Goal: Answer question/provide support

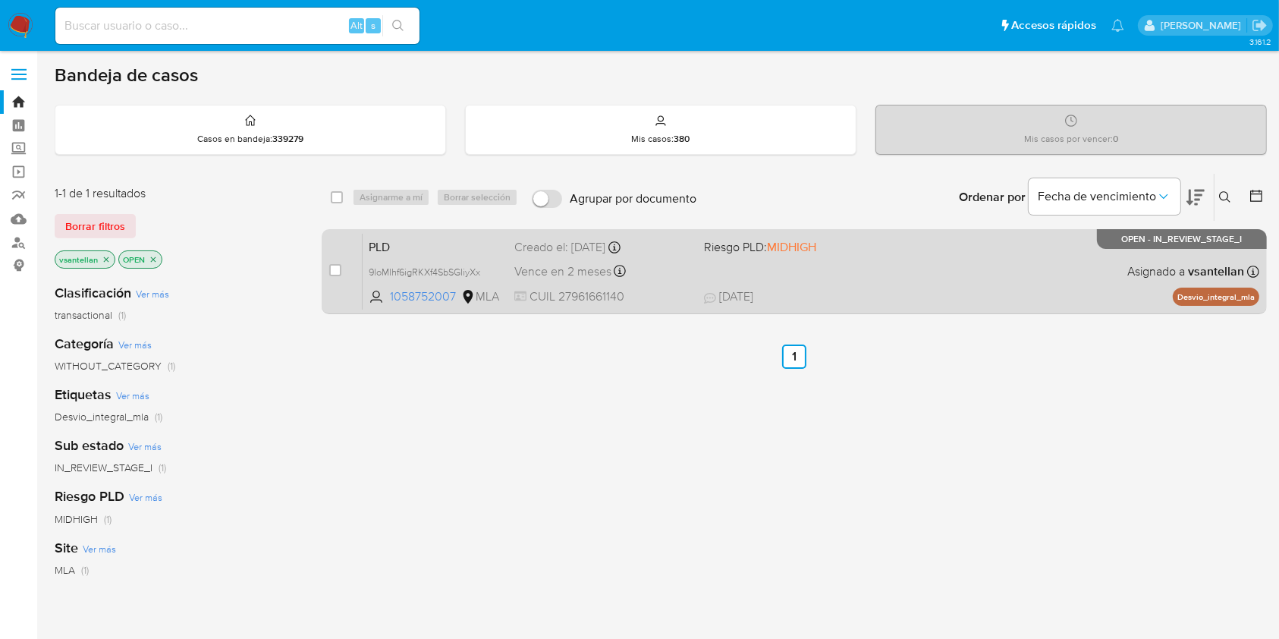
click at [880, 267] on div "PLD 9loMlhf6igRKXf4SbSGIiyXx 1058752007 MLA Riesgo PLD: MIDHIGH Creado el: 12/0…" at bounding box center [811, 271] width 897 height 77
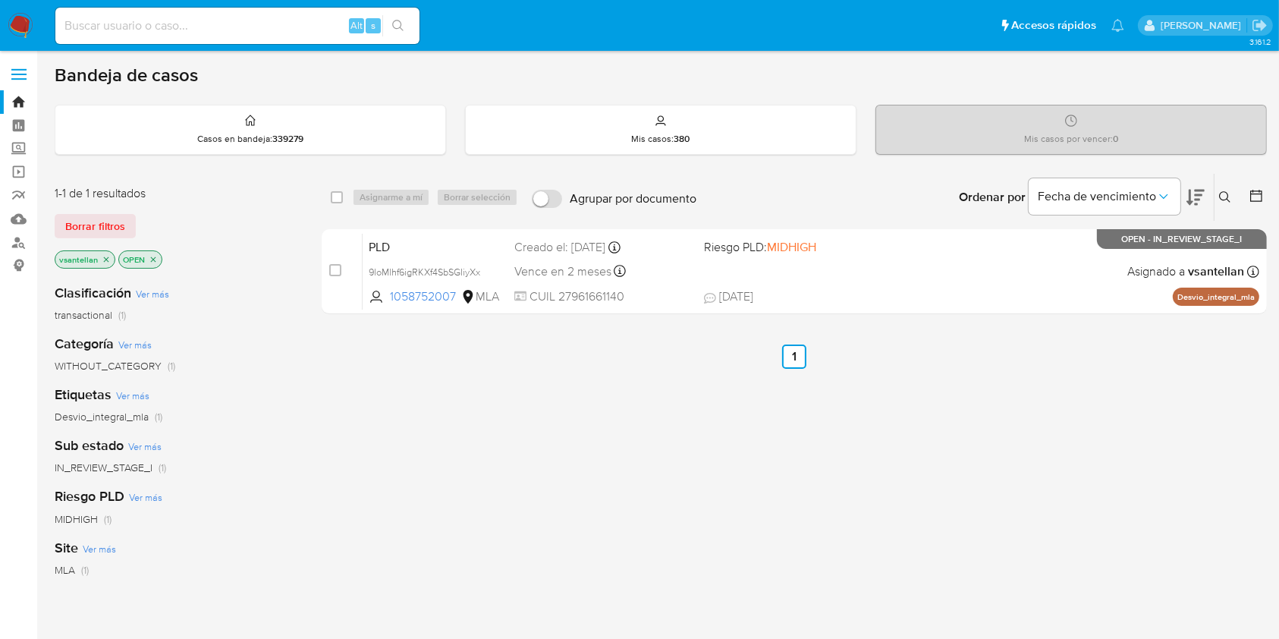
click at [1224, 193] on icon at bounding box center [1225, 197] width 12 height 12
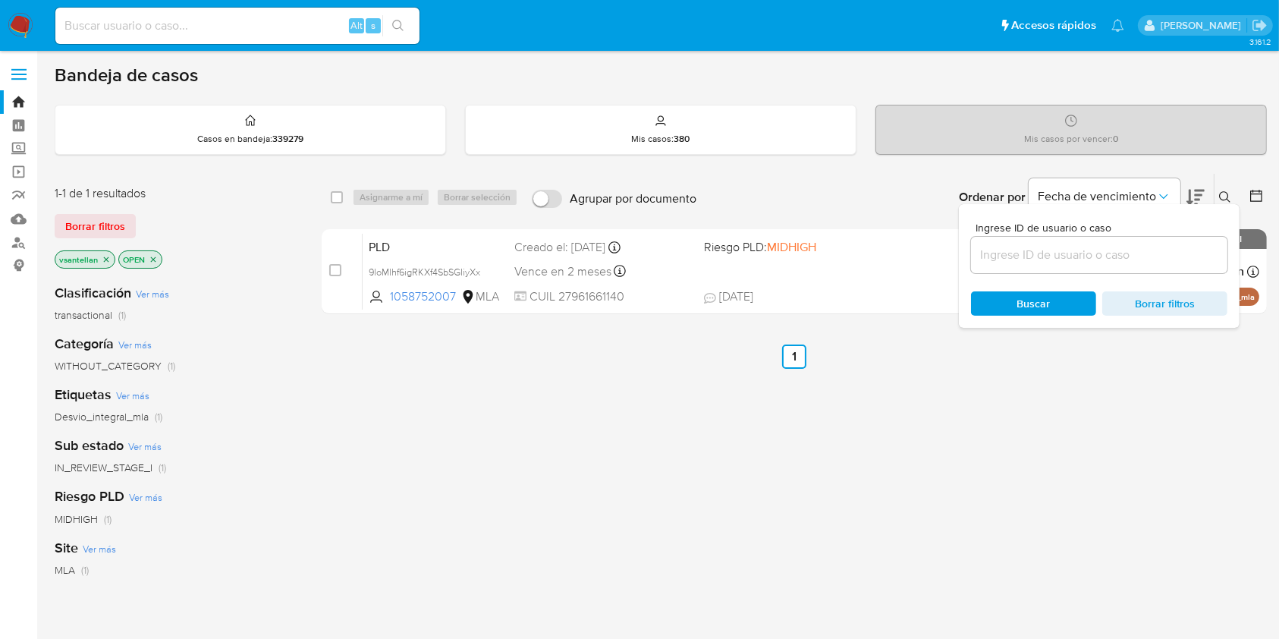
click at [1115, 256] on input at bounding box center [1099, 255] width 256 height 20
type input "35447782"
click at [1224, 195] on icon at bounding box center [1225, 197] width 12 height 12
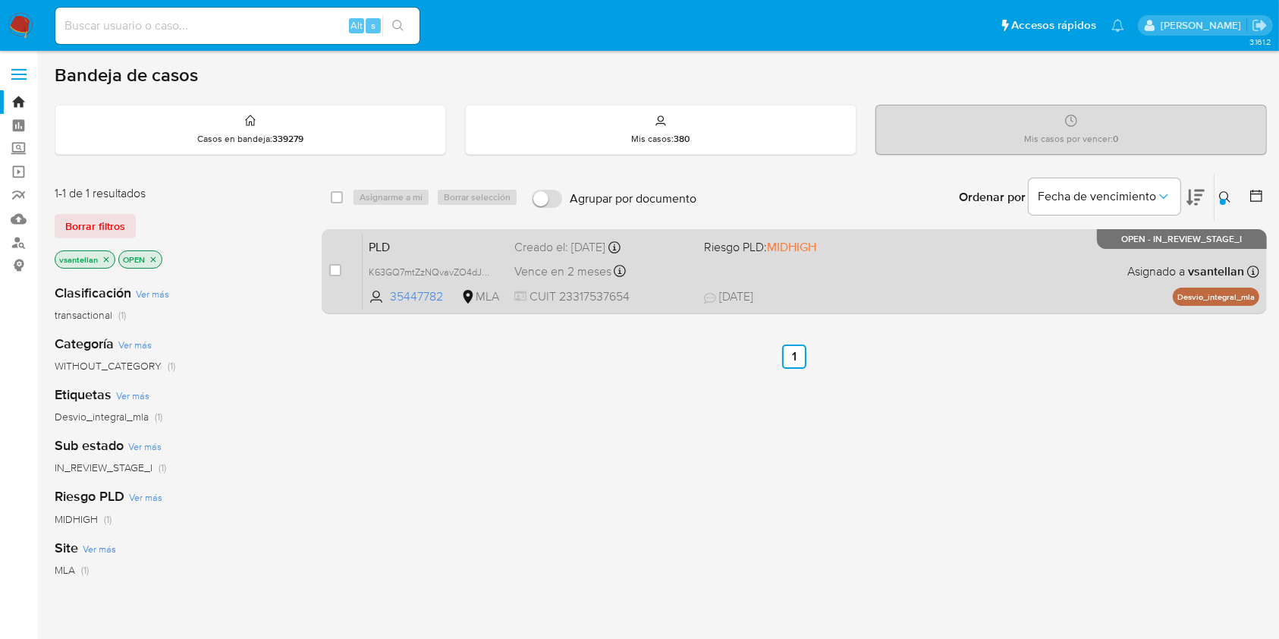
click at [1048, 251] on div "PLD K63GQ7mtZzNQvavZO4dJx905 35447782 MLA Riesgo PLD: MIDHIGH Creado el: 12/09/…" at bounding box center [811, 271] width 897 height 77
click at [335, 264] on input "checkbox" at bounding box center [335, 270] width 12 height 12
checkbox input "true"
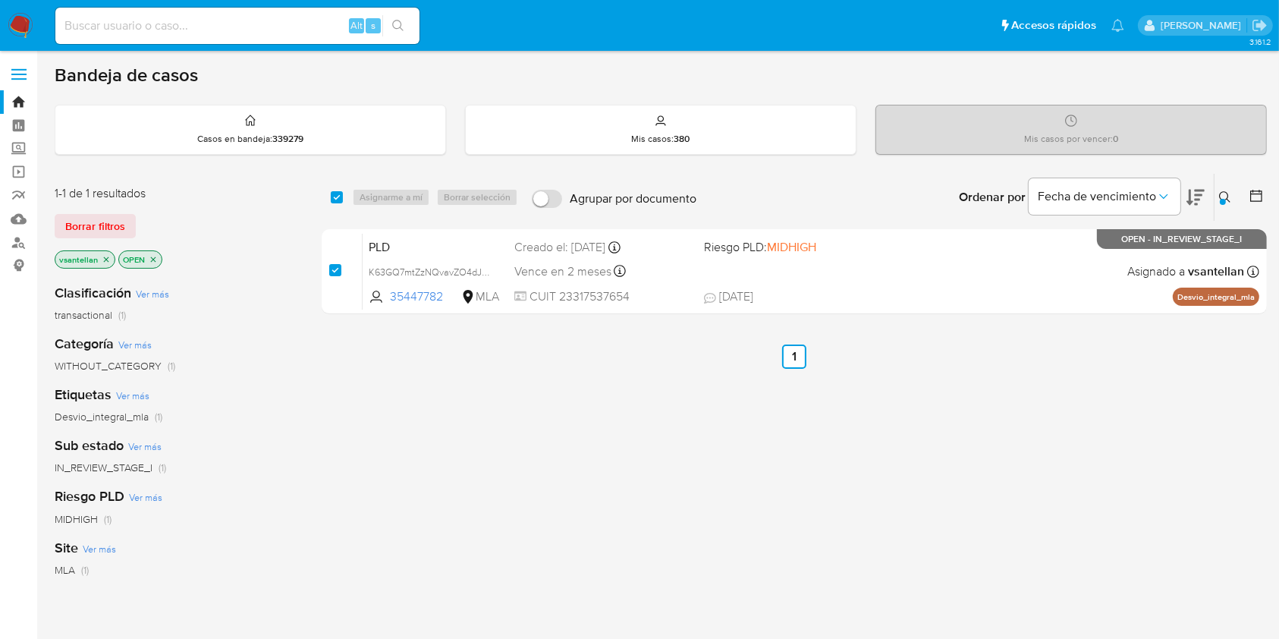
checkbox input "true"
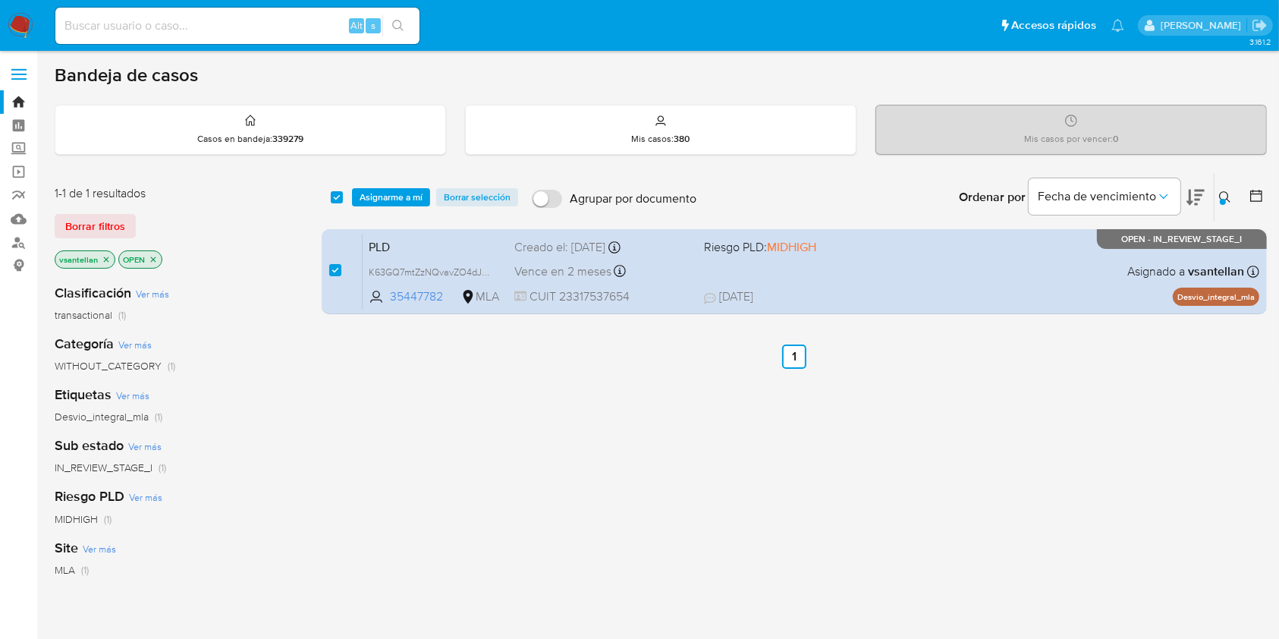
click at [386, 180] on div "select-all-cases-checkbox Asignarme a mí Borrar selección Agrupar por documento…" at bounding box center [794, 197] width 945 height 47
click at [384, 190] on span "Asignarme a mí" at bounding box center [391, 197] width 63 height 15
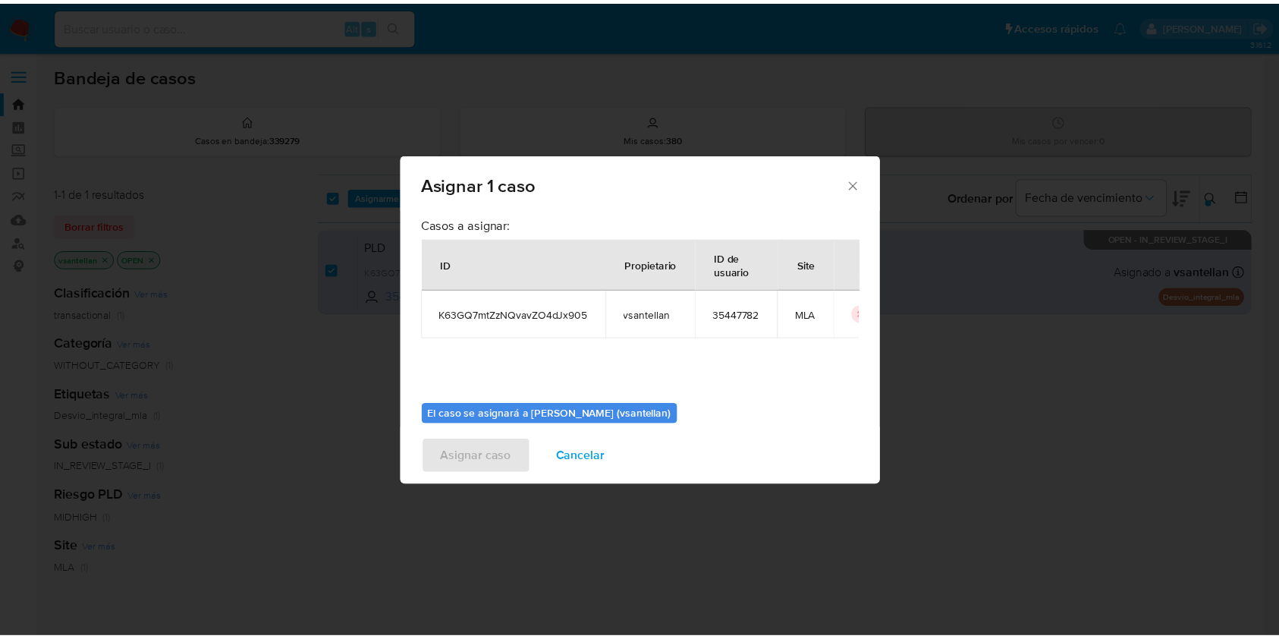
scroll to position [77, 0]
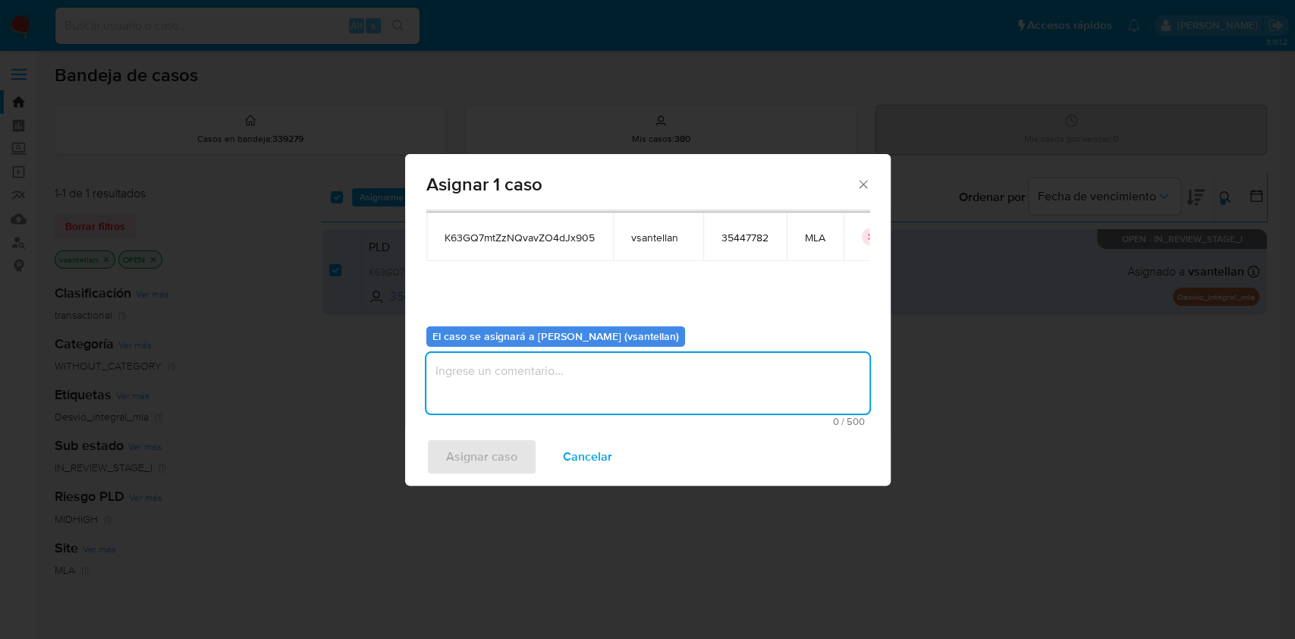
click at [479, 397] on textarea "assign-modal" at bounding box center [647, 383] width 443 height 61
type textarea "1"
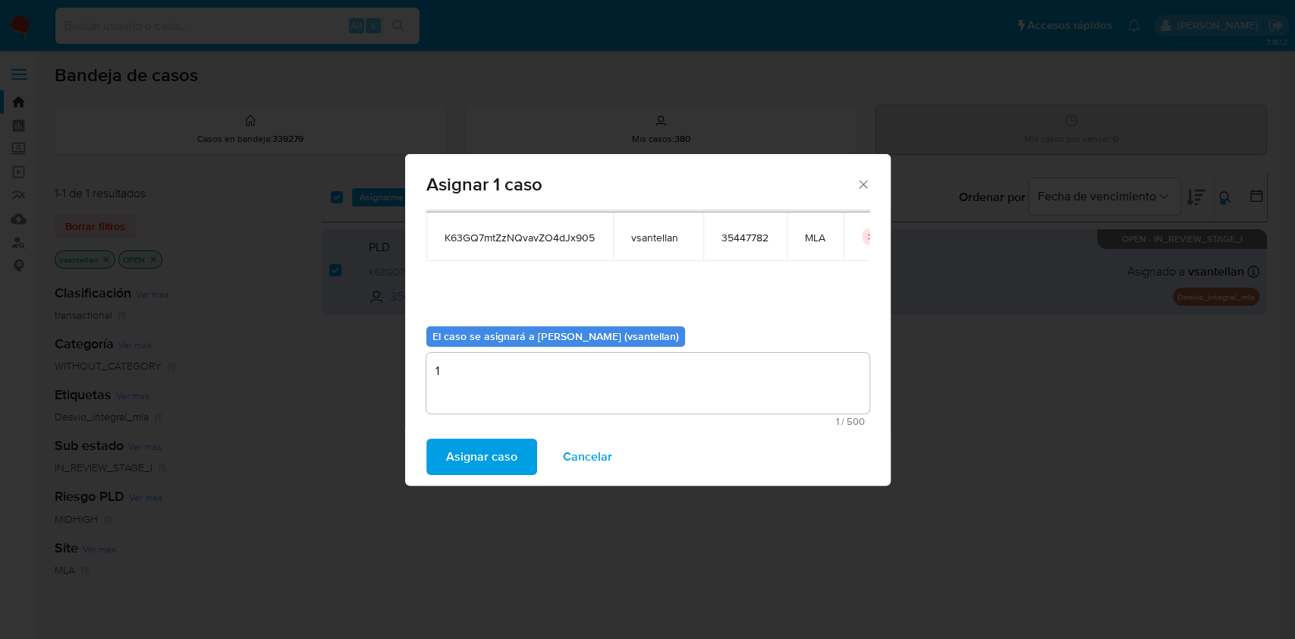
click at [482, 454] on span "Asignar caso" at bounding box center [481, 456] width 71 height 33
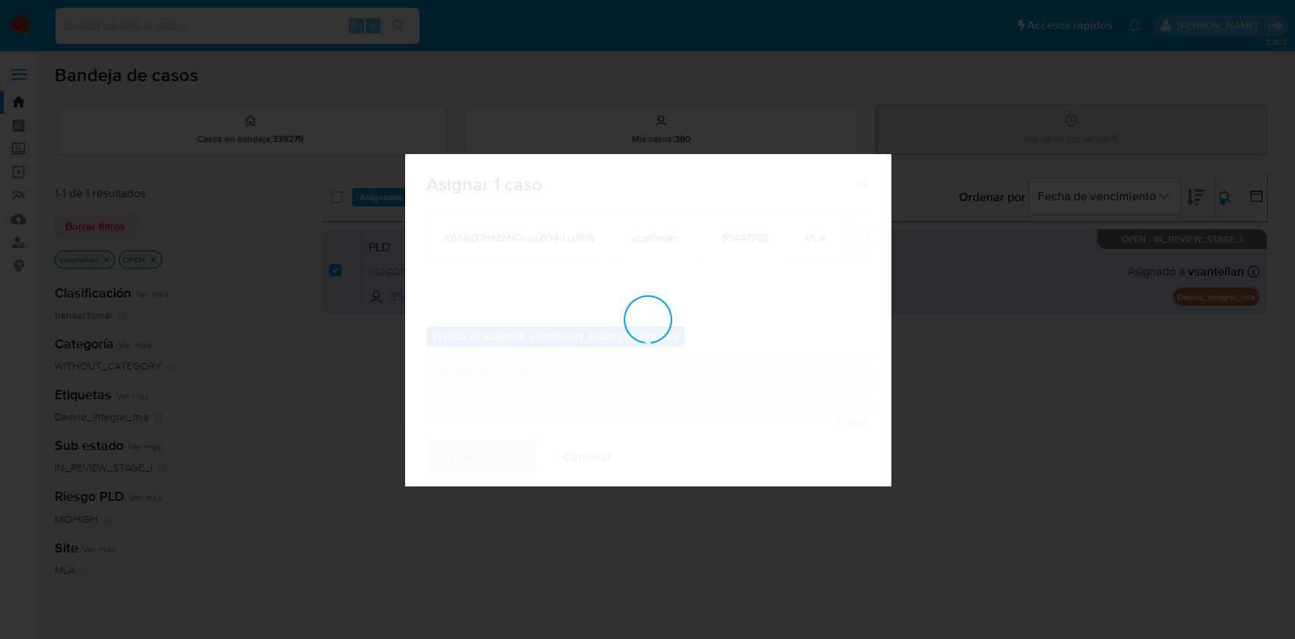
checkbox input "false"
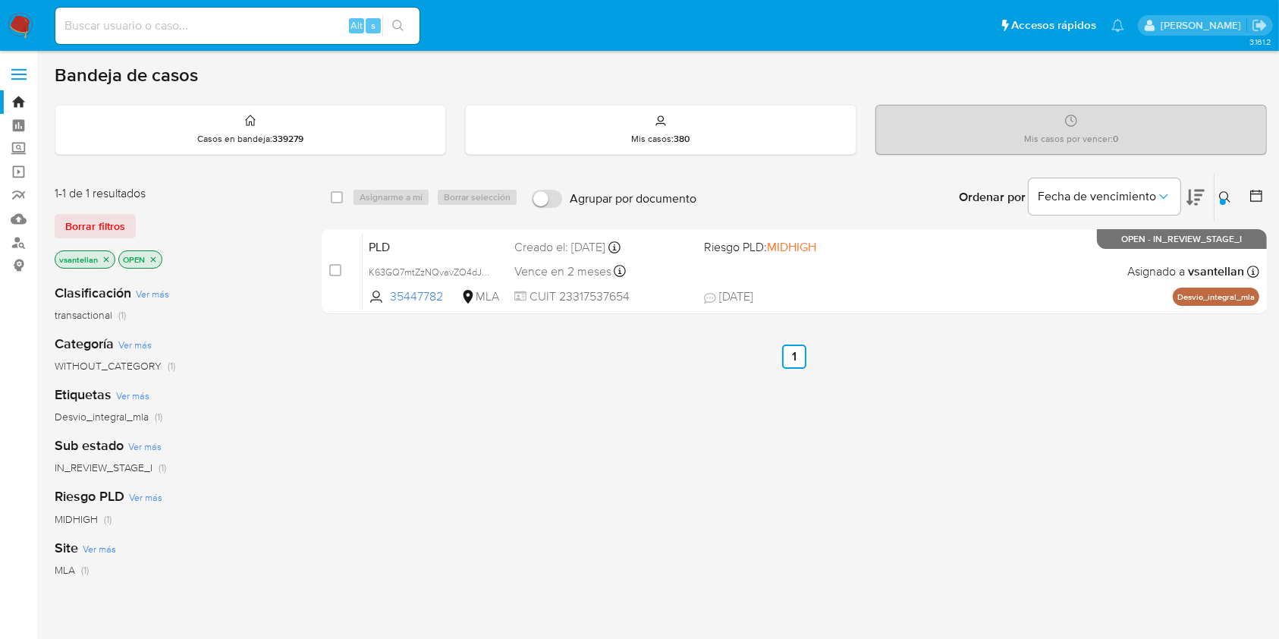
click at [1225, 197] on icon at bounding box center [1225, 197] width 12 height 12
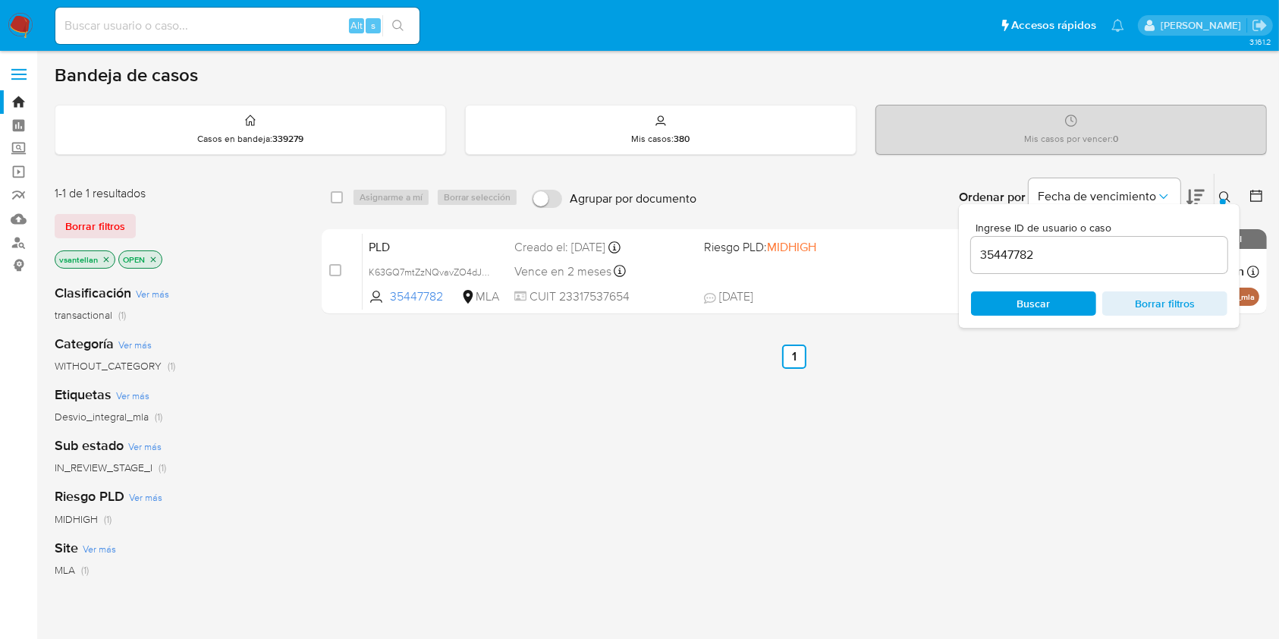
click at [1067, 264] on div "35447782" at bounding box center [1099, 255] width 256 height 36
click at [1064, 259] on input "35447782" at bounding box center [1099, 255] width 256 height 20
paste input "82397803"
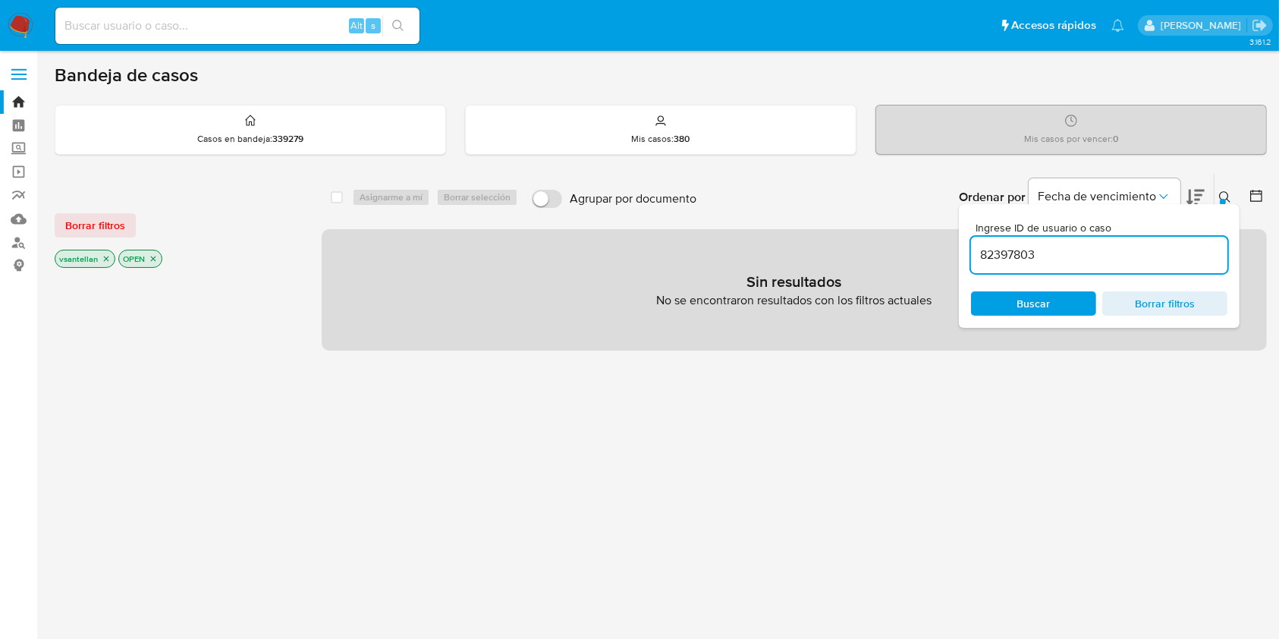
click at [106, 256] on icon "close-filter" at bounding box center [106, 258] width 5 height 5
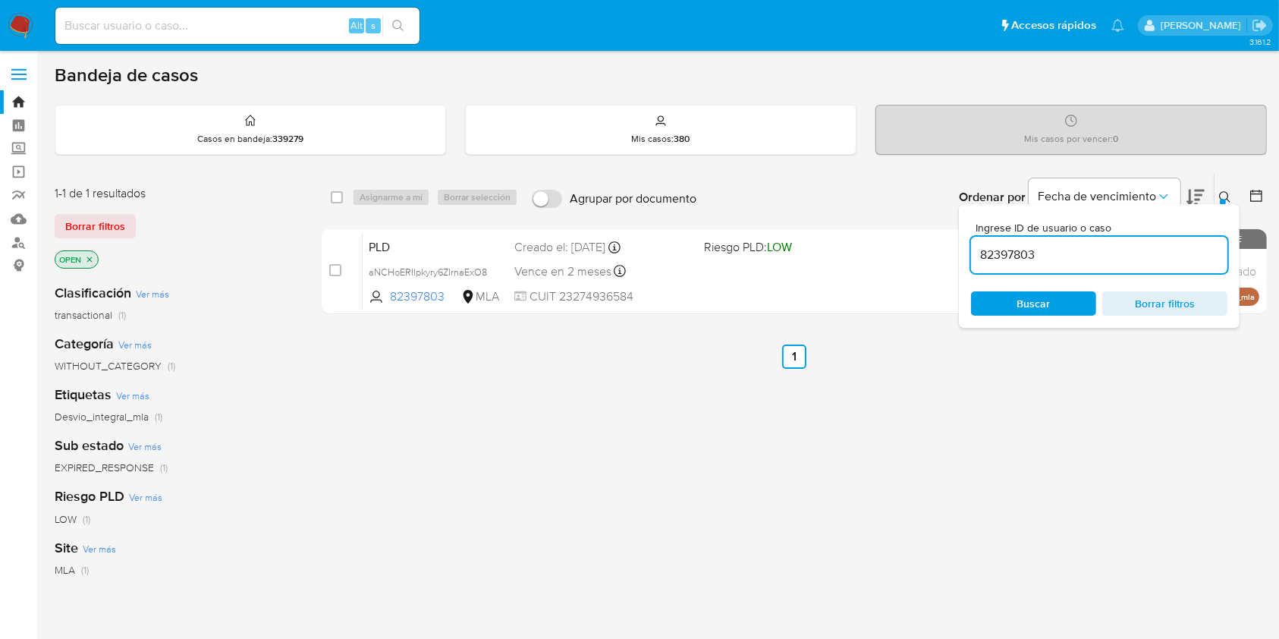
click at [1218, 191] on button at bounding box center [1226, 197] width 25 height 18
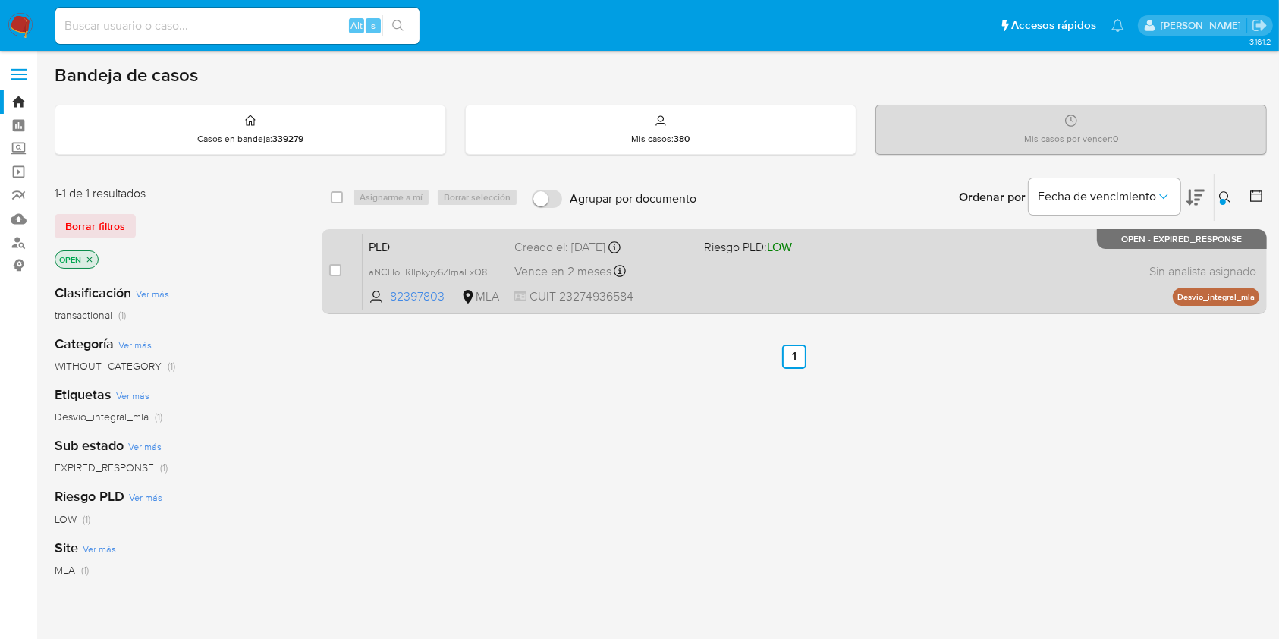
click at [996, 236] on div "PLD aNCHoERIlpkyry6ZIrnaExO8 82397803 MLA Riesgo PLD: LOW Creado el: 12/09/2025…" at bounding box center [811, 271] width 897 height 77
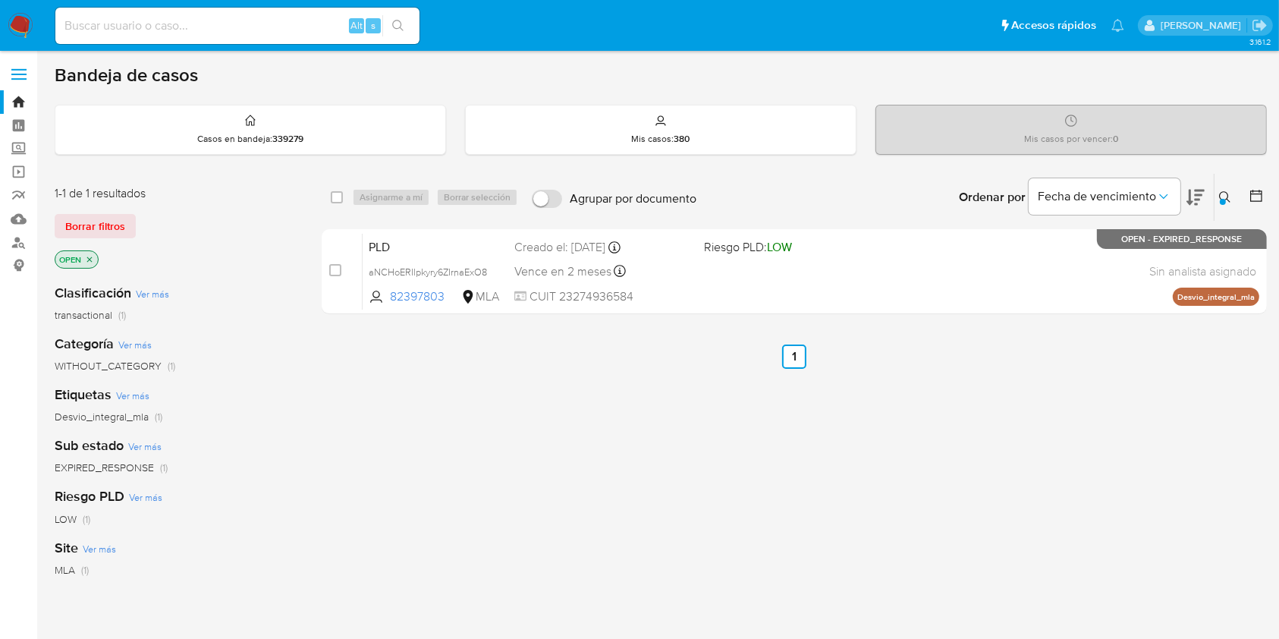
click at [1221, 200] on div at bounding box center [1223, 202] width 6 height 6
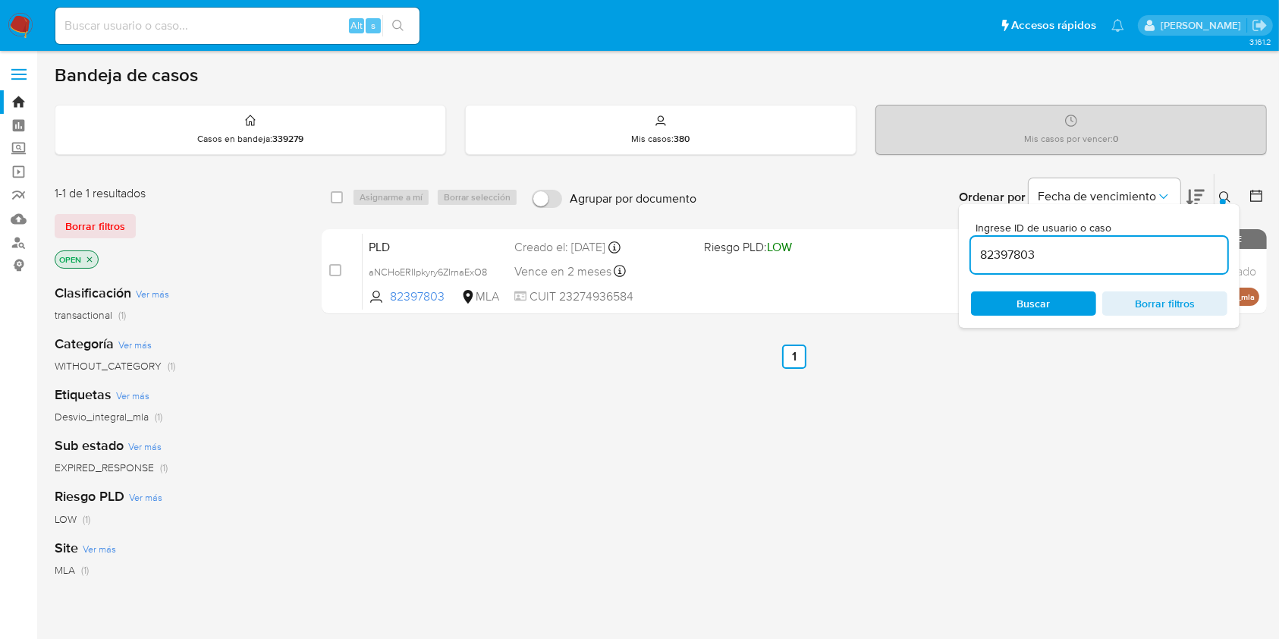
click at [1069, 249] on input "82397803" at bounding box center [1099, 255] width 256 height 20
type input "260724657"
click at [1225, 193] on icon at bounding box center [1225, 197] width 12 height 12
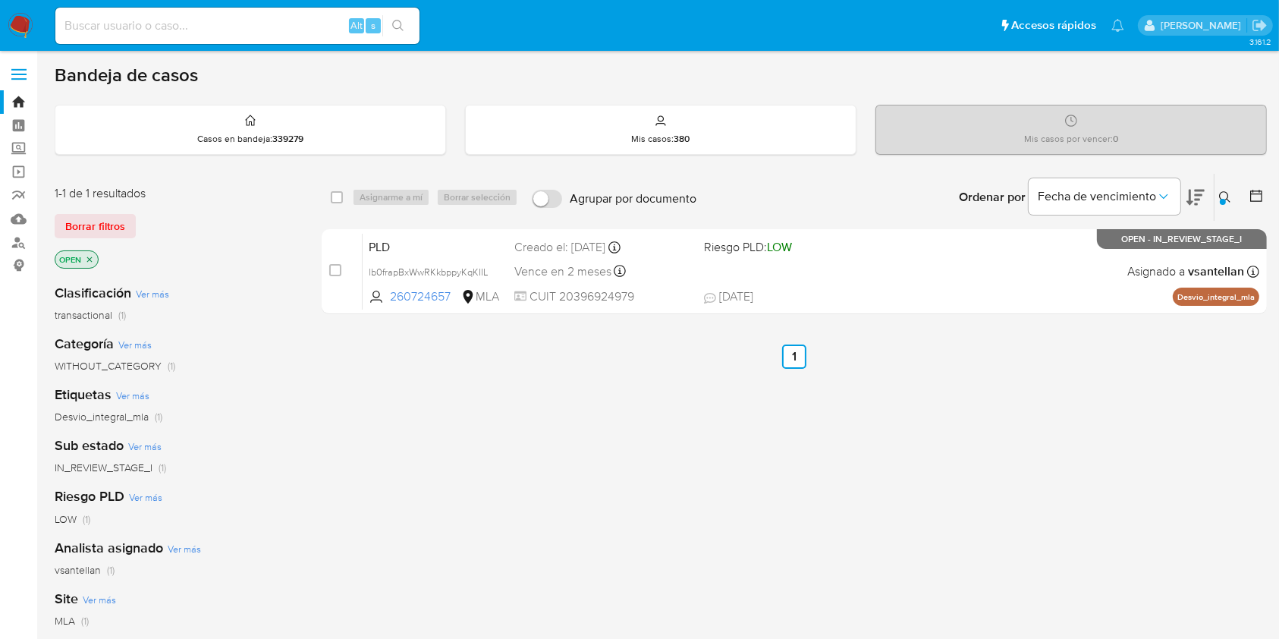
click at [1224, 193] on icon at bounding box center [1225, 197] width 12 height 12
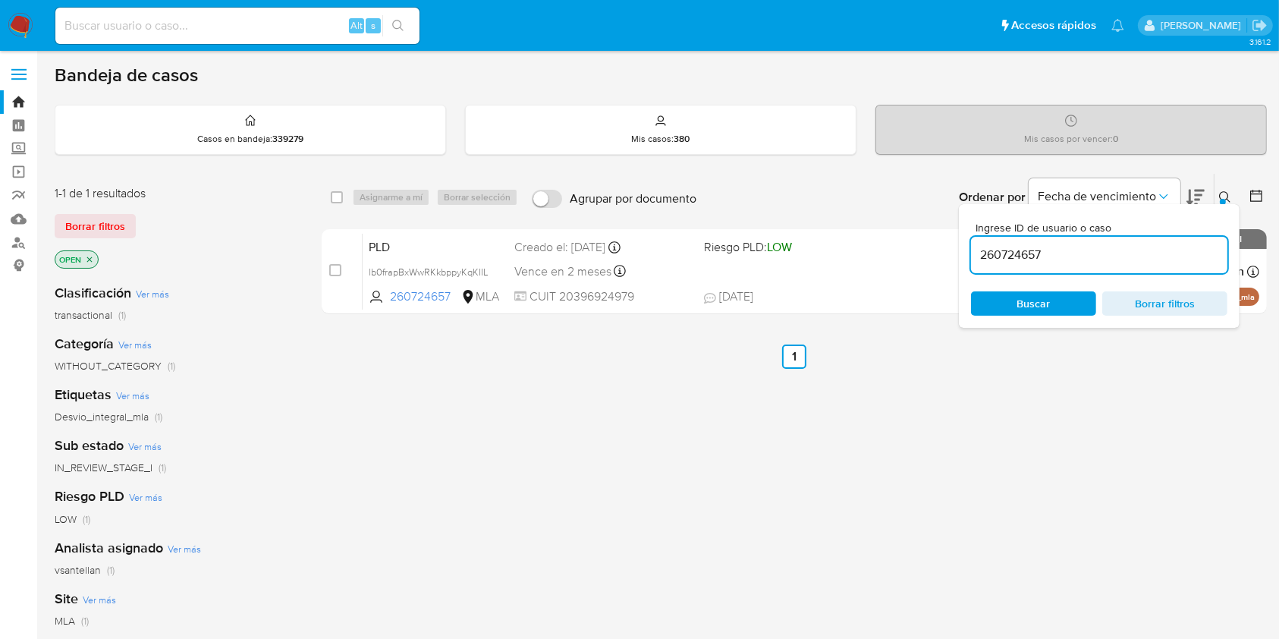
click at [1126, 242] on div "260724657" at bounding box center [1099, 255] width 256 height 36
click at [1128, 253] on input "260724657" at bounding box center [1099, 255] width 256 height 20
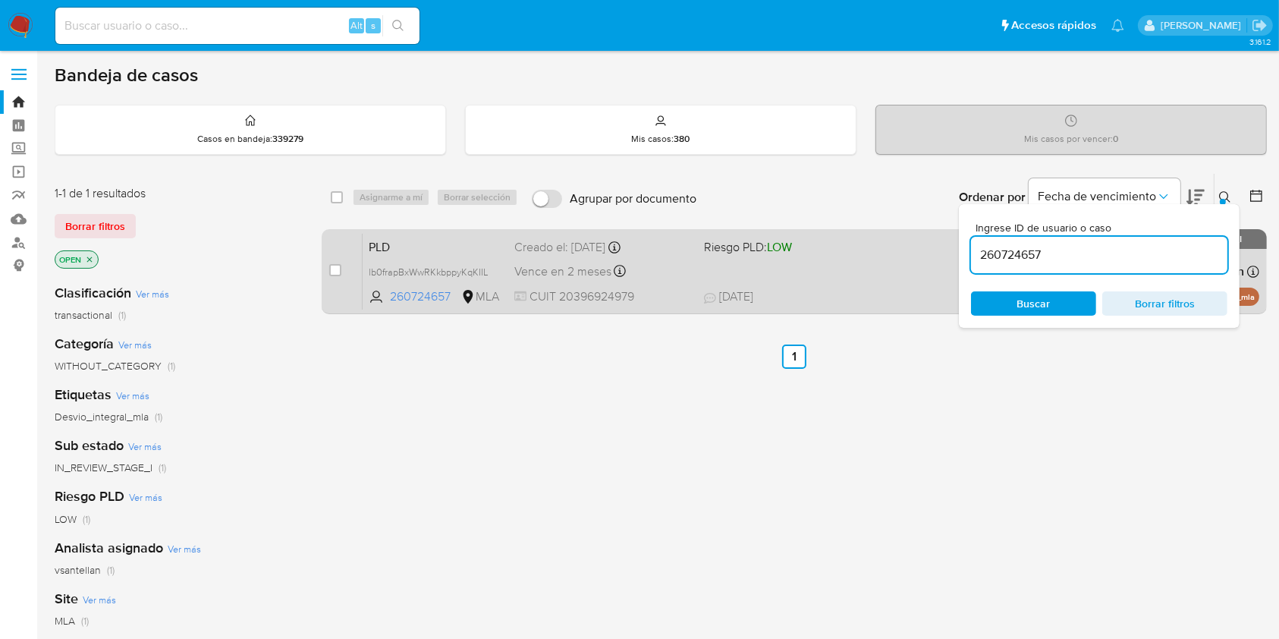
click at [858, 297] on span "19/09/2025 19/09/2025 00:56" at bounding box center [887, 296] width 366 height 17
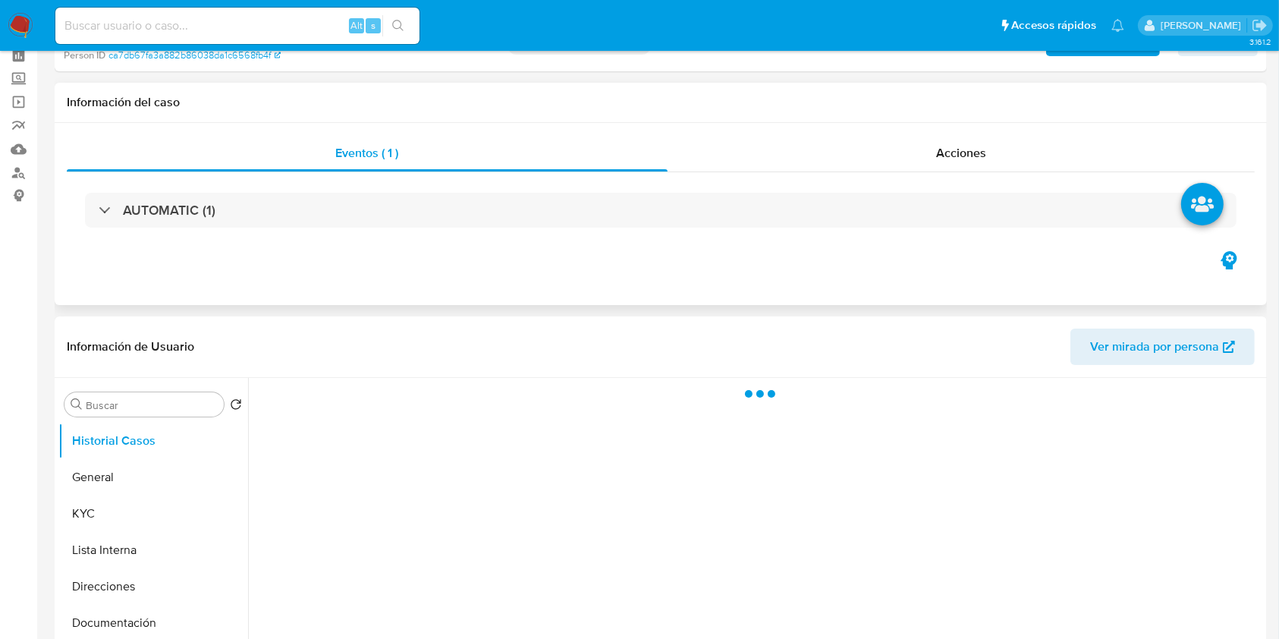
scroll to position [101, 0]
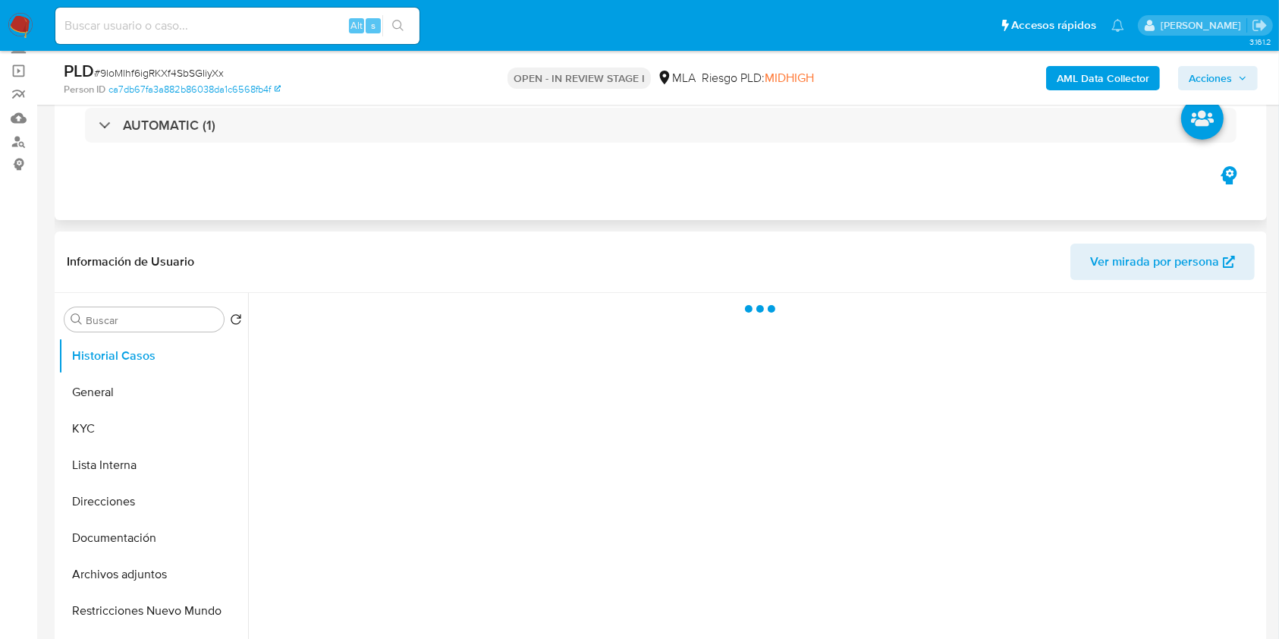
select select "10"
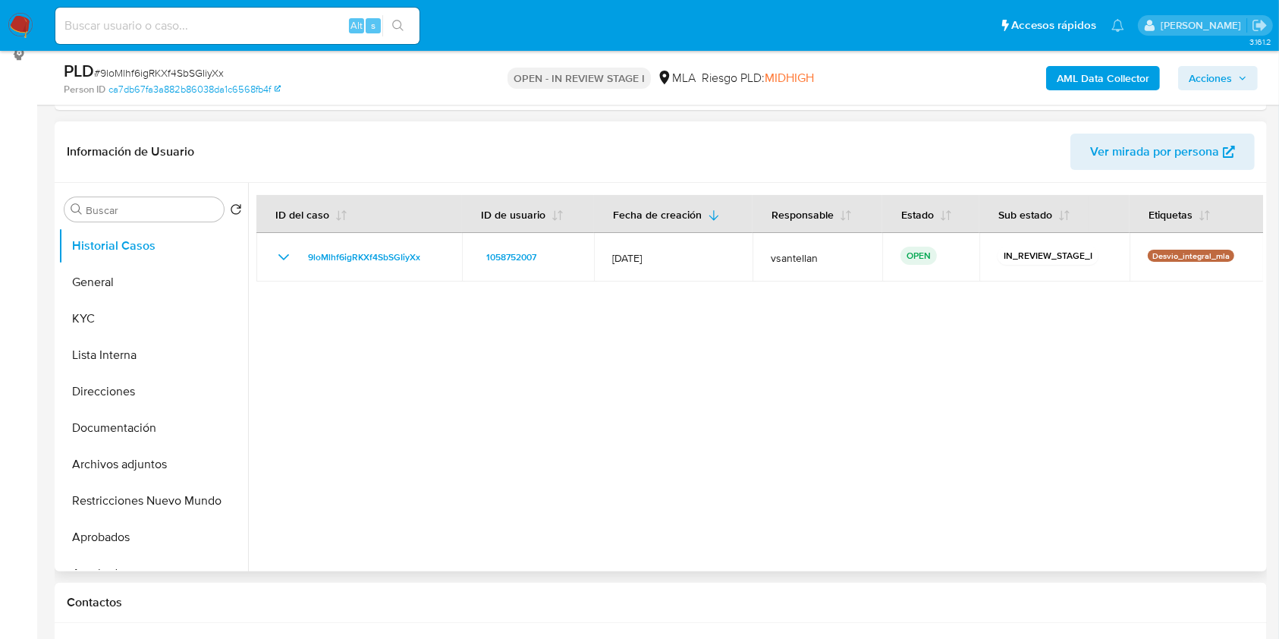
scroll to position [202, 0]
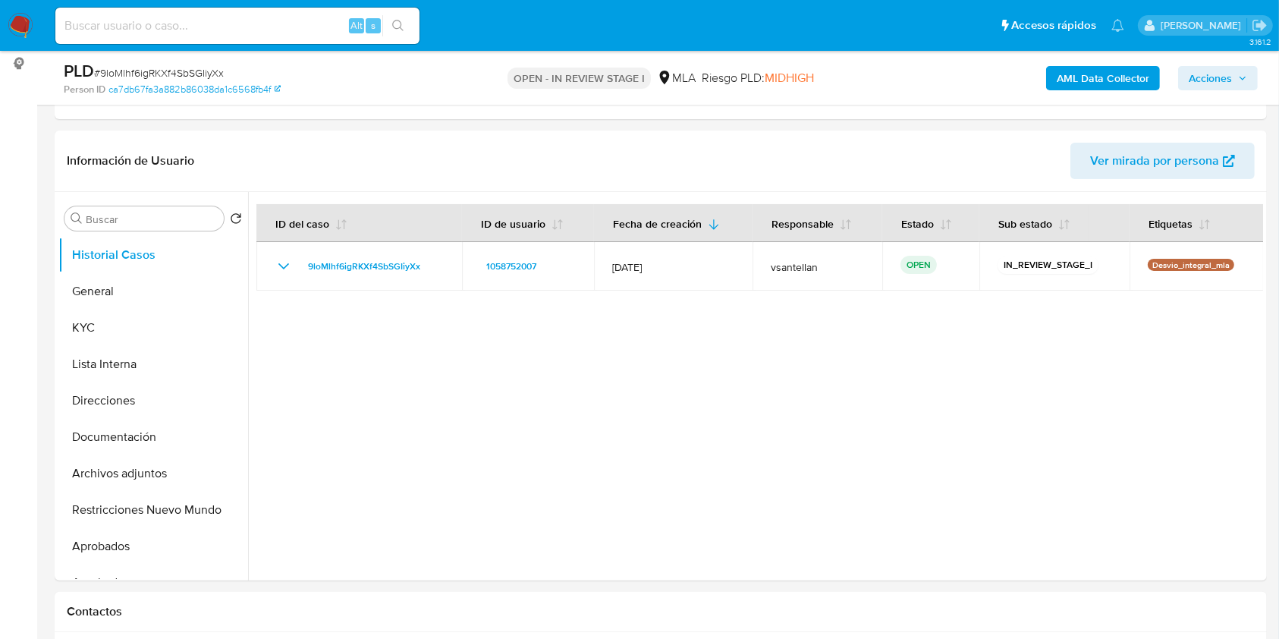
click at [204, 20] on input at bounding box center [237, 26] width 364 height 20
paste input "82397803"
type input "82397803"
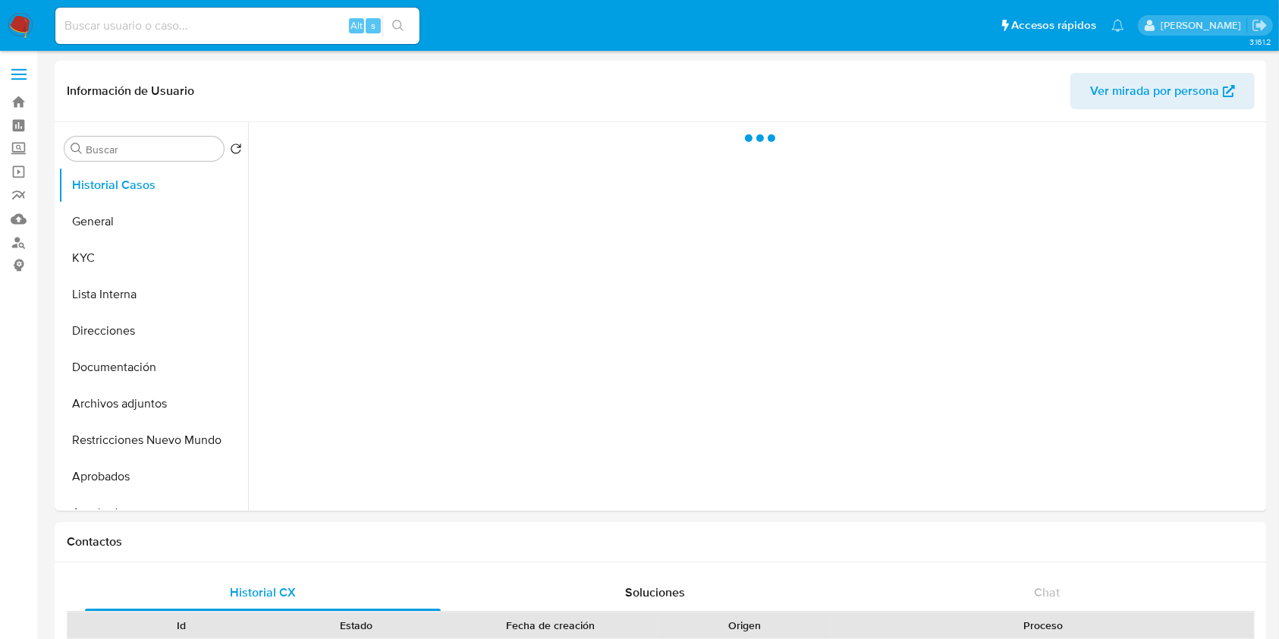
select select "10"
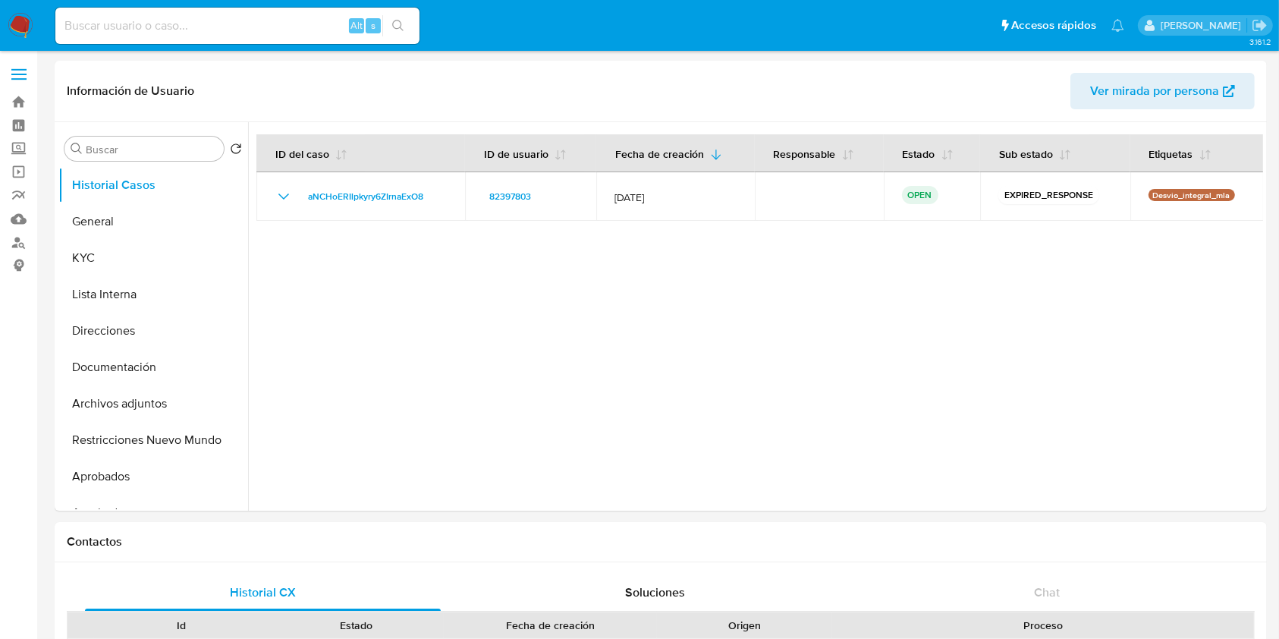
click at [196, 20] on input at bounding box center [237, 26] width 364 height 20
paste input "260724657"
type input "260724657"
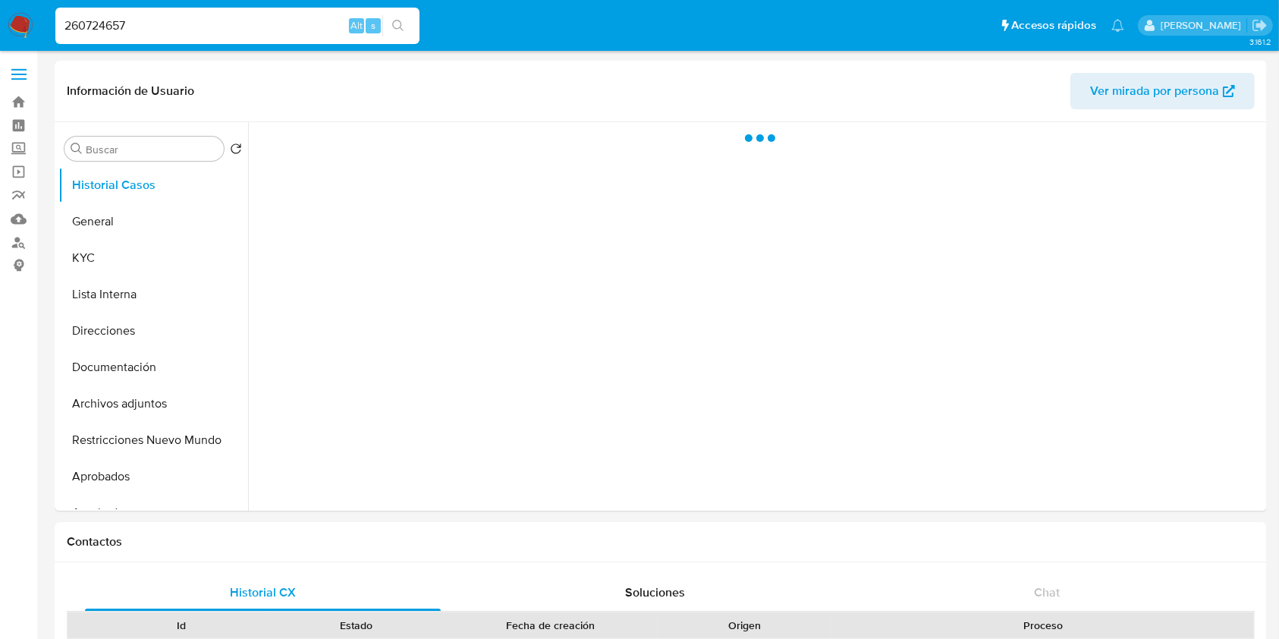
select select "10"
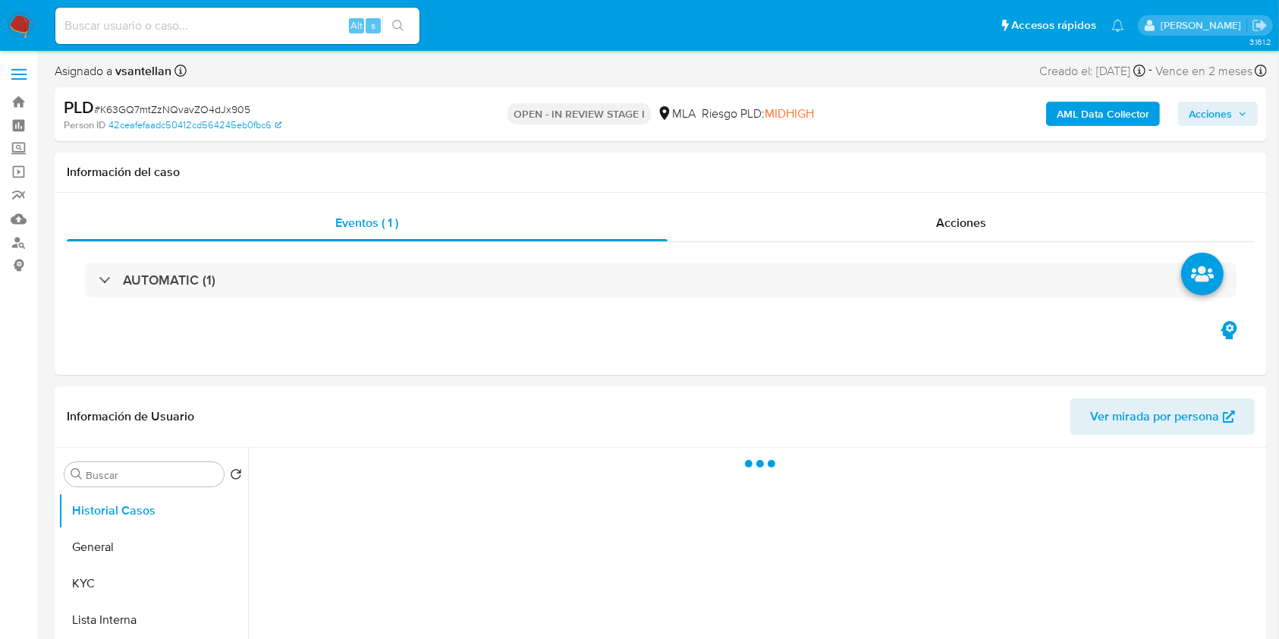
select select "10"
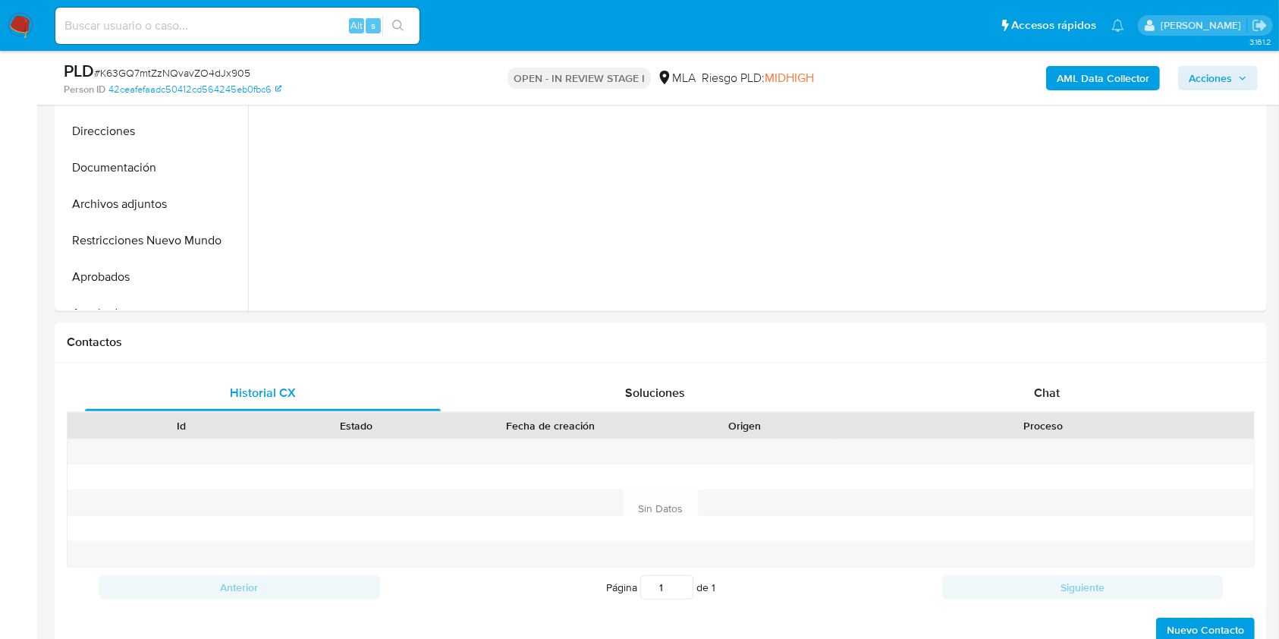
scroll to position [546, 0]
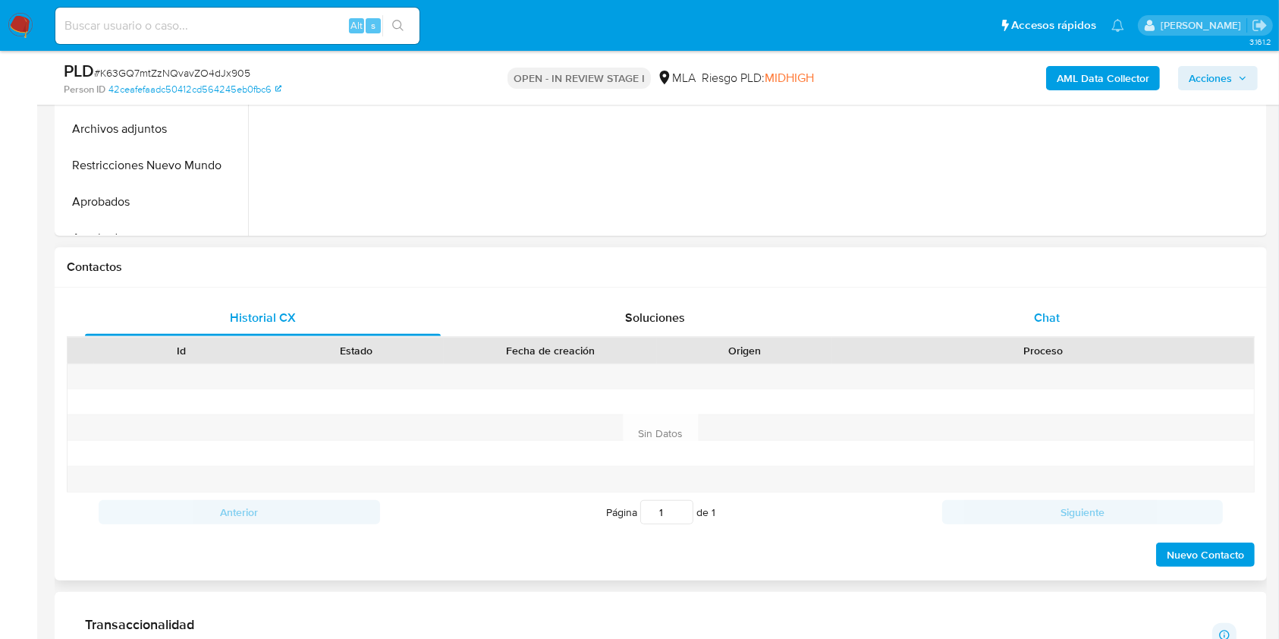
click at [1066, 302] on div "Chat" at bounding box center [1047, 318] width 356 height 36
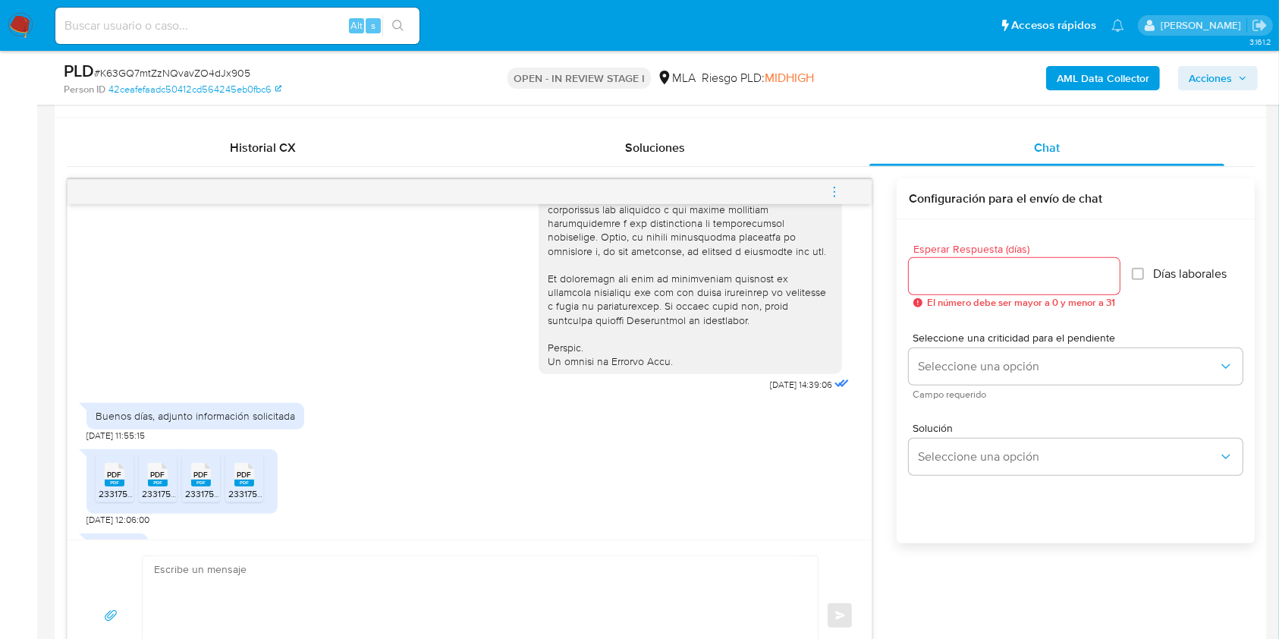
scroll to position [800, 0]
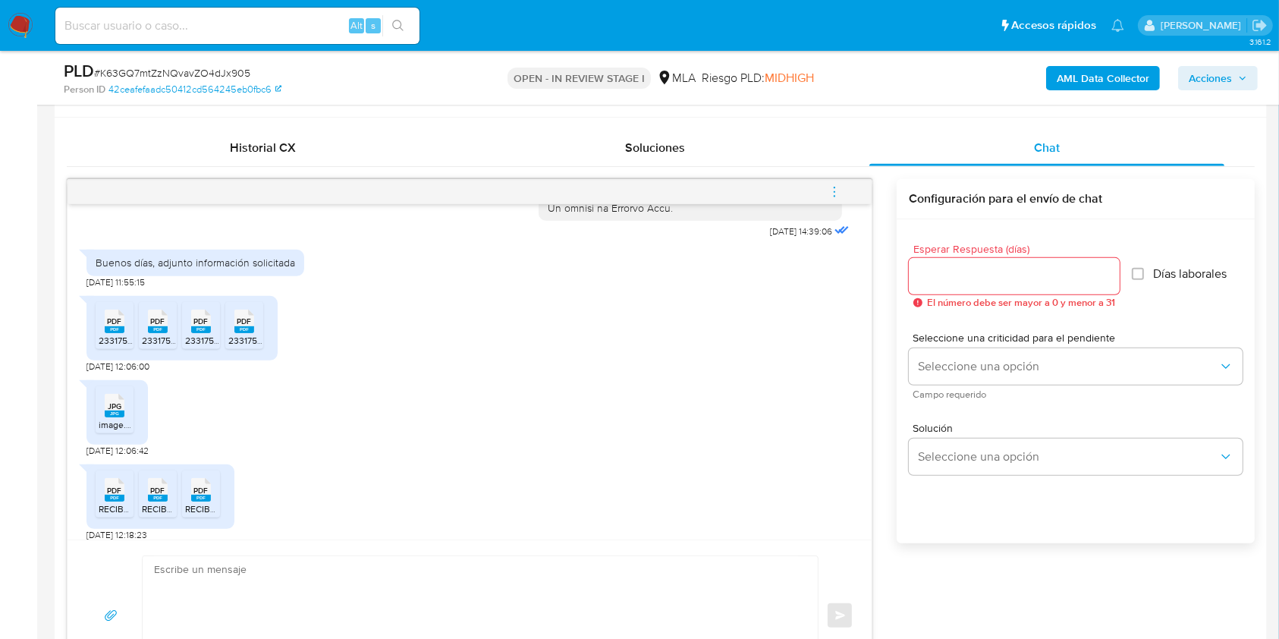
click at [109, 326] on span "PDF" at bounding box center [115, 321] width 14 height 10
click at [162, 333] on rect at bounding box center [158, 329] width 20 height 7
click at [206, 333] on rect at bounding box center [201, 329] width 20 height 7
click at [254, 335] on div "PDF PDF" at bounding box center [244, 320] width 32 height 30
click at [105, 417] on rect at bounding box center [115, 413] width 20 height 7
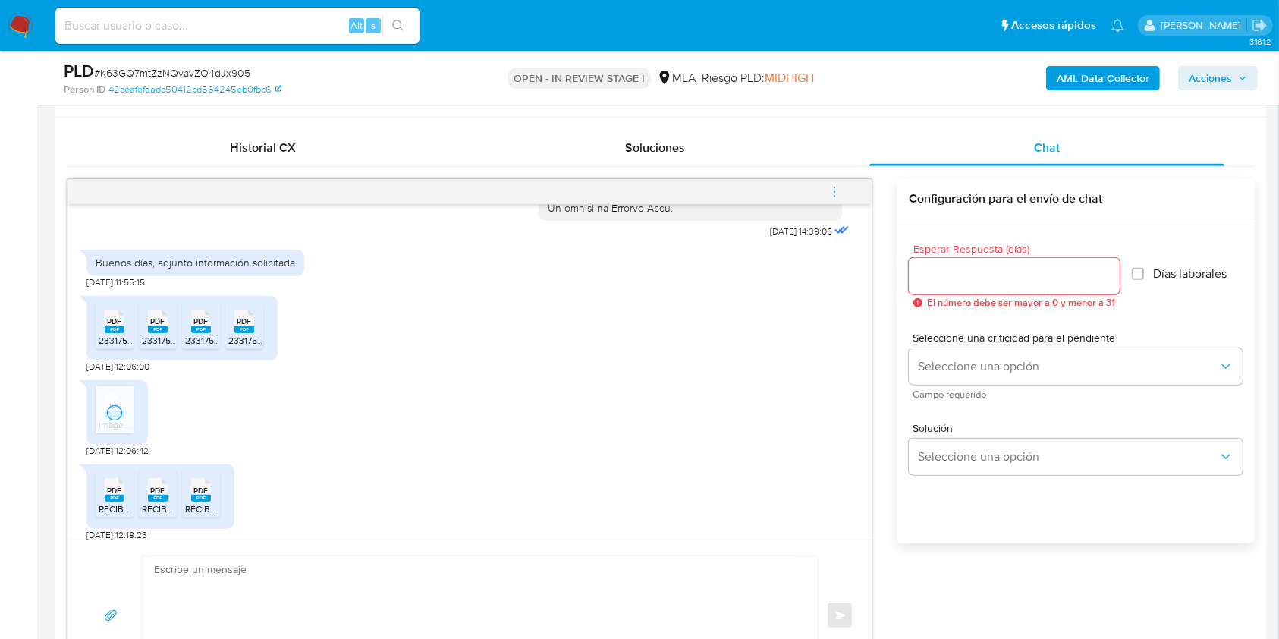
scroll to position [900, 0]
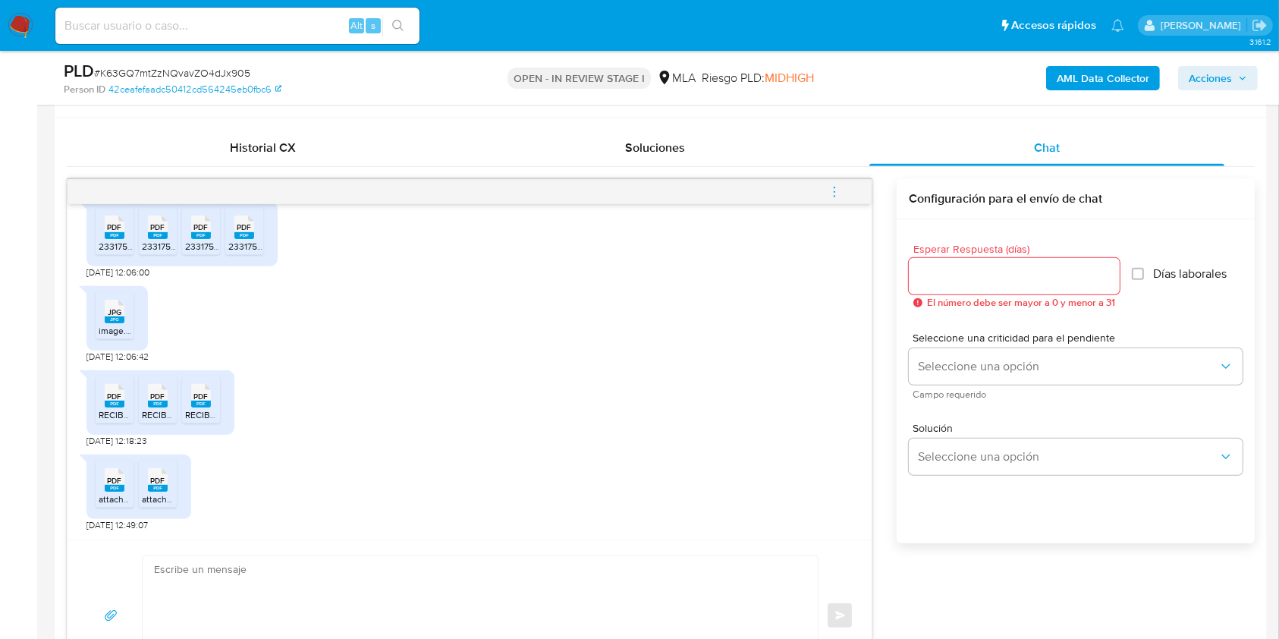
click at [118, 407] on rect at bounding box center [115, 404] width 20 height 7
click at [158, 407] on rect at bounding box center [158, 404] width 20 height 7
click at [209, 421] on span "RECIBO-DE-SUELDO JUNIO 2025-23317537654-CARGO 5-02-0208.pdf" at bounding box center [333, 414] width 296 height 13
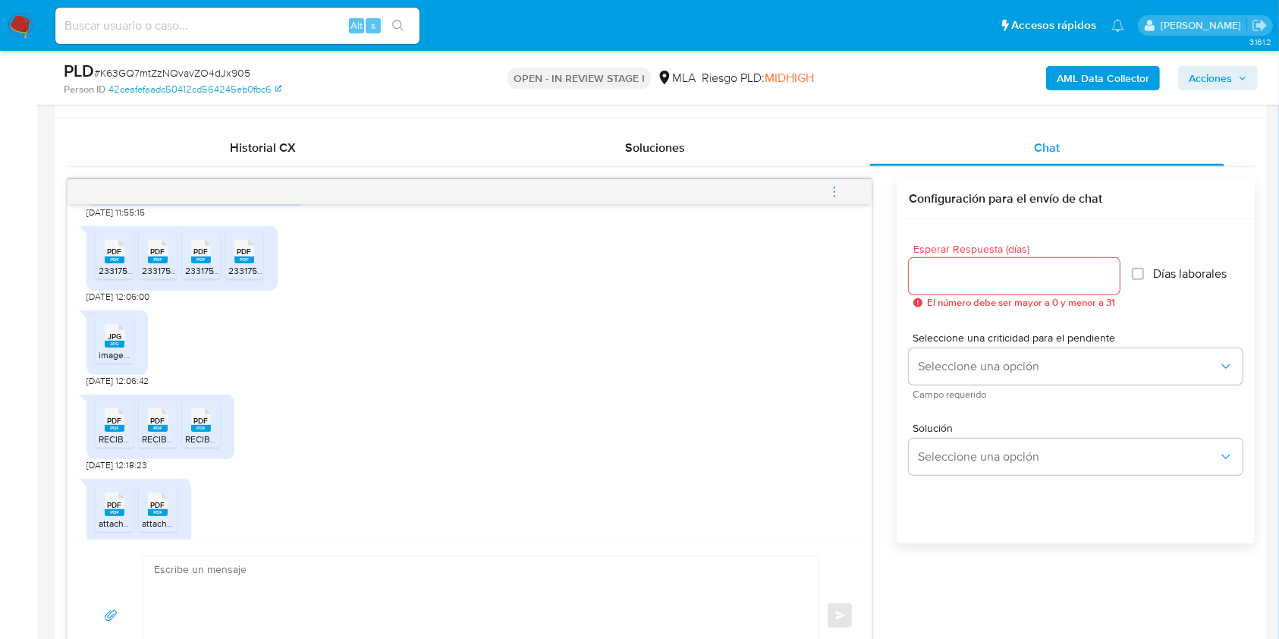
scroll to position [921, 0]
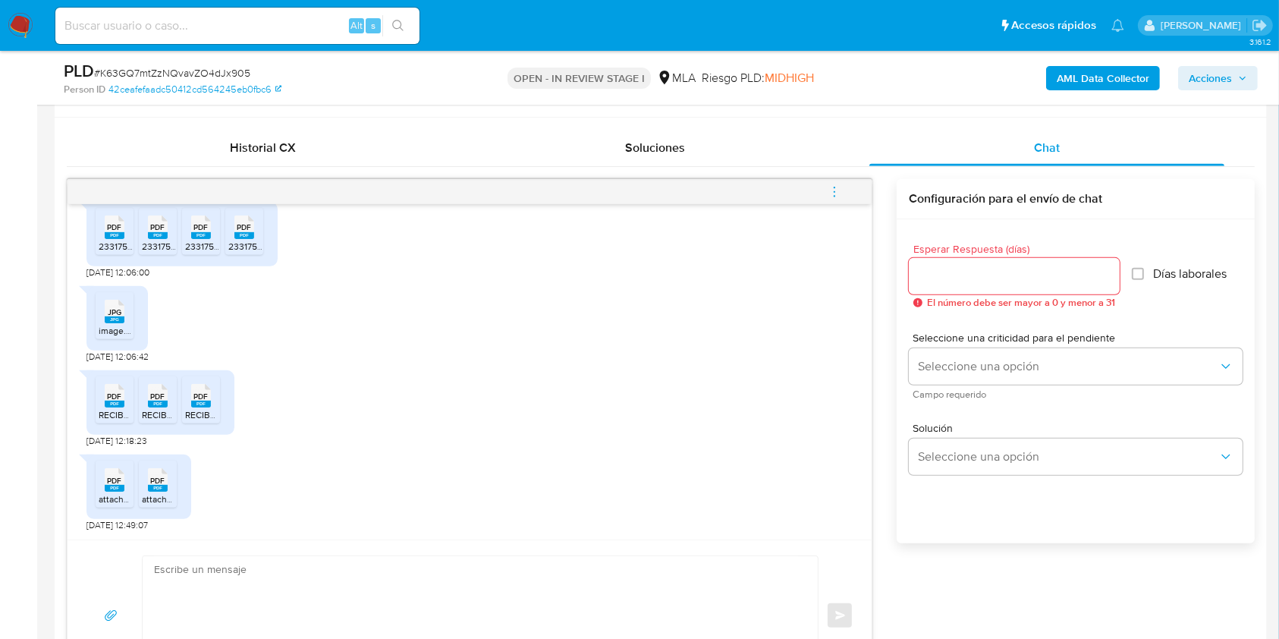
click at [117, 488] on rect at bounding box center [115, 488] width 20 height 7
click at [147, 495] on span "attachment 2.pdf" at bounding box center [176, 498] width 69 height 13
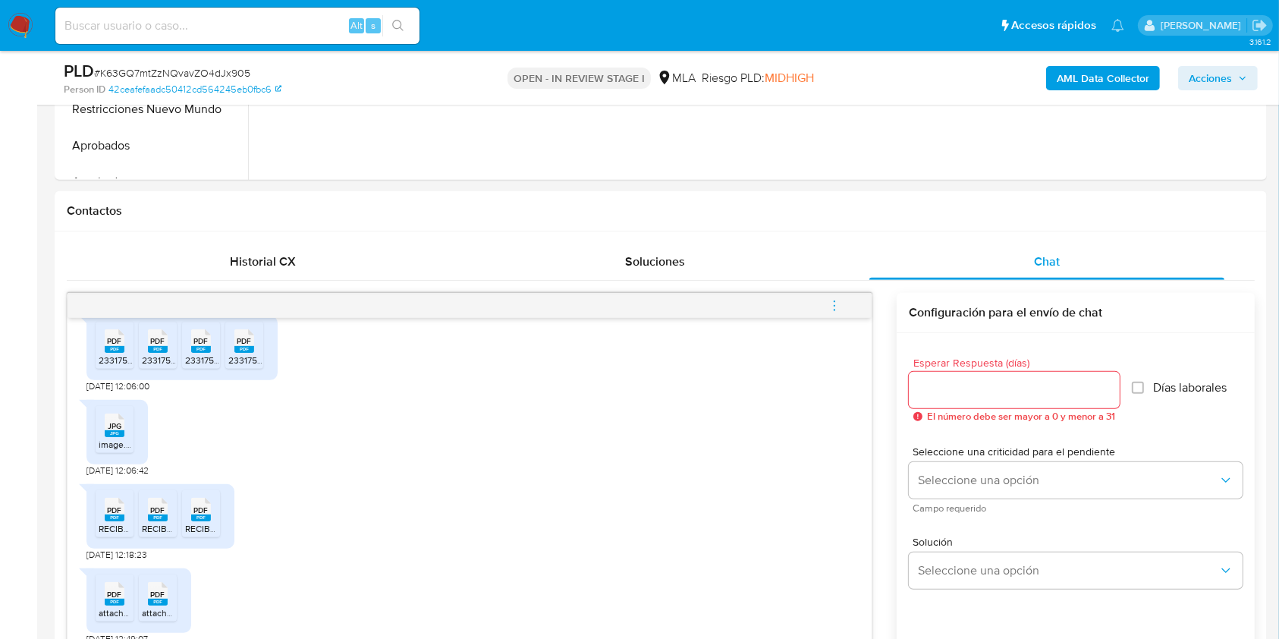
scroll to position [262, 0]
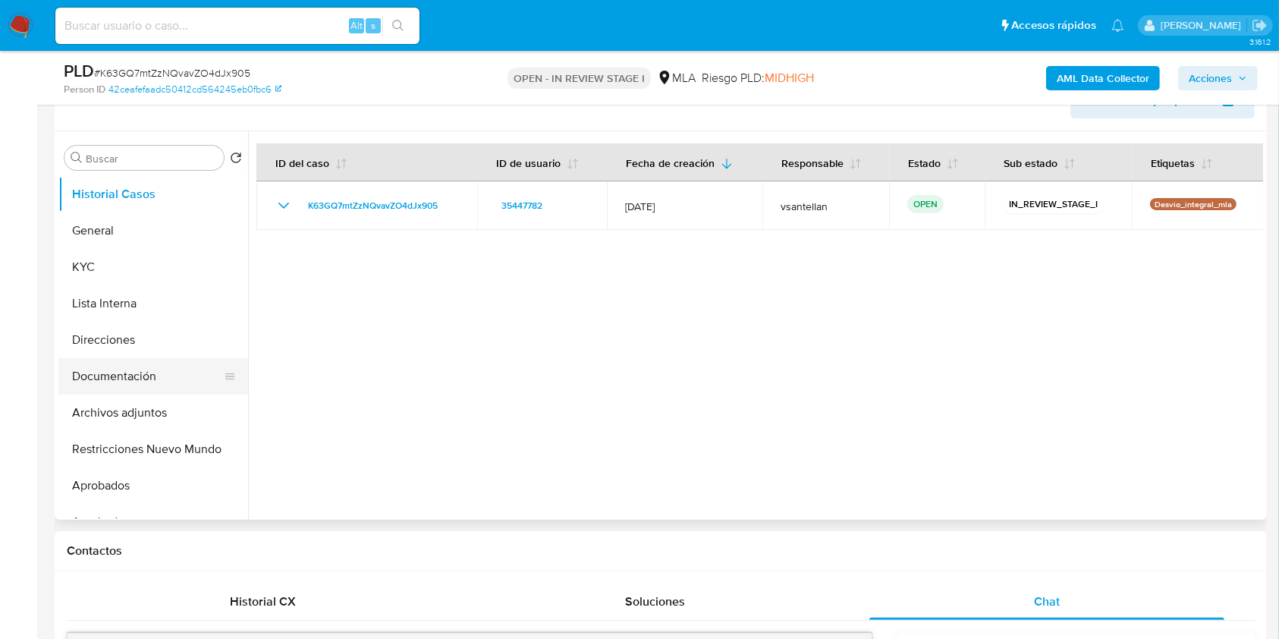
click at [134, 379] on button "Documentación" at bounding box center [147, 376] width 178 height 36
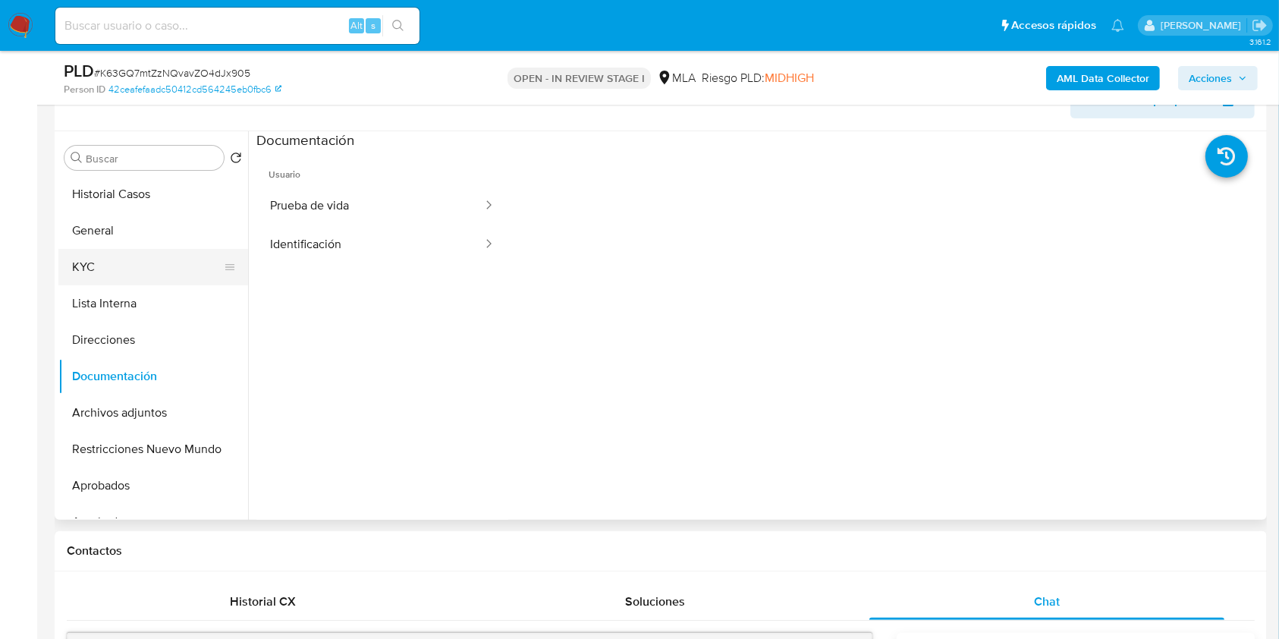
click at [147, 265] on button "KYC" at bounding box center [147, 267] width 178 height 36
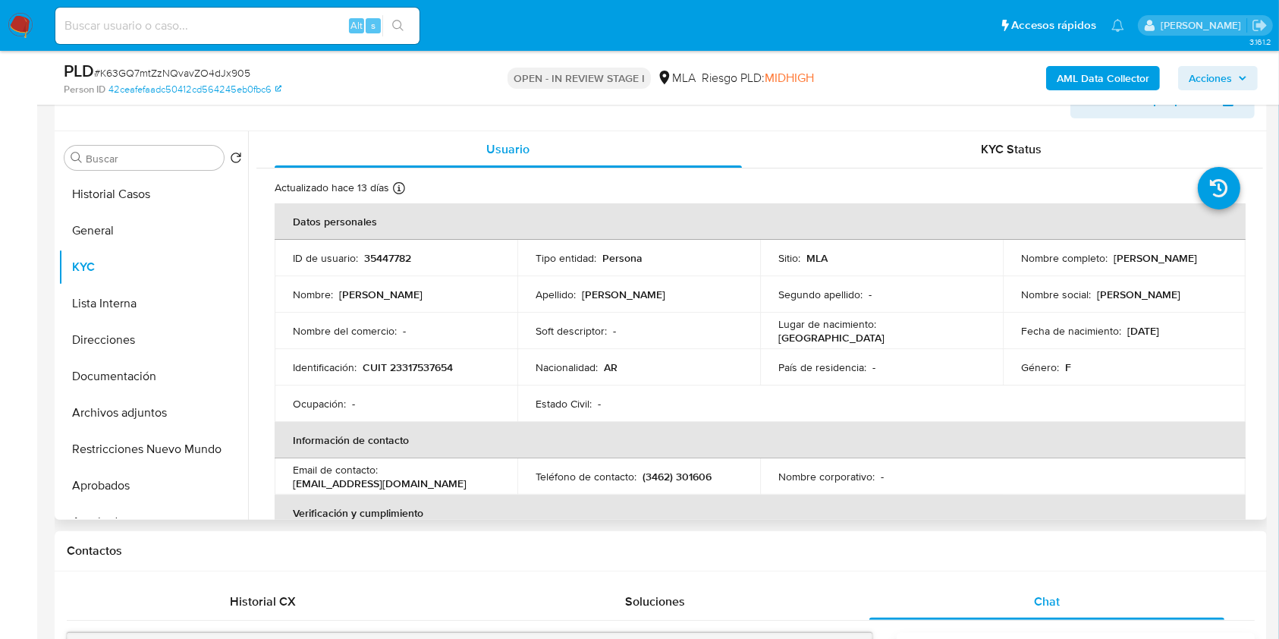
click at [407, 361] on p "CUIT 23317537654" at bounding box center [408, 367] width 90 height 14
copy p "23317537654"
click at [414, 382] on td "Identificación : CUIT 23317537654" at bounding box center [396, 367] width 243 height 36
click at [428, 366] on p "CUIT 23317537654" at bounding box center [408, 367] width 90 height 14
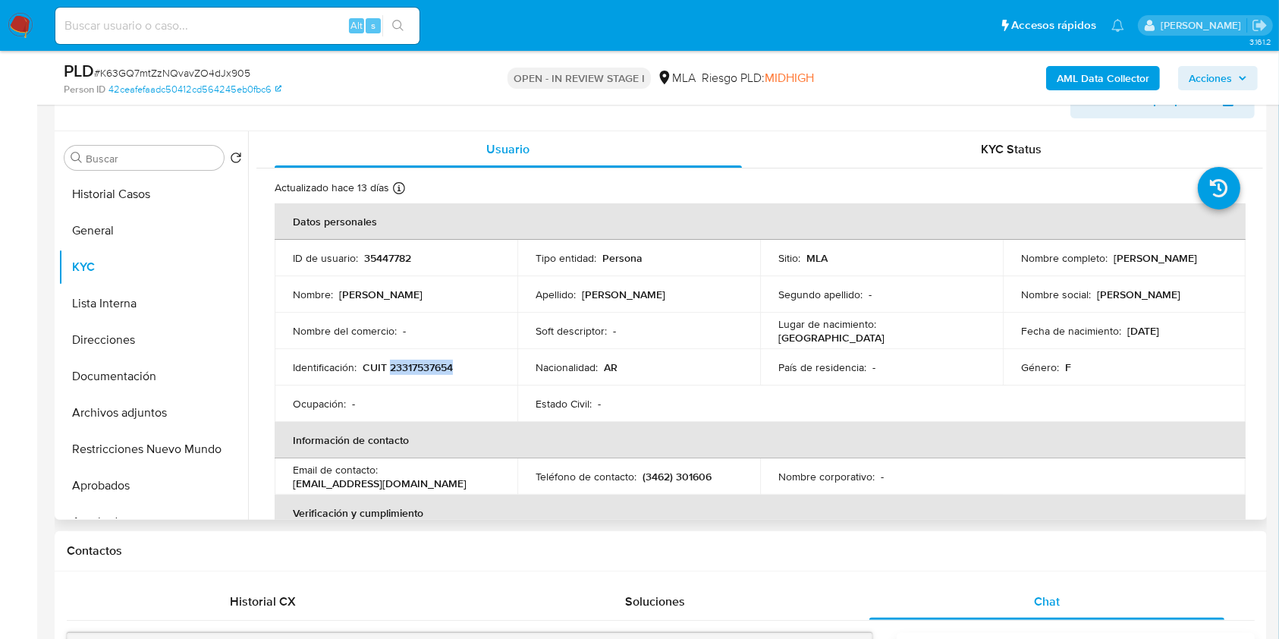
click at [428, 366] on p "CUIT 23317537654" at bounding box center [408, 367] width 90 height 14
copy p "23317537654"
click at [134, 235] on button "General" at bounding box center [147, 230] width 178 height 36
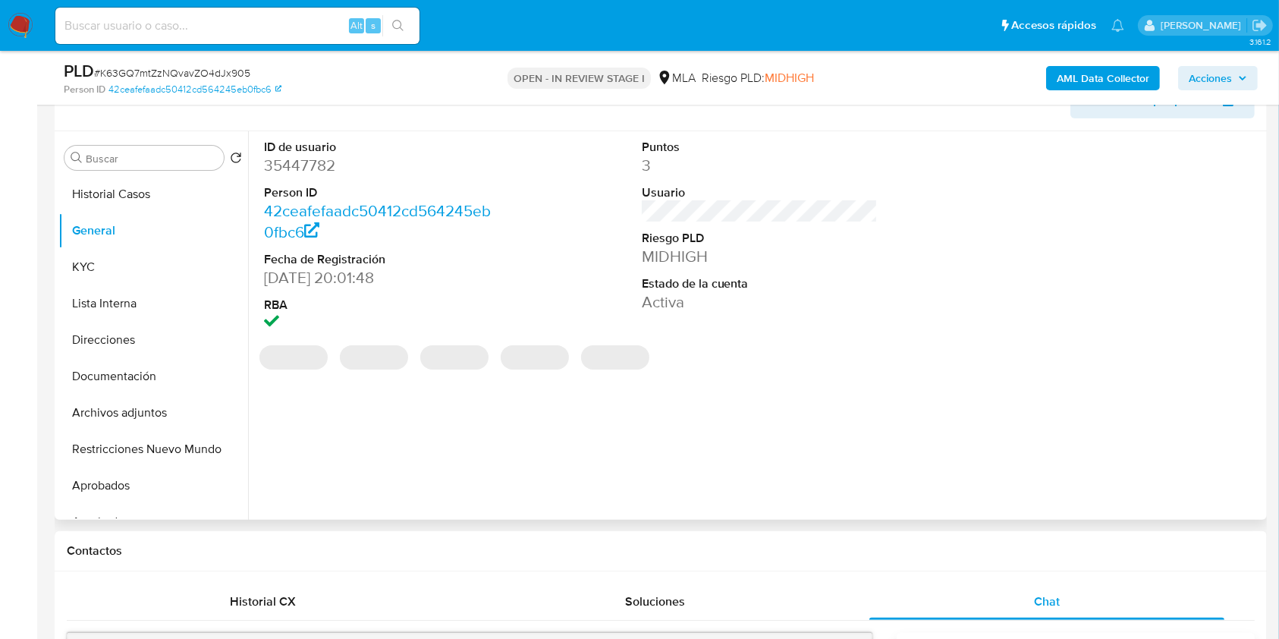
click at [309, 169] on dd "35447782" at bounding box center [382, 165] width 237 height 21
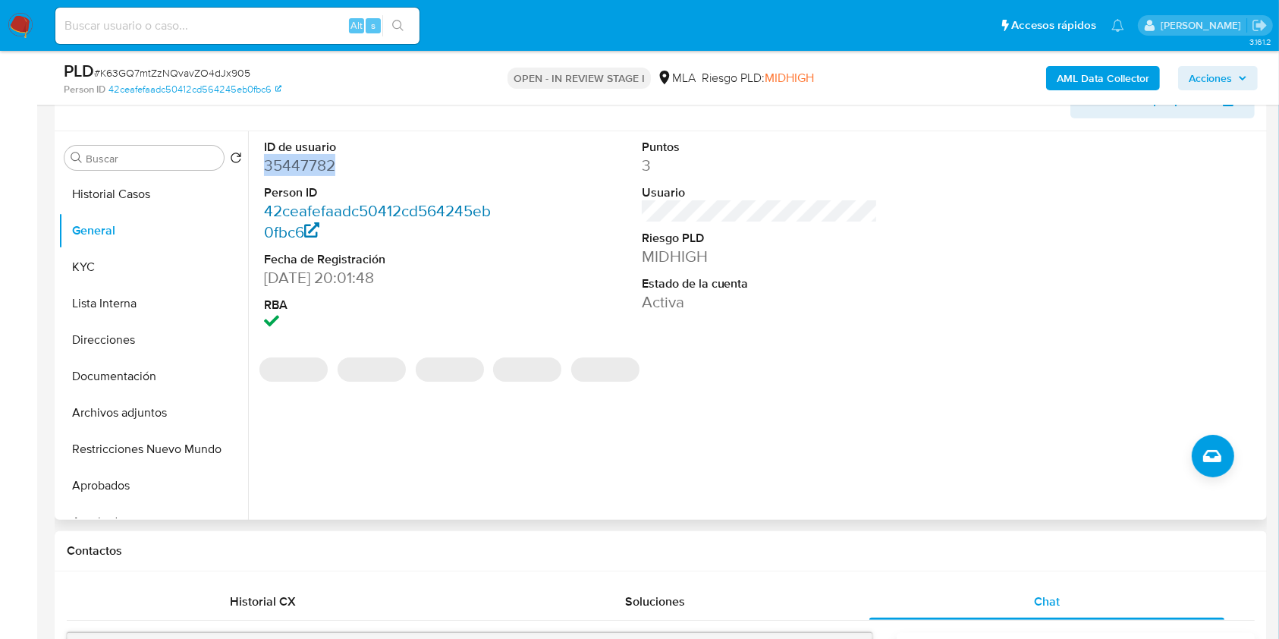
copy dd "35447782"
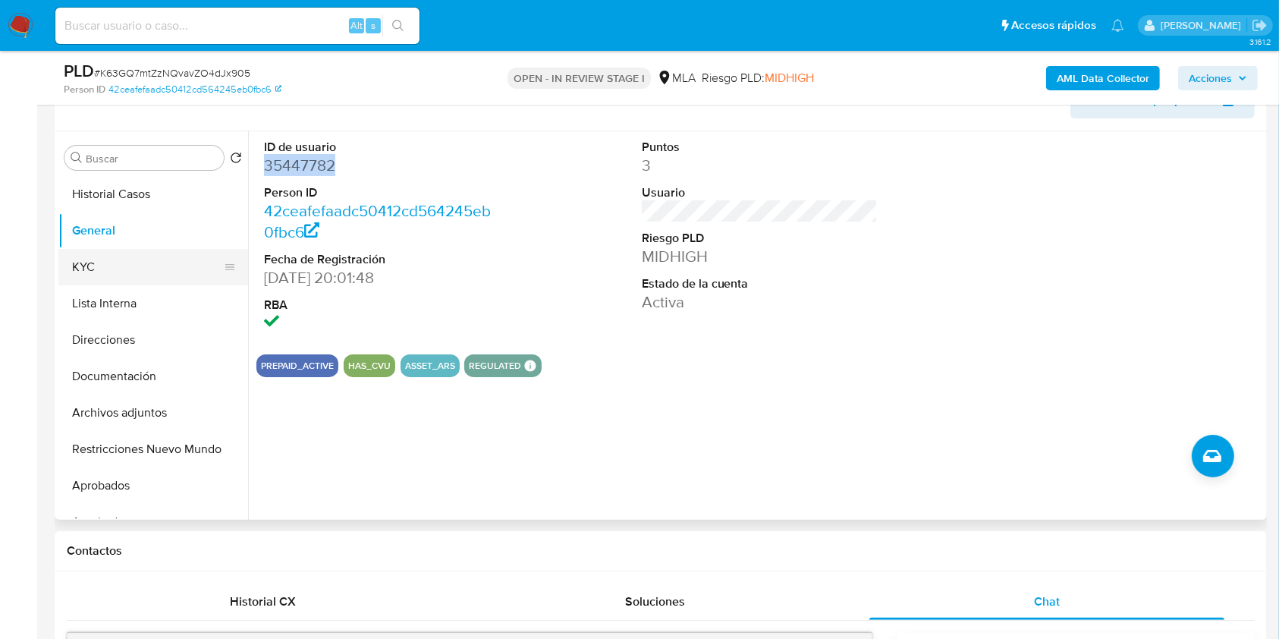
click at [170, 243] on button "General" at bounding box center [153, 230] width 190 height 36
click at [163, 259] on button "KYC" at bounding box center [147, 267] width 178 height 36
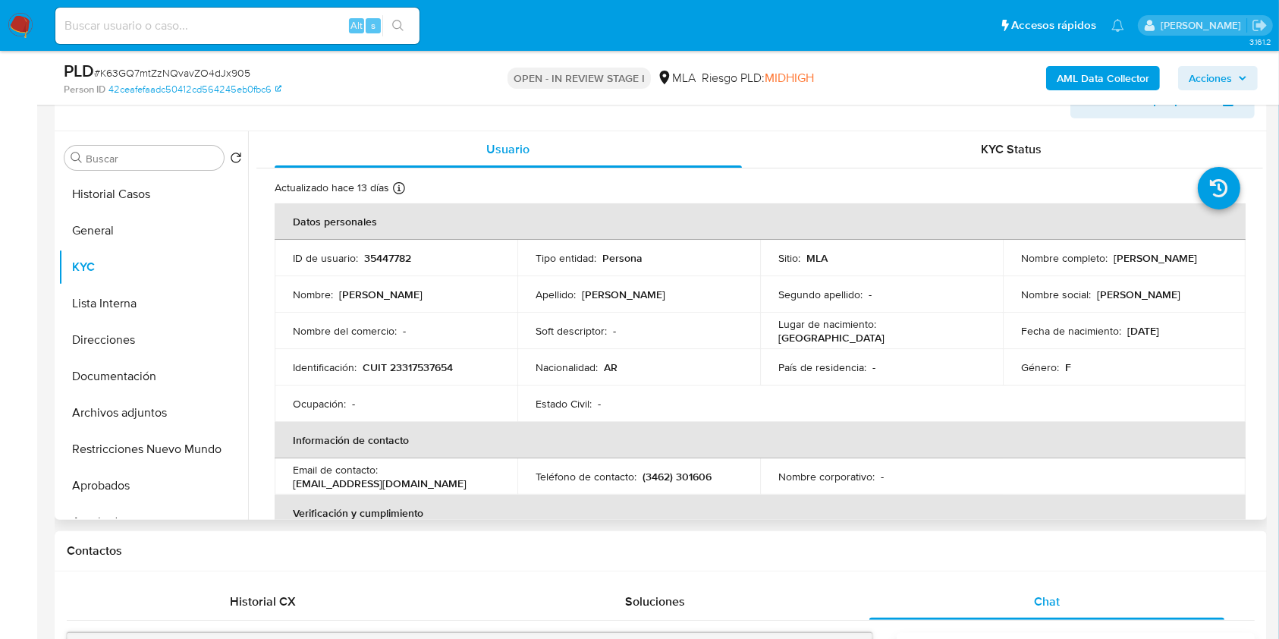
click at [441, 367] on p "CUIT 23317537654" at bounding box center [408, 367] width 90 height 14
copy p "23317537654"
click at [443, 378] on td "Identificación : CUIT 23317537654" at bounding box center [396, 367] width 243 height 36
click at [435, 360] on p "CUIT 23317537654" at bounding box center [408, 367] width 90 height 14
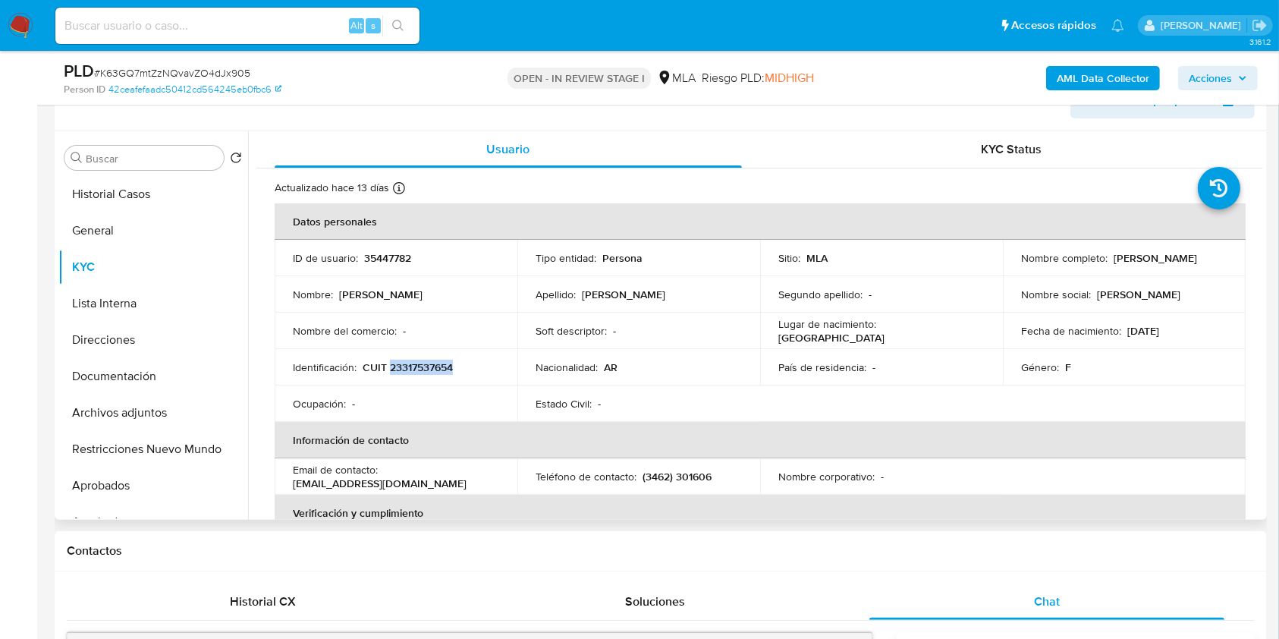
click at [435, 360] on p "CUIT 23317537654" at bounding box center [408, 367] width 90 height 14
copy p "23317537654"
drag, startPoint x: 1015, startPoint y: 266, endPoint x: 1147, endPoint y: 261, distance: 132.1
click at [1147, 261] on td "Nombre completo : Guillermina Sofia Ansaloni" at bounding box center [1124, 258] width 243 height 36
copy p "Guillermina Sofia Ansaloni"
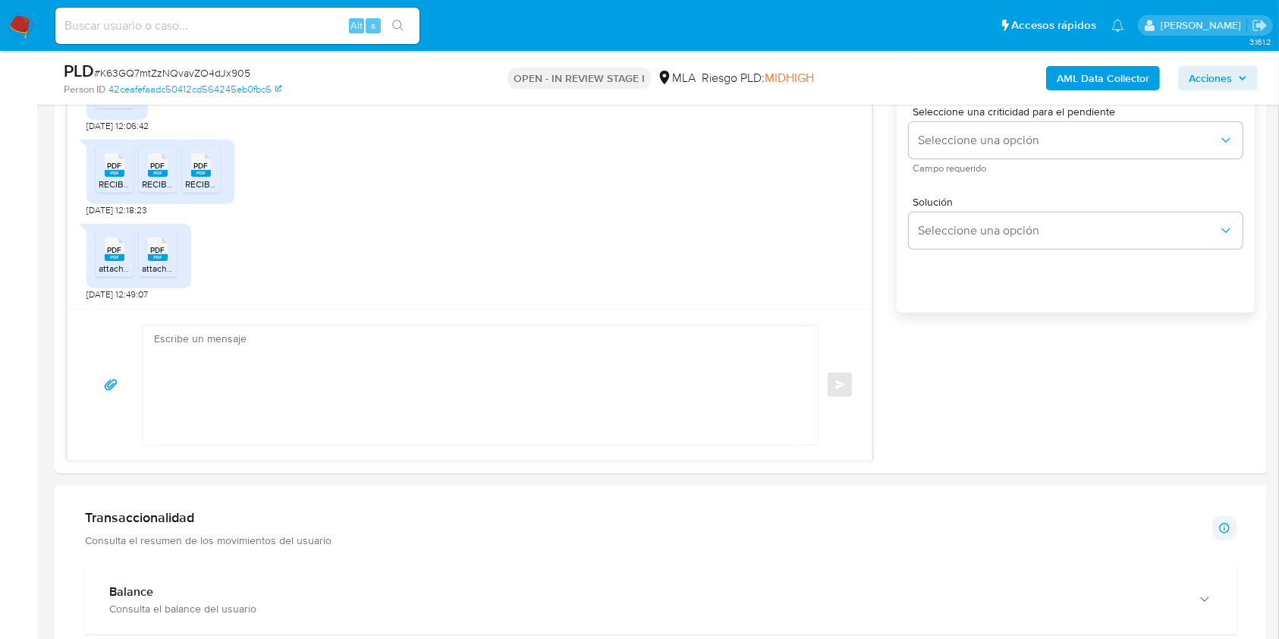
scroll to position [815, 0]
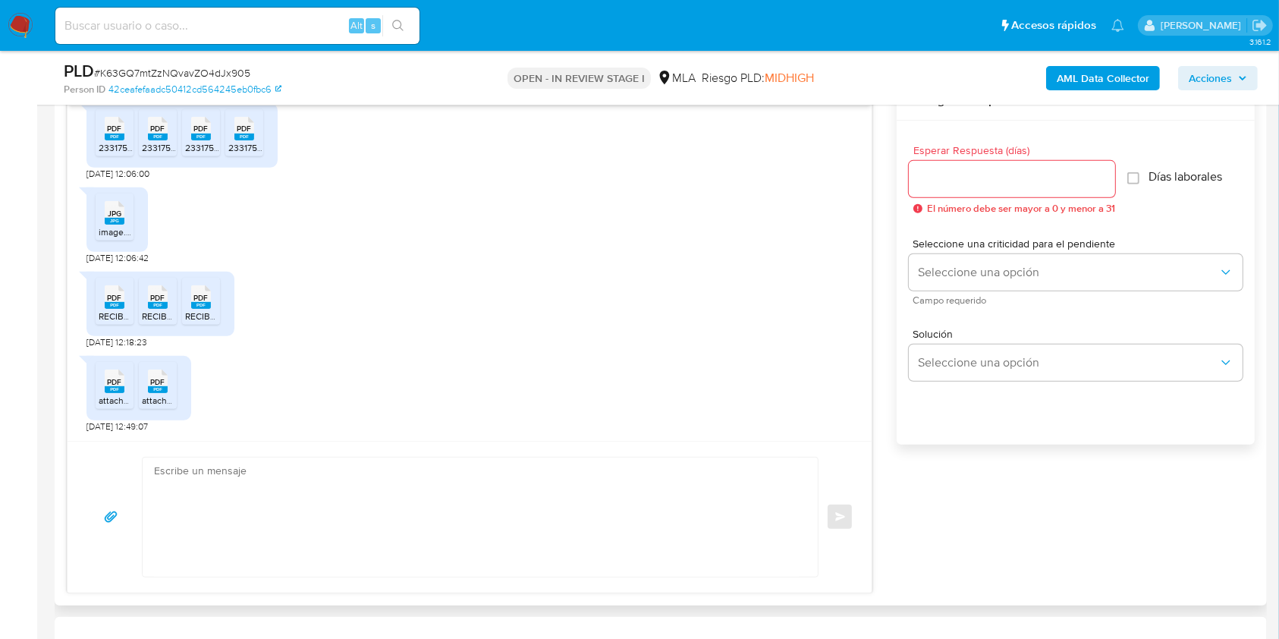
click at [522, 536] on textarea at bounding box center [476, 516] width 645 height 119
paste textarea "Hola Guillermina Sofia Ansaloni, Muchas gracias por la respuesta. Te confirmamo…"
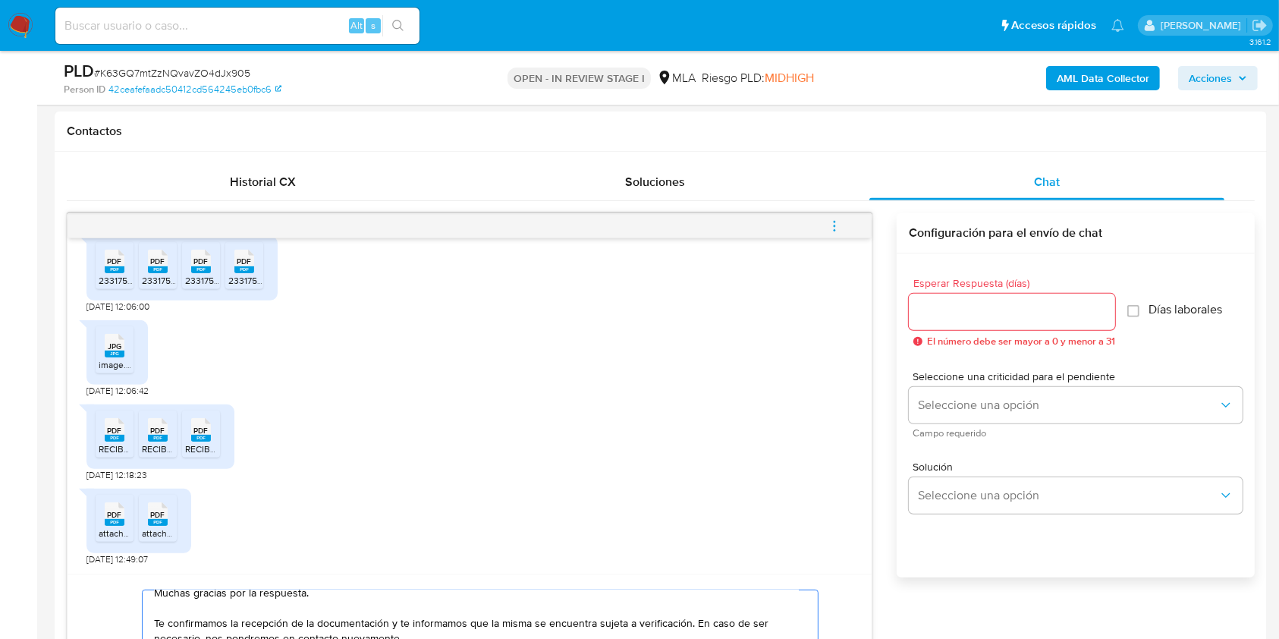
scroll to position [605, 0]
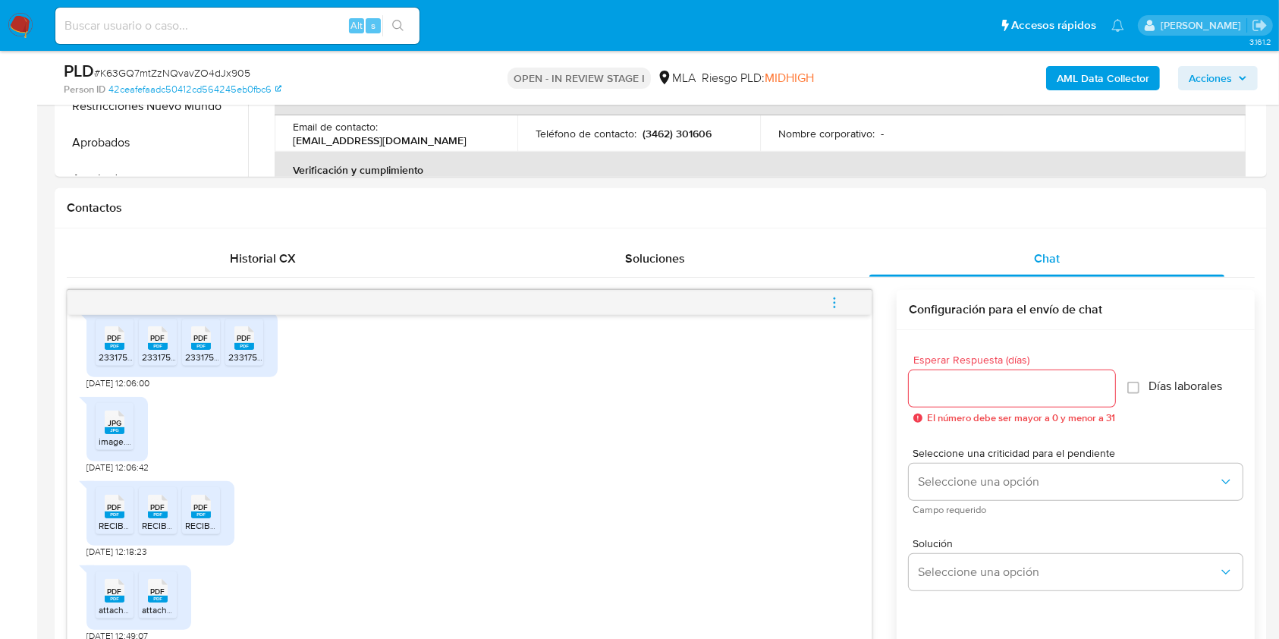
type textarea "Hola Guillermina Sofia Ansaloni, Muchas gracias por la respuesta. Te confirmamo…"
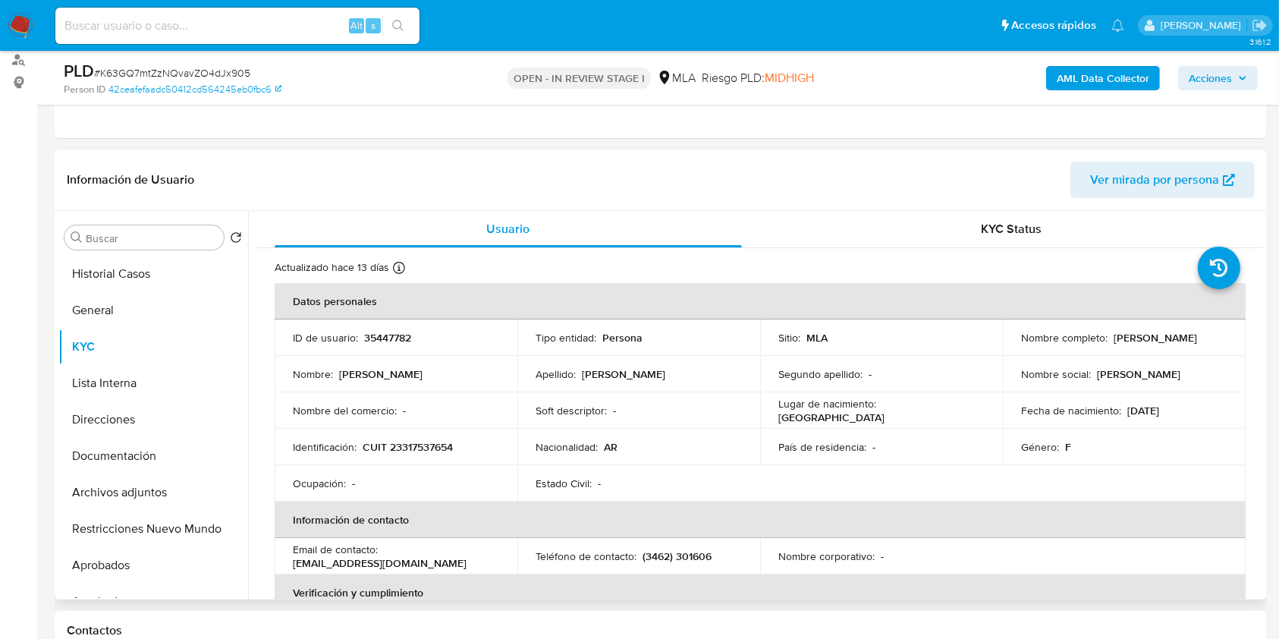
scroll to position [99, 0]
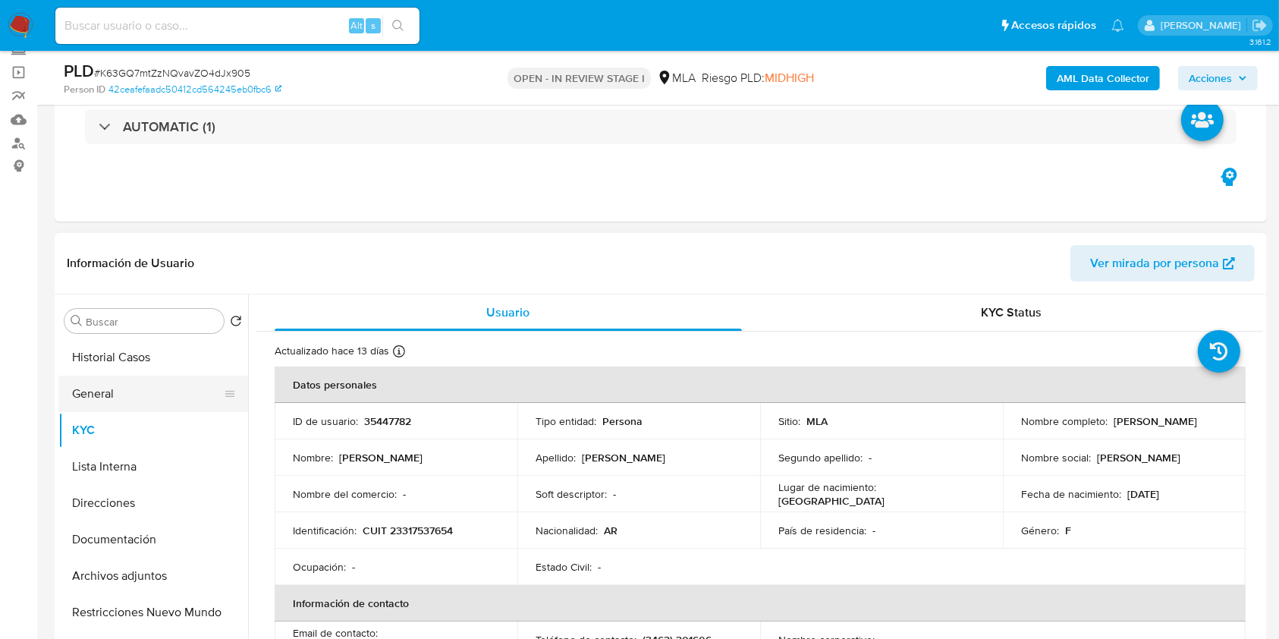
click at [138, 401] on button "General" at bounding box center [147, 393] width 178 height 36
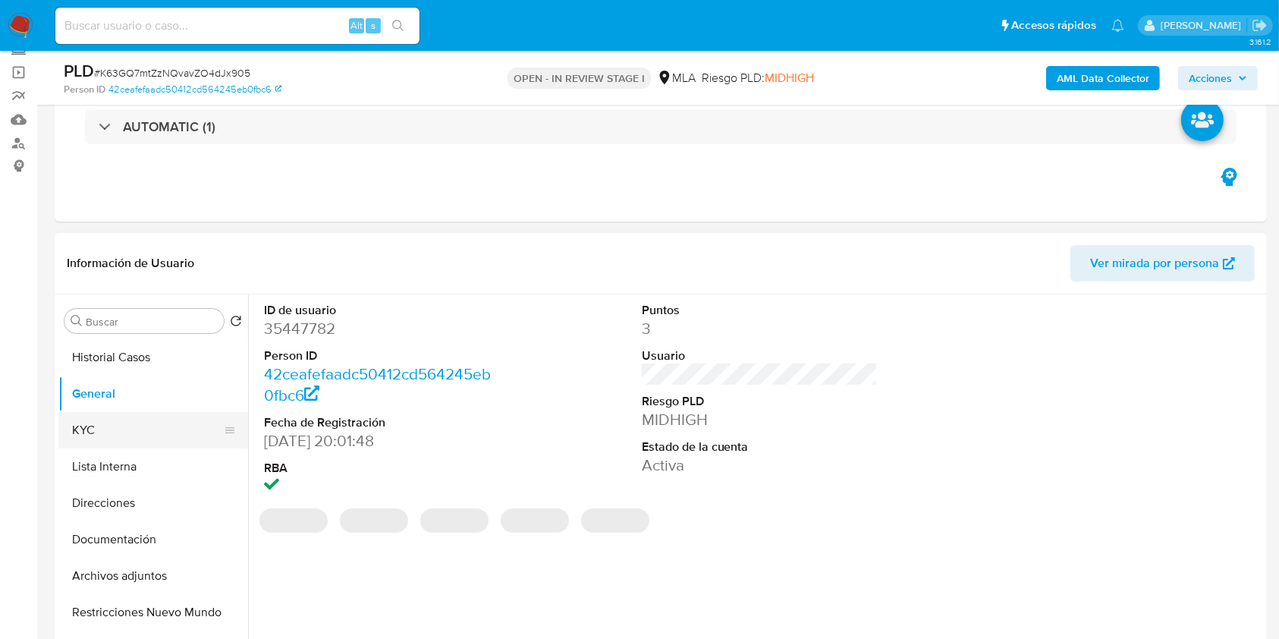
click at [137, 429] on button "KYC" at bounding box center [147, 430] width 178 height 36
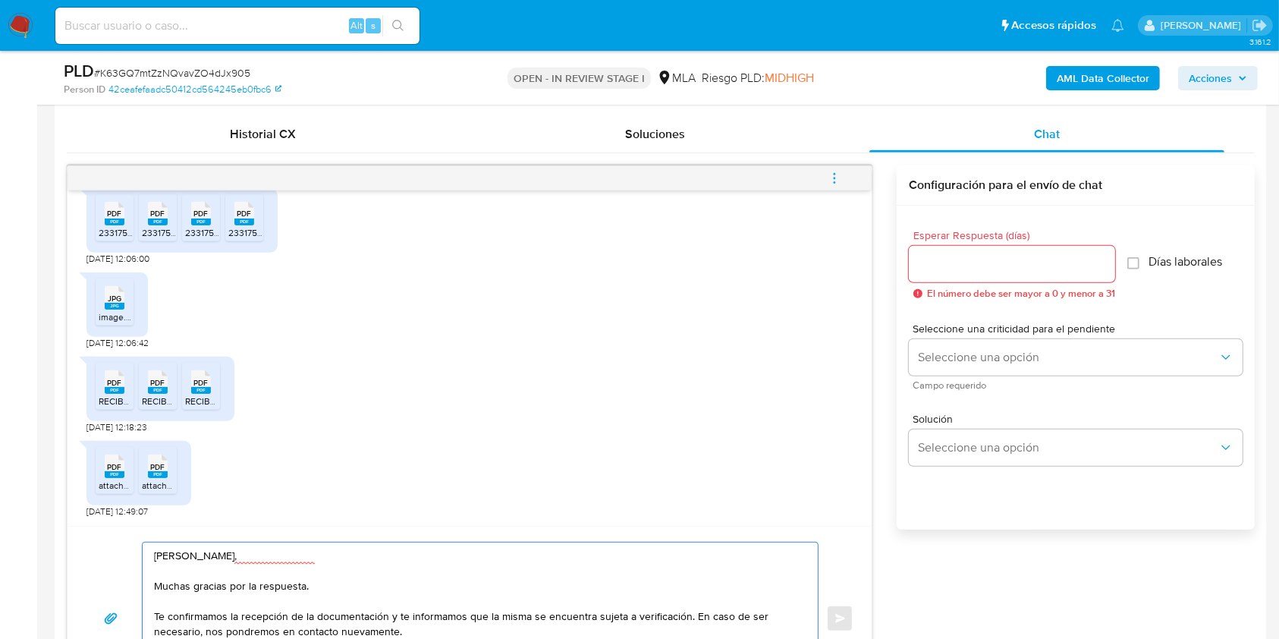
scroll to position [767, 0]
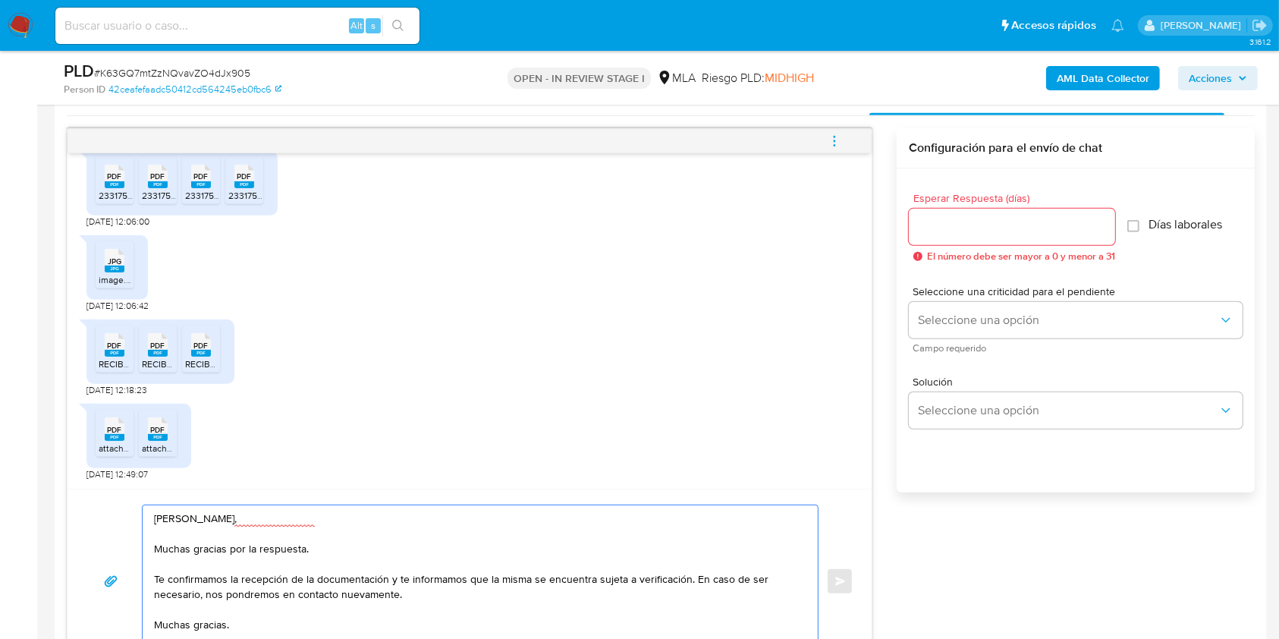
click at [1006, 228] on input "Esperar Respuesta (días)" at bounding box center [1012, 227] width 206 height 20
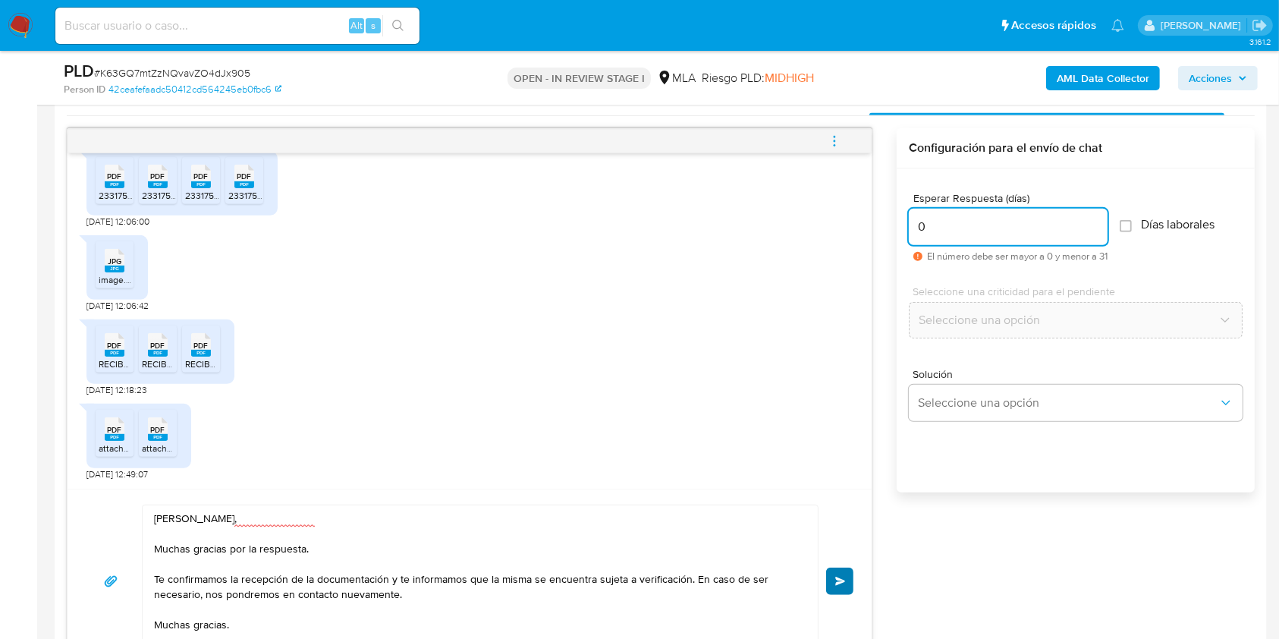
type input "0"
click at [835, 582] on span "Enviar" at bounding box center [840, 581] width 11 height 9
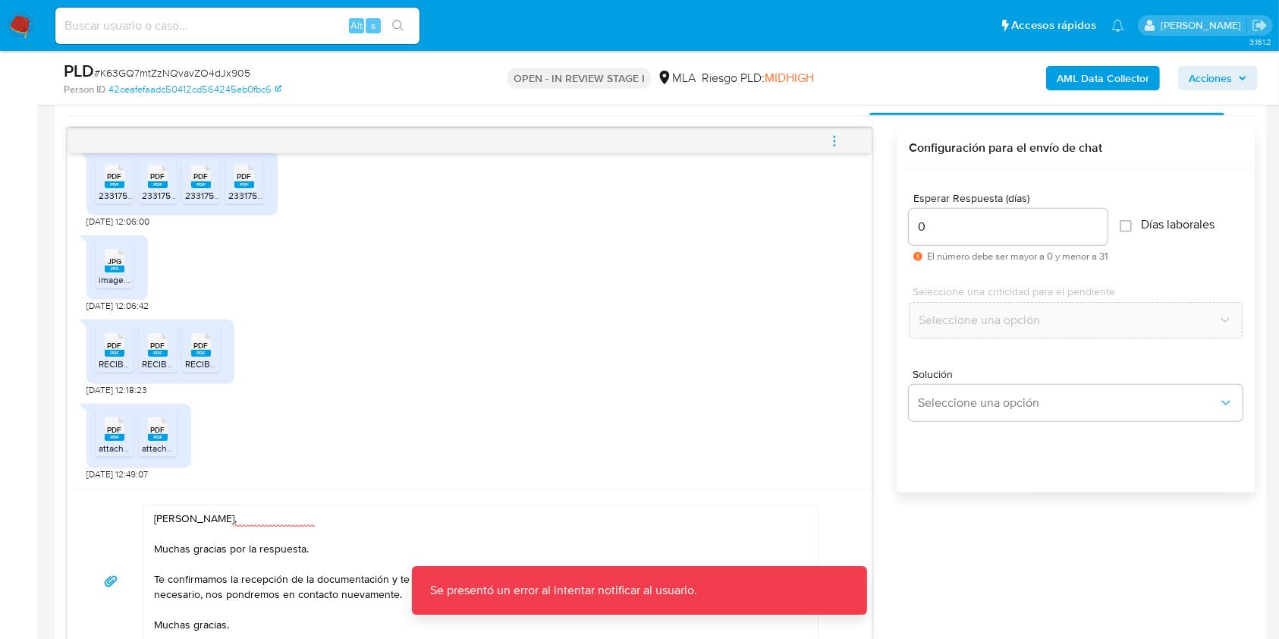
click at [840, 136] on icon "menu-action" at bounding box center [835, 141] width 14 height 14
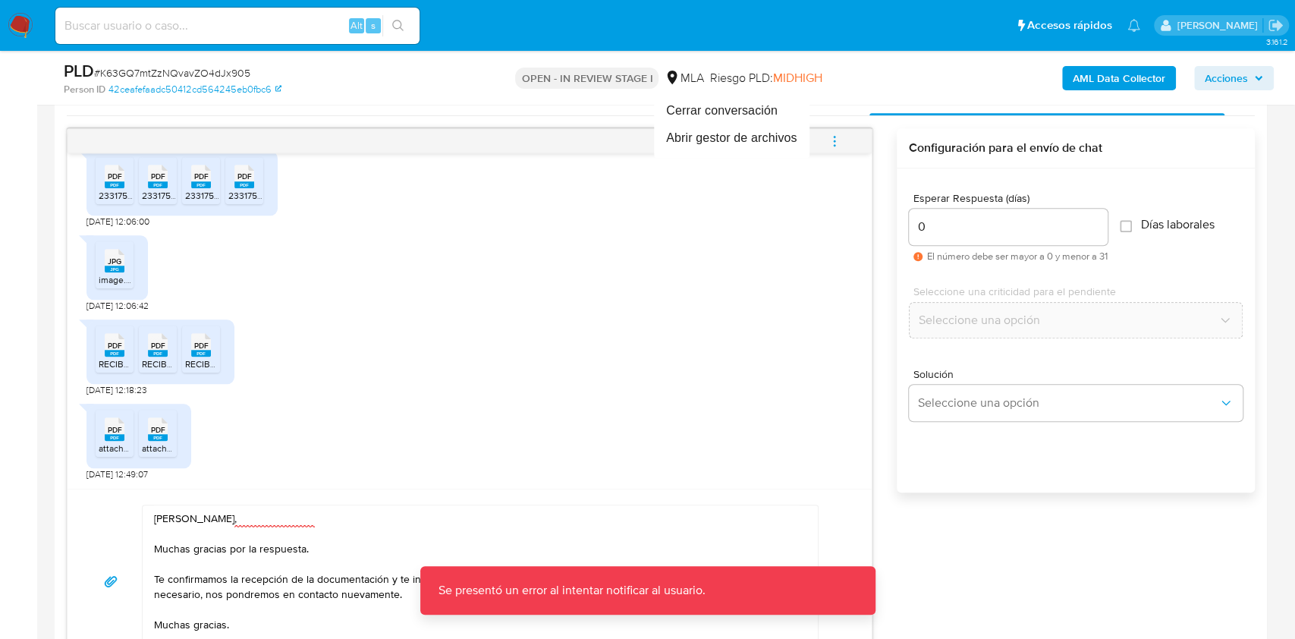
click at [807, 335] on div at bounding box center [647, 319] width 1295 height 639
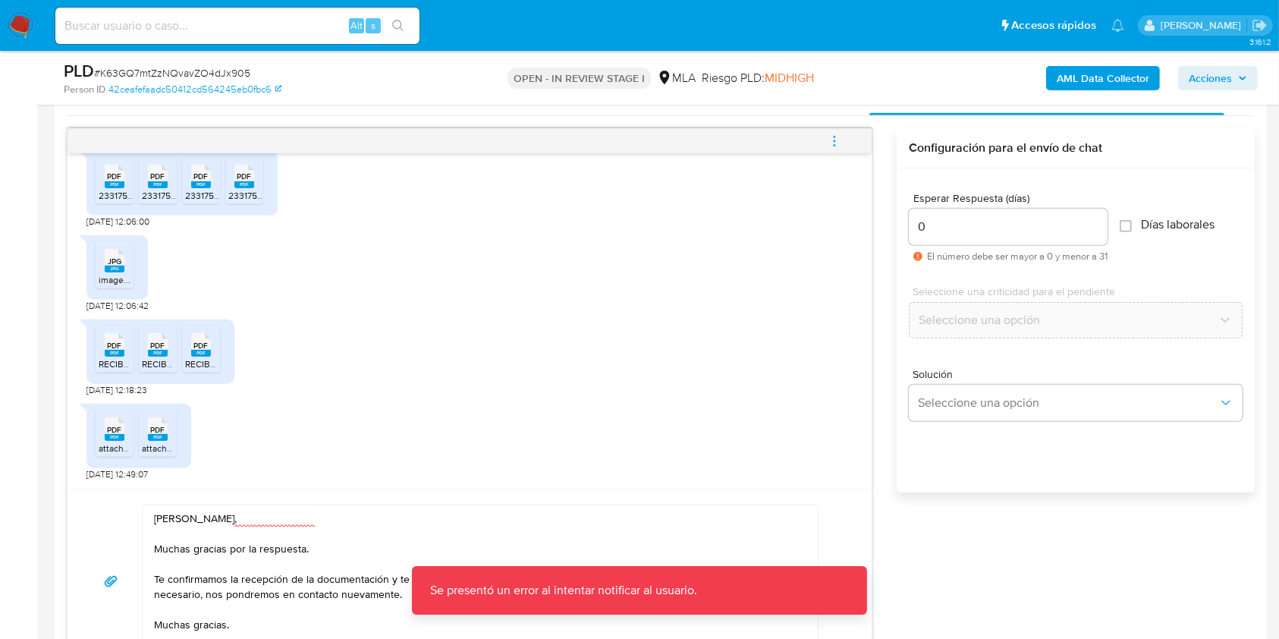
click at [820, 428] on div "PDF PDF attachment.pdf PDF PDF attachment 2.pdf 19/09/2025 12:49:07" at bounding box center [469, 438] width 766 height 84
click at [868, 557] on div "Hola Guillermina Sofia Ansaloni, Muchas gracias por la respuesta. Te confirmamo…" at bounding box center [470, 581] width 804 height 184
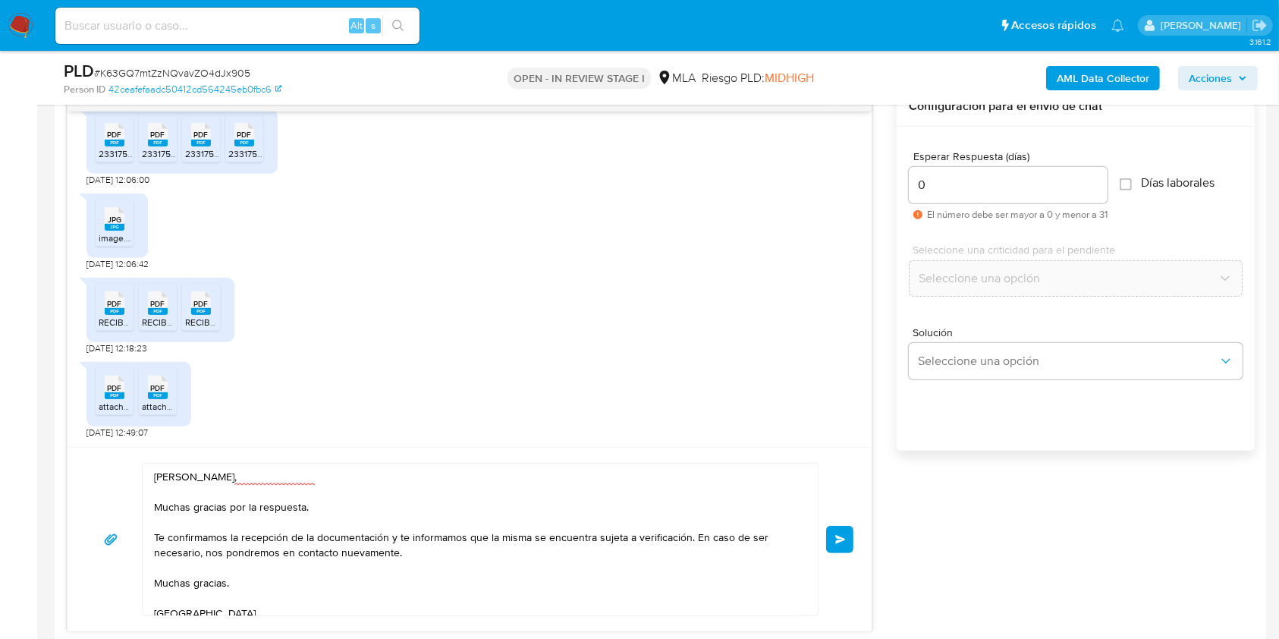
scroll to position [789, 0]
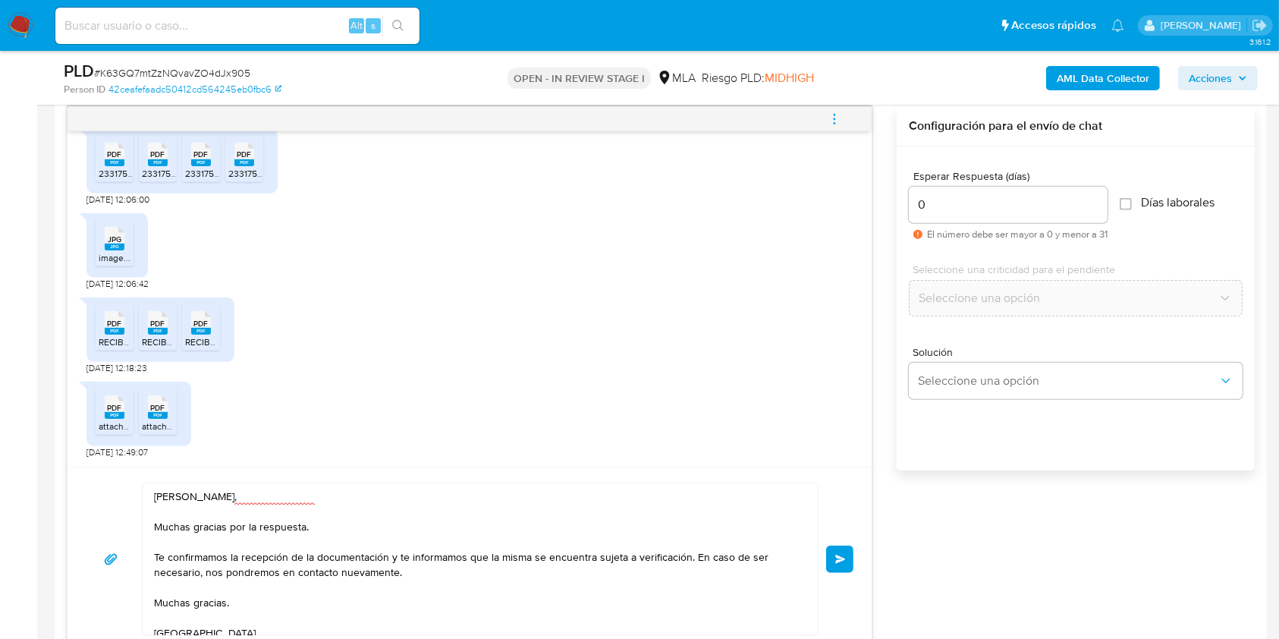
click at [844, 561] on button "Enviar" at bounding box center [839, 558] width 27 height 27
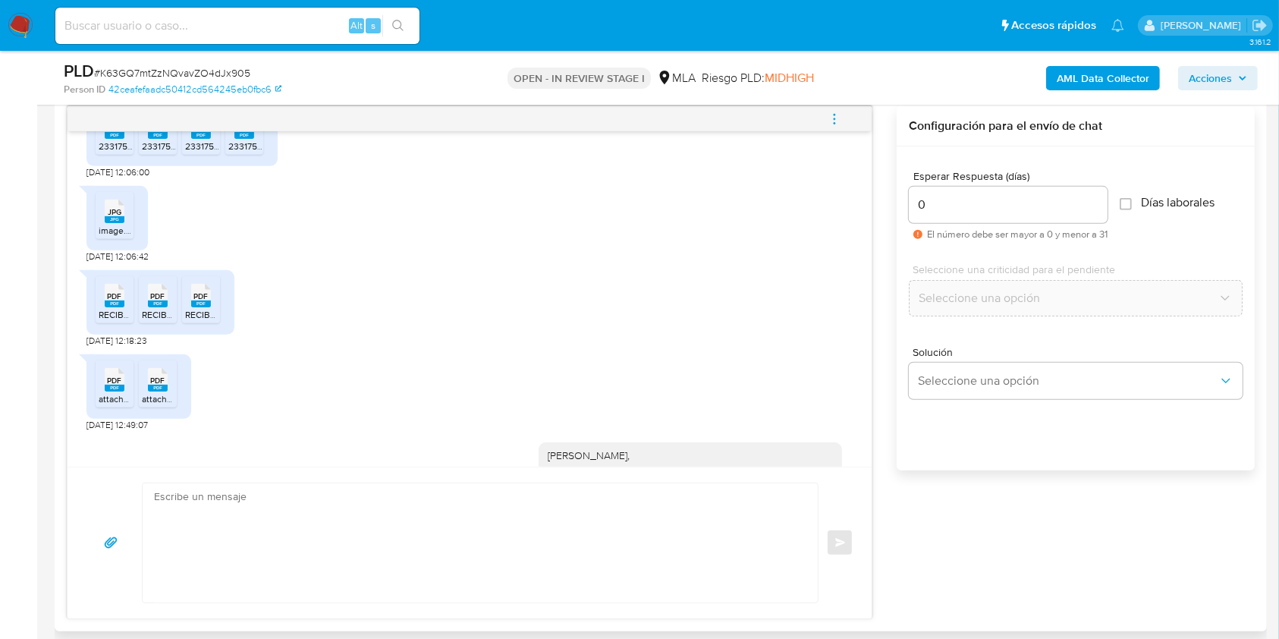
scroll to position [1158, 0]
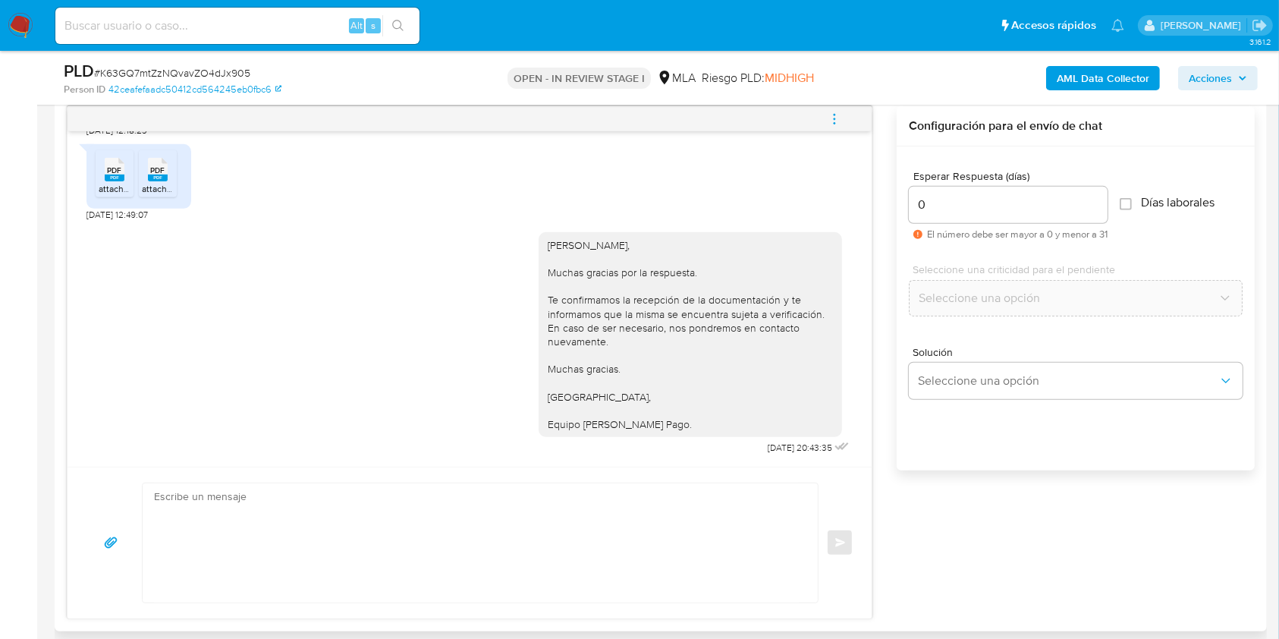
click at [834, 122] on icon "menu-action" at bounding box center [835, 123] width 2 height 2
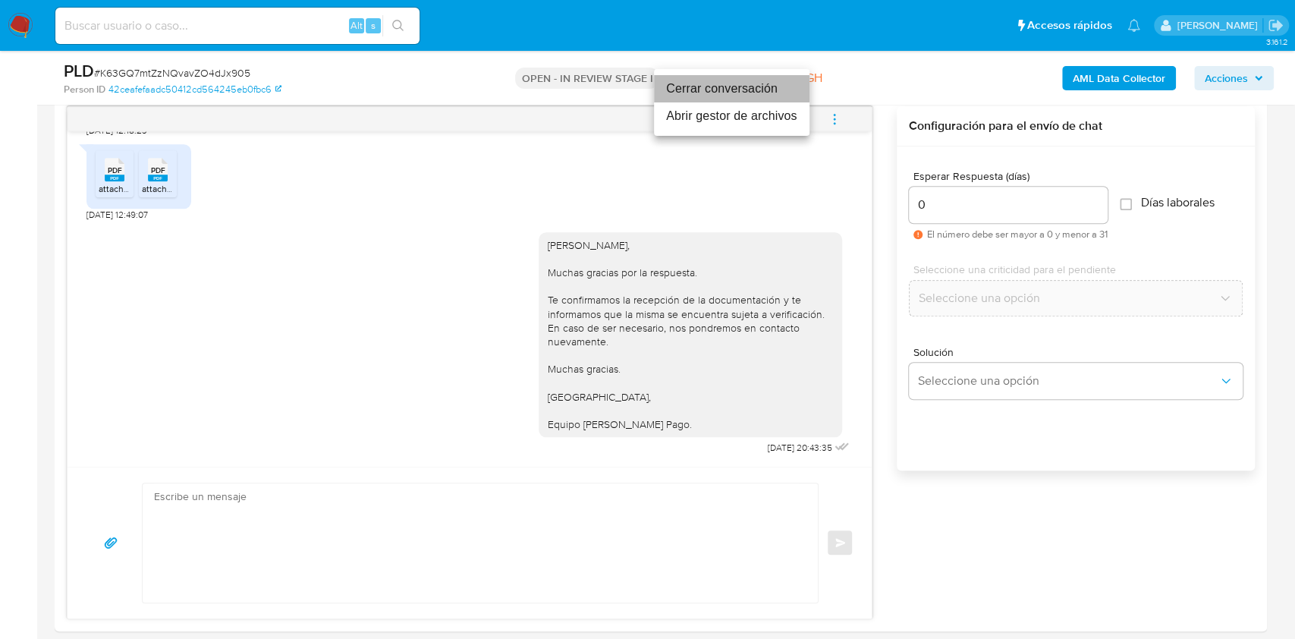
click at [746, 79] on li "Cerrar conversación" at bounding box center [732, 88] width 156 height 27
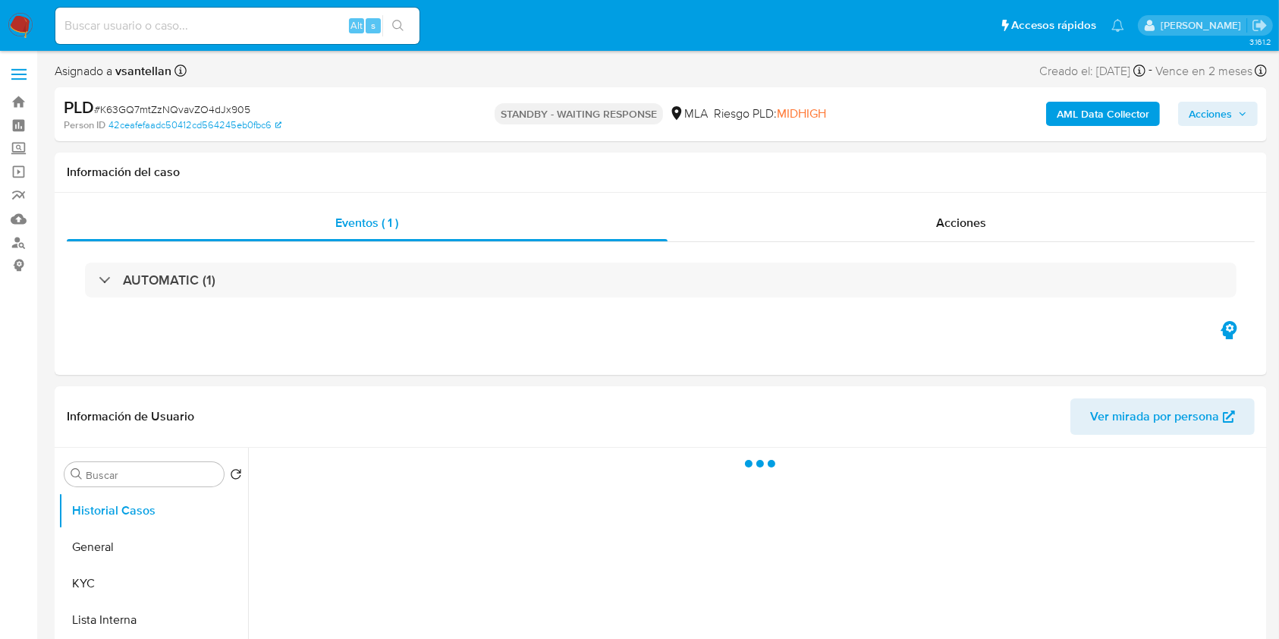
select select "10"
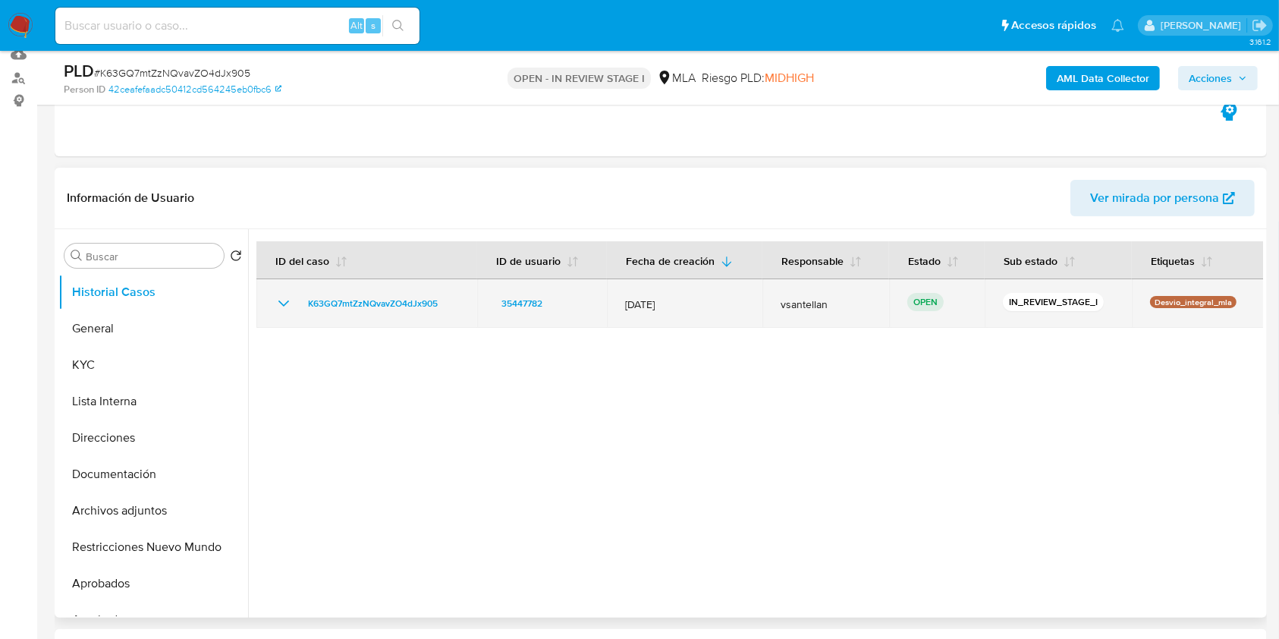
scroll to position [202, 0]
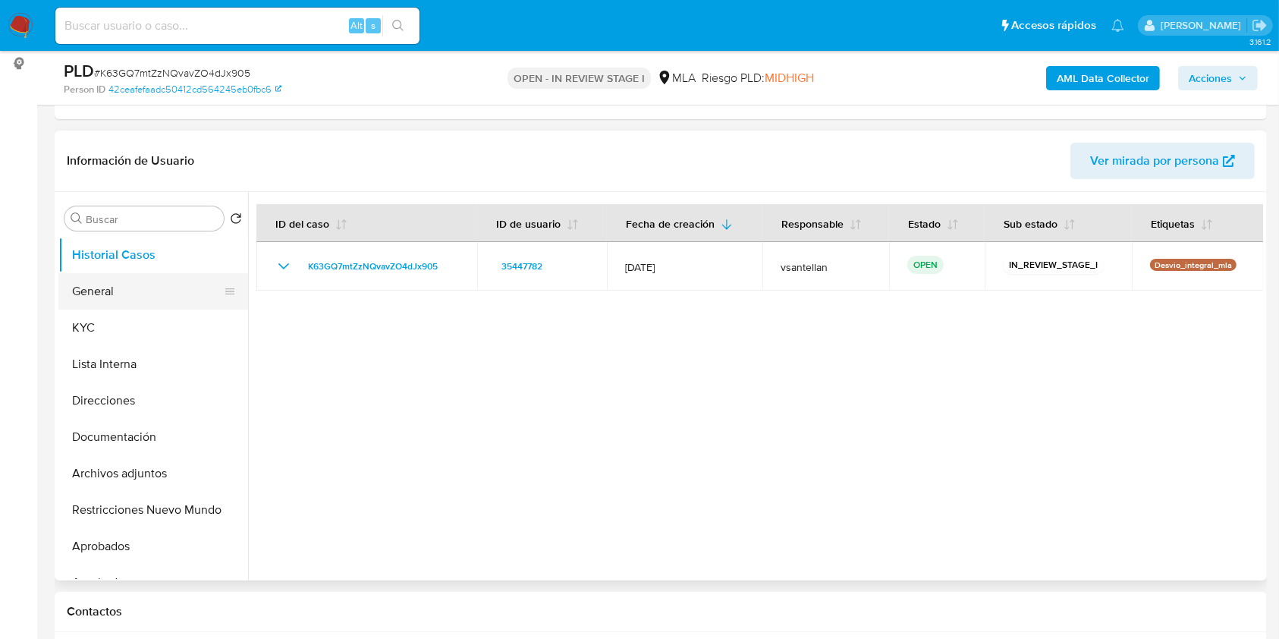
click at [166, 292] on button "General" at bounding box center [147, 291] width 178 height 36
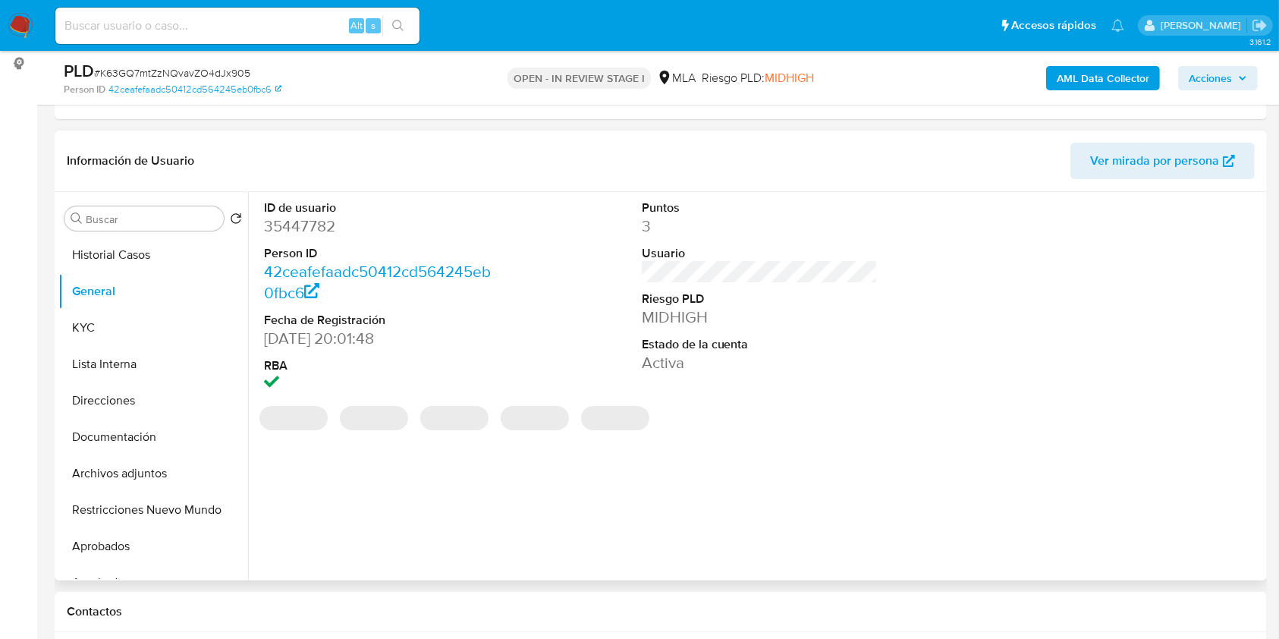
click at [314, 232] on dd "35447782" at bounding box center [382, 225] width 237 height 21
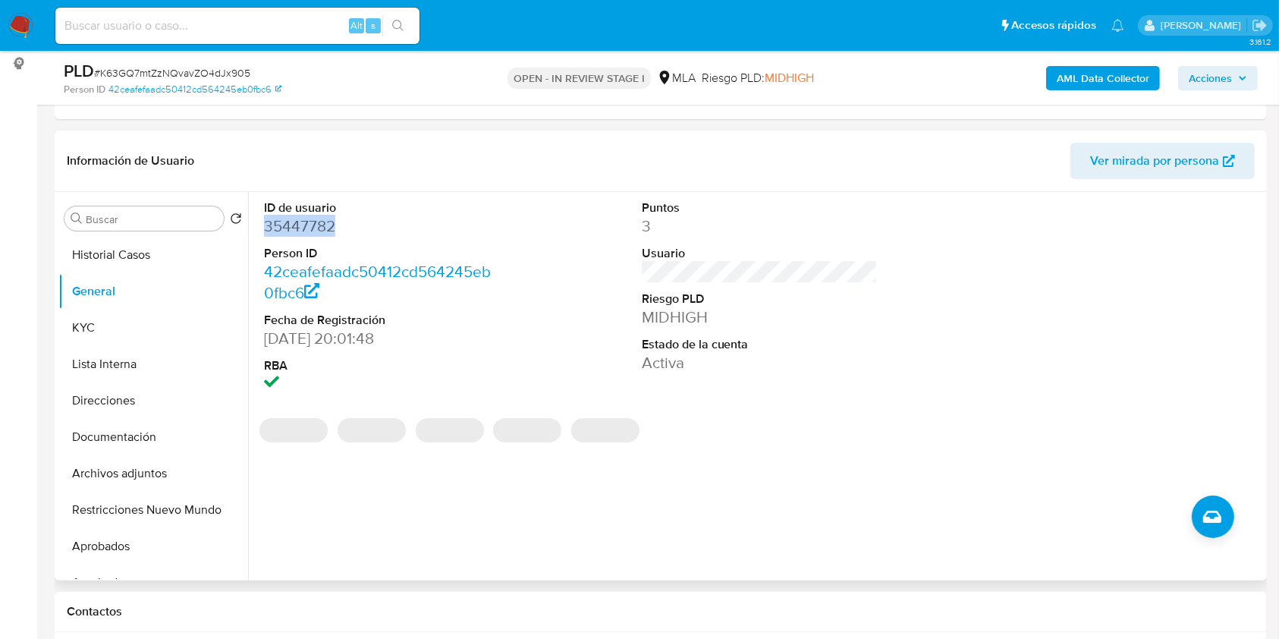
copy dd "35447782"
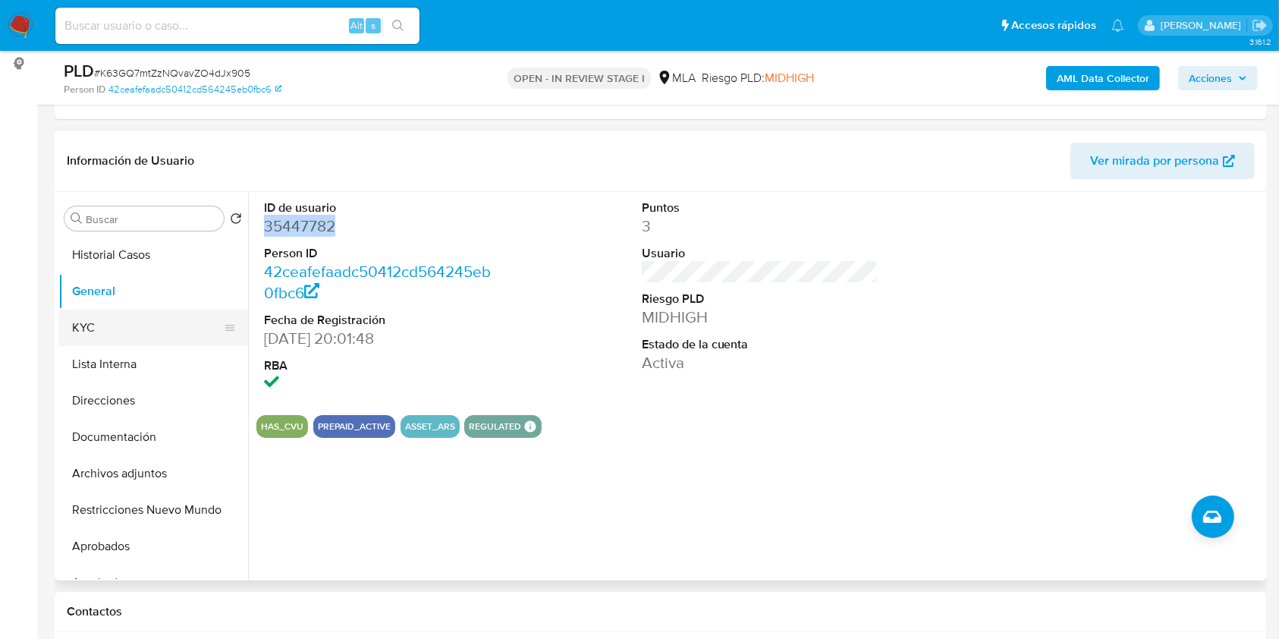
click at [112, 315] on button "KYC" at bounding box center [147, 327] width 178 height 36
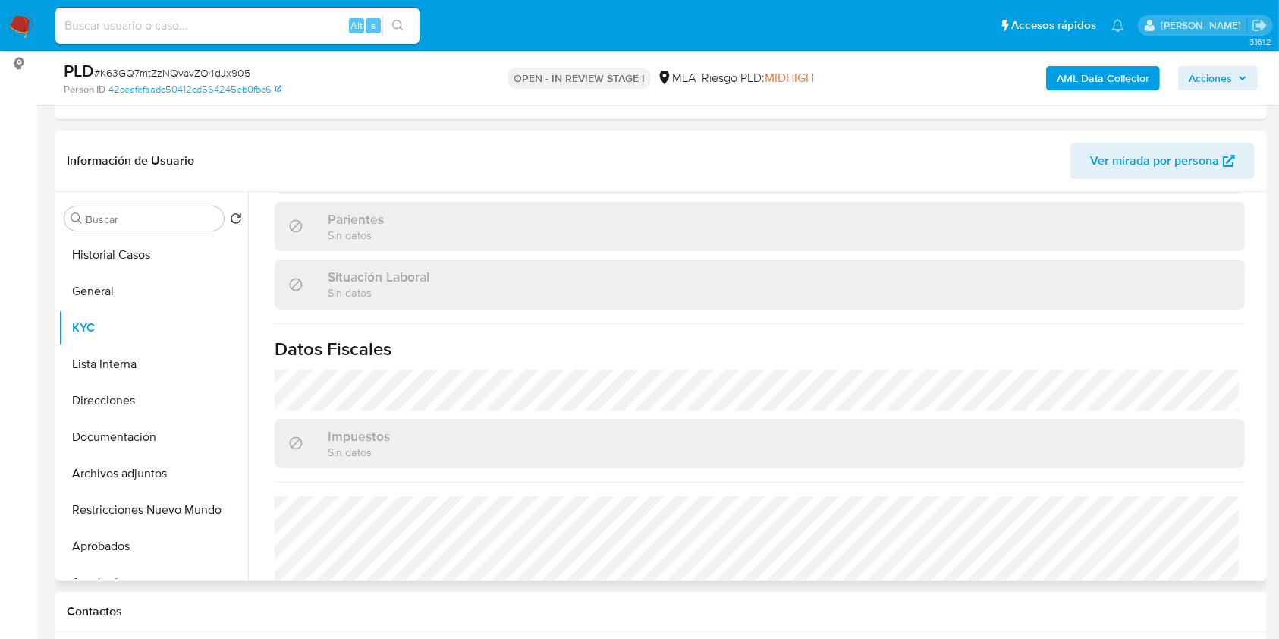
scroll to position [799, 0]
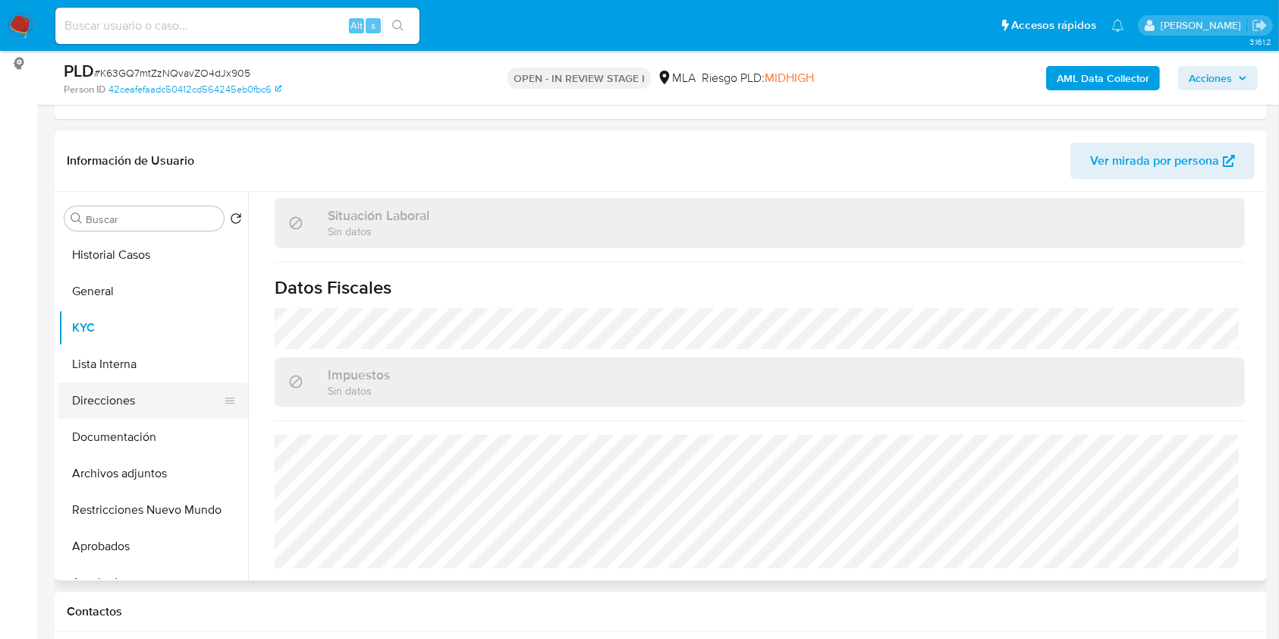
click at [155, 401] on button "Direcciones" at bounding box center [147, 400] width 178 height 36
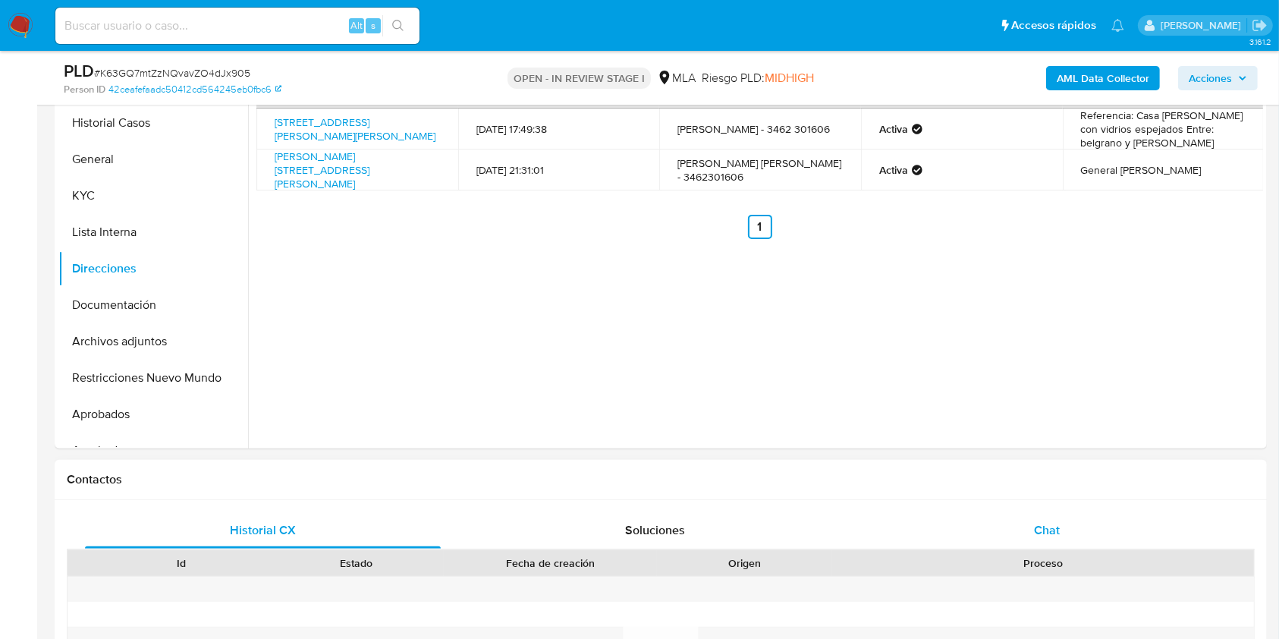
scroll to position [404, 0]
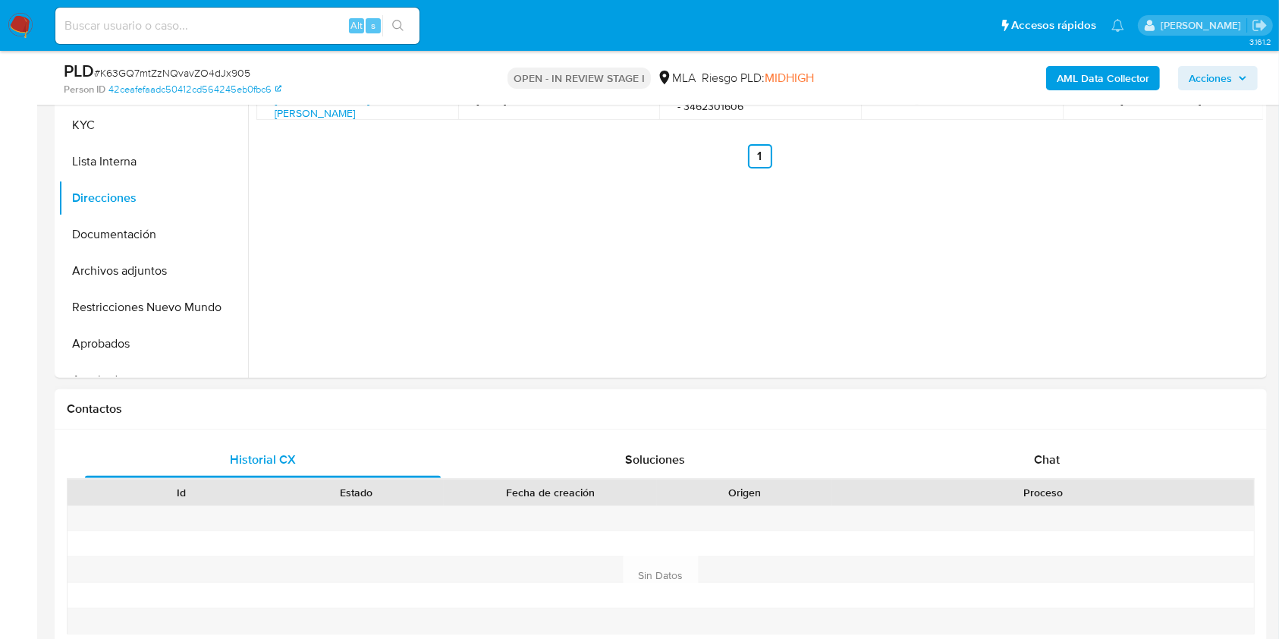
click at [1045, 485] on div "Proceso" at bounding box center [1043, 492] width 401 height 15
click at [1045, 464] on span "Chat" at bounding box center [1047, 459] width 26 height 17
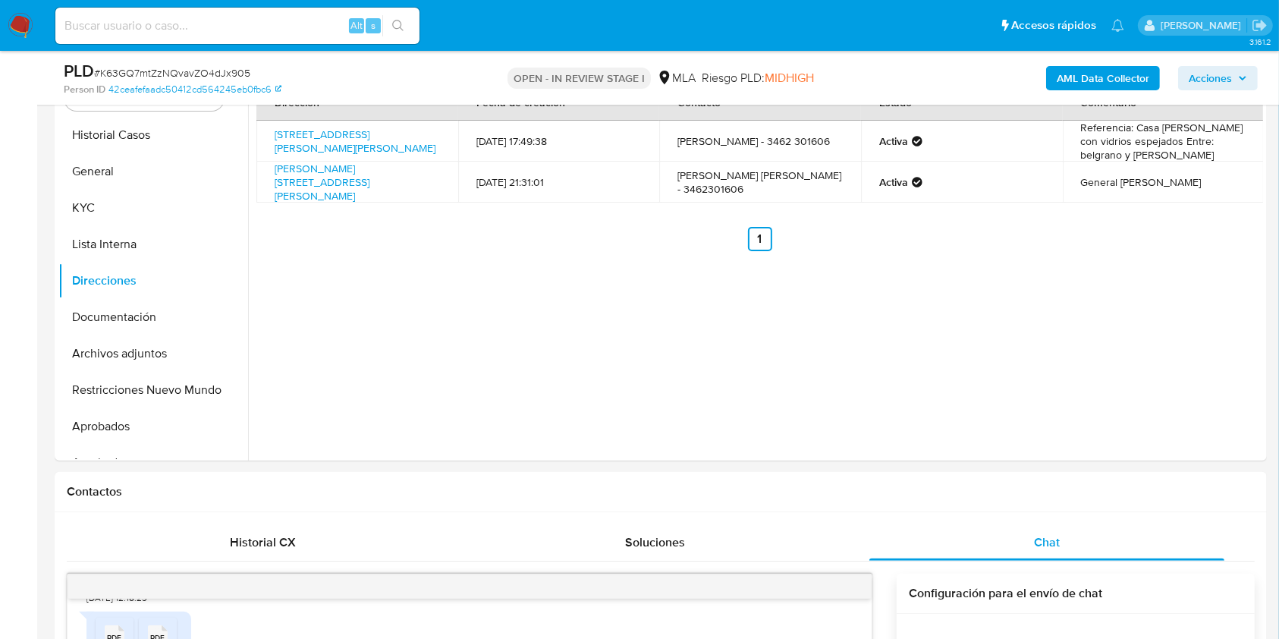
scroll to position [268, 0]
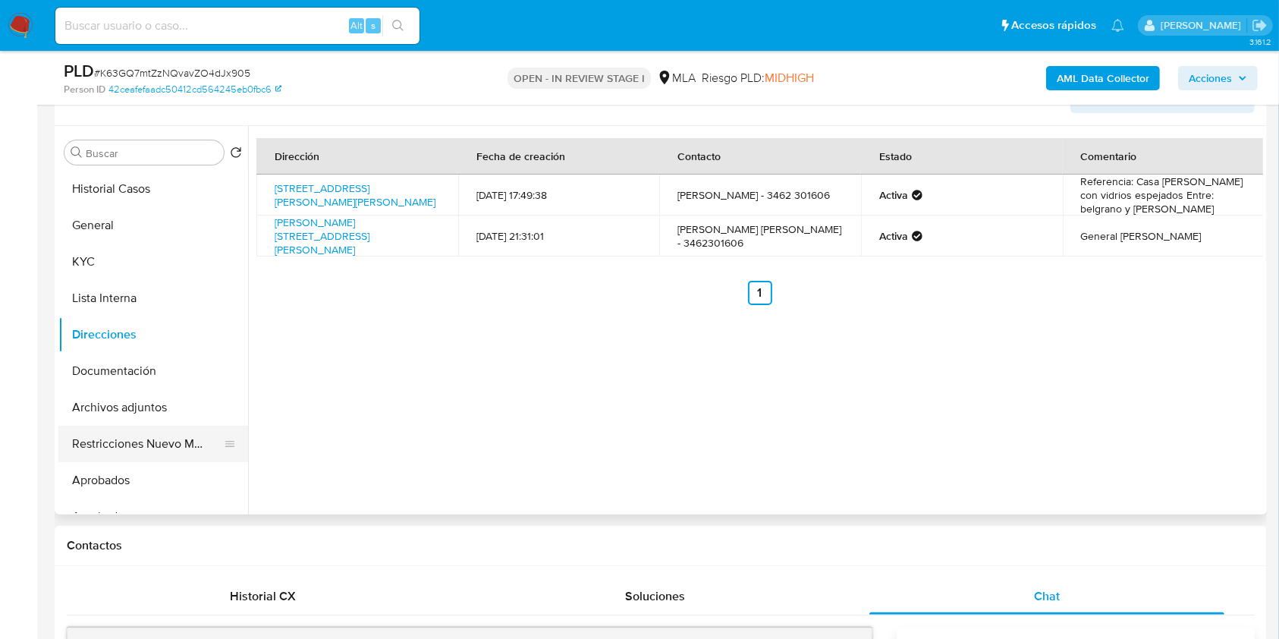
click at [176, 433] on button "Restricciones Nuevo Mundo" at bounding box center [147, 444] width 178 height 36
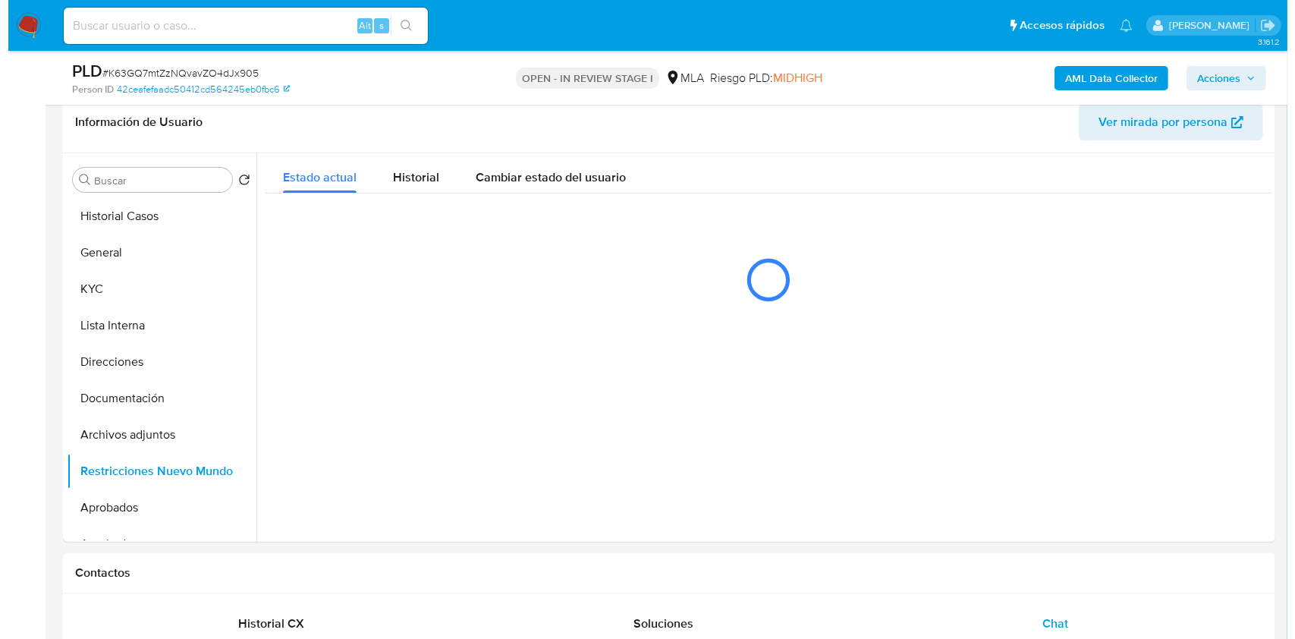
scroll to position [224, 0]
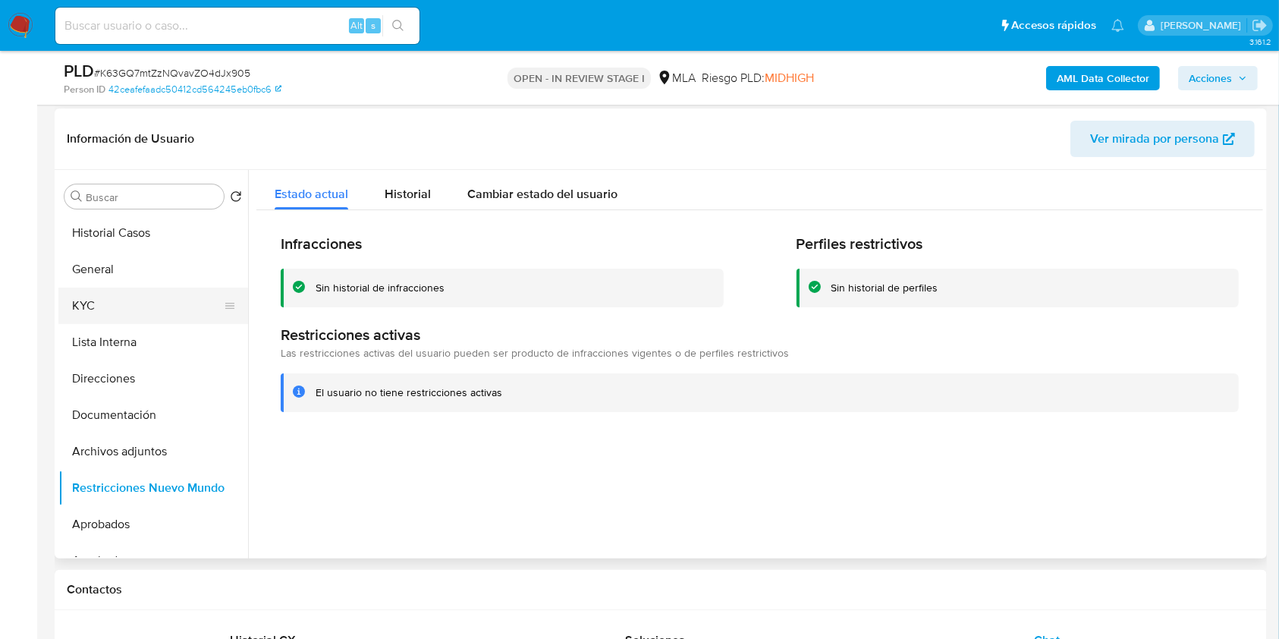
click at [86, 310] on button "KYC" at bounding box center [147, 305] width 178 height 36
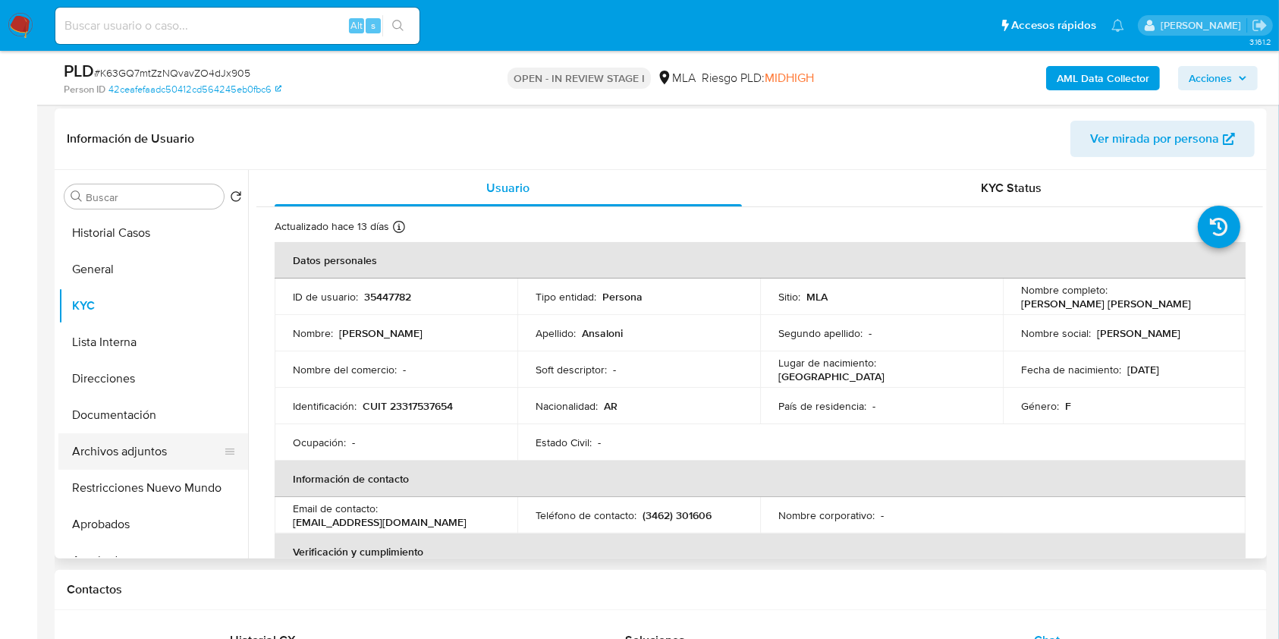
click at [158, 447] on button "Archivos adjuntos" at bounding box center [147, 451] width 178 height 36
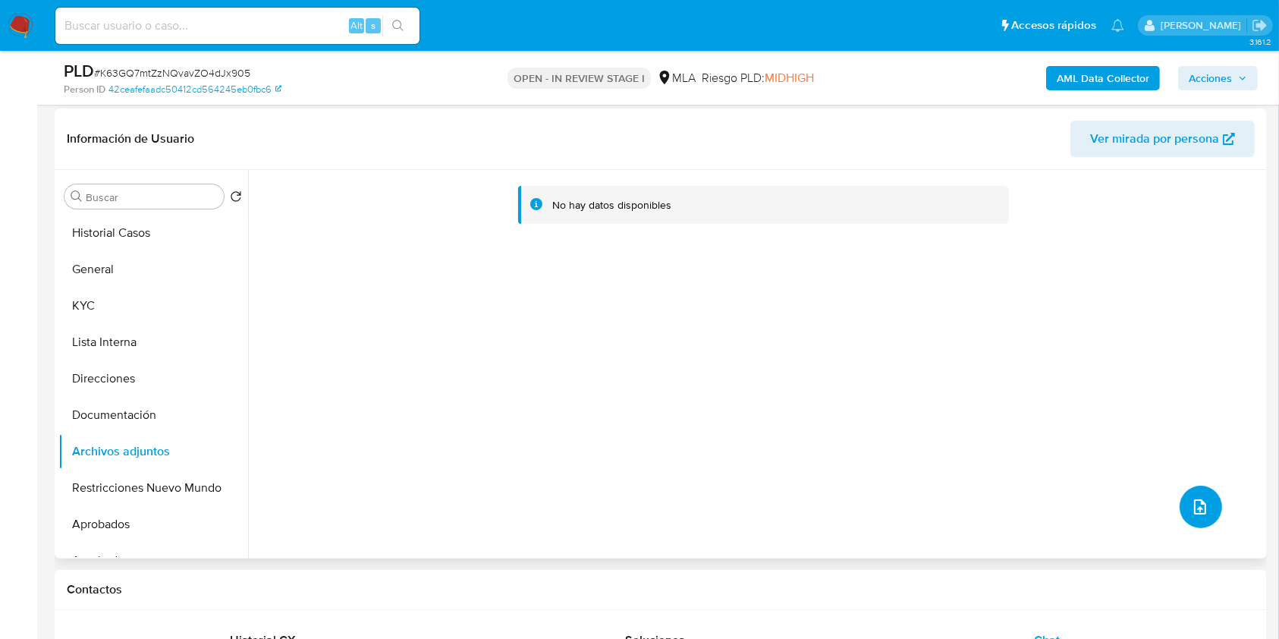
click at [1195, 511] on icon "upload-file" at bounding box center [1200, 507] width 18 height 18
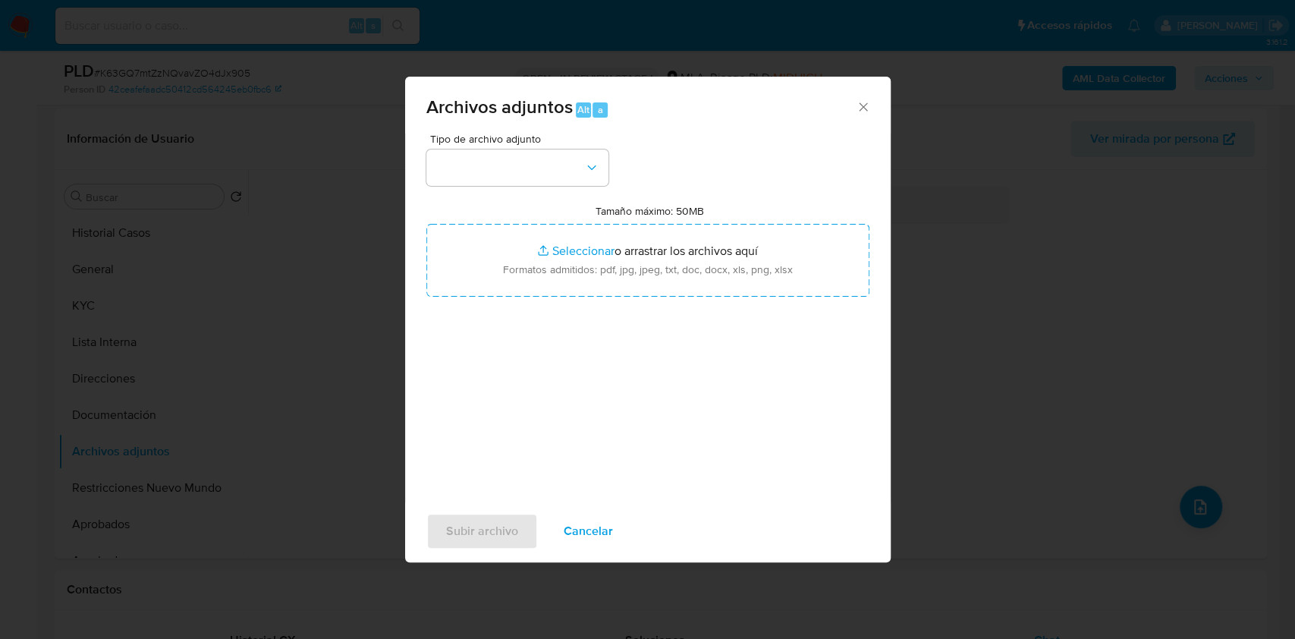
click at [1125, 367] on div "Archivos adjuntos Alt a Tipo de archivo adjunto Tamaño máximo: 50MB Seleccionar…" at bounding box center [647, 319] width 1295 height 639
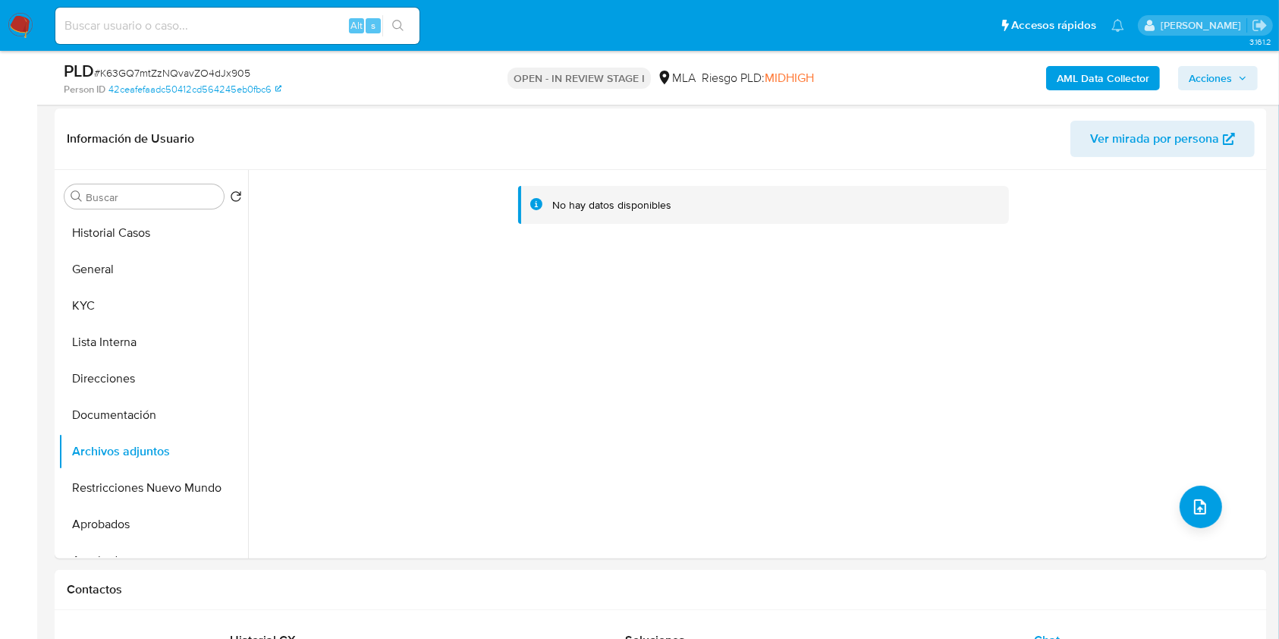
click at [1088, 83] on b "AML Data Collector" at bounding box center [1103, 78] width 93 height 24
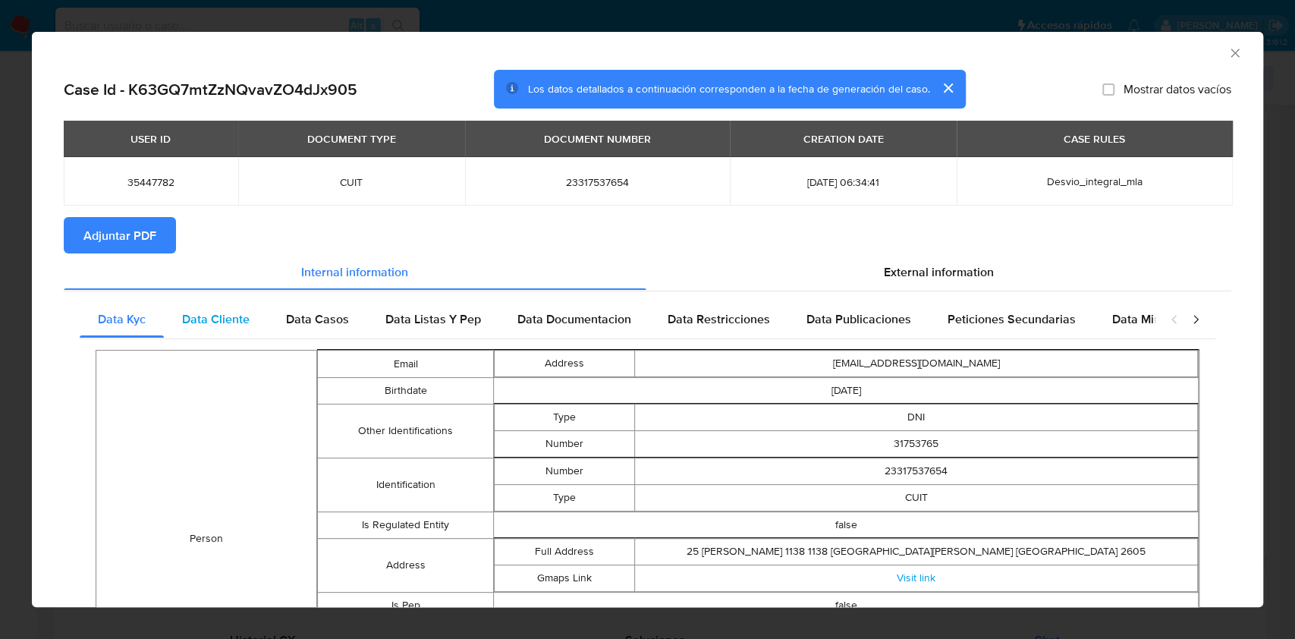
click at [241, 311] on span "Data Cliente" at bounding box center [216, 318] width 68 height 17
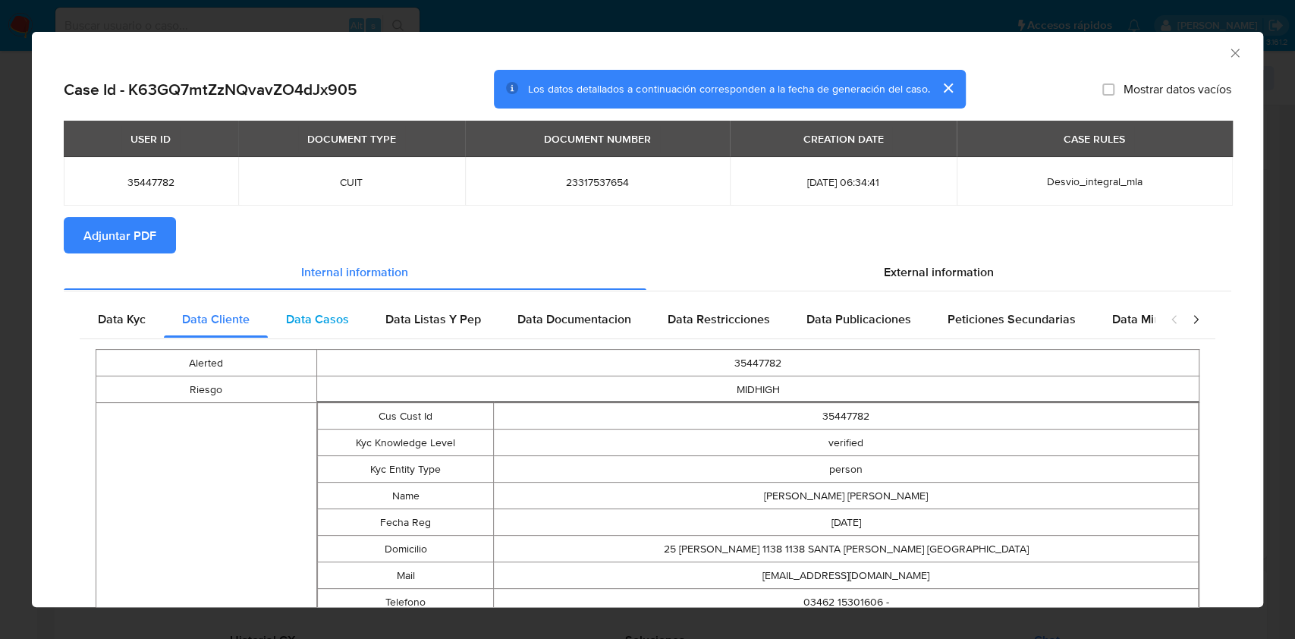
click at [328, 306] on div "Data Casos" at bounding box center [317, 319] width 99 height 36
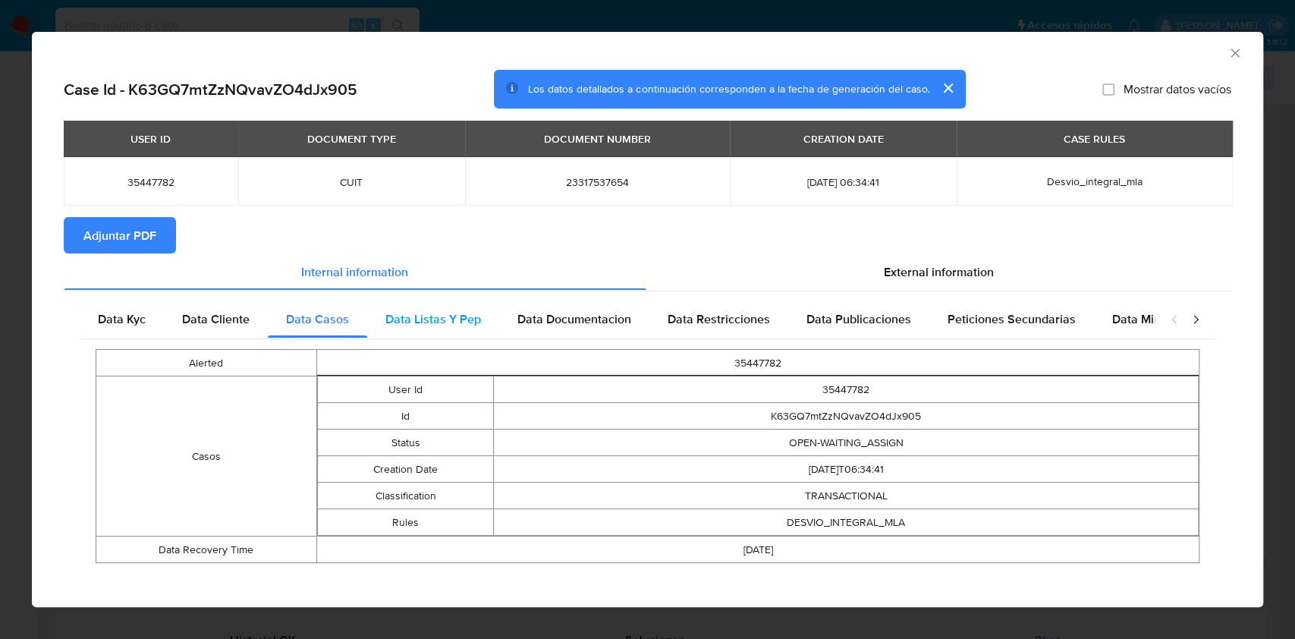
click at [445, 331] on div "Data Listas Y Pep" at bounding box center [433, 319] width 132 height 36
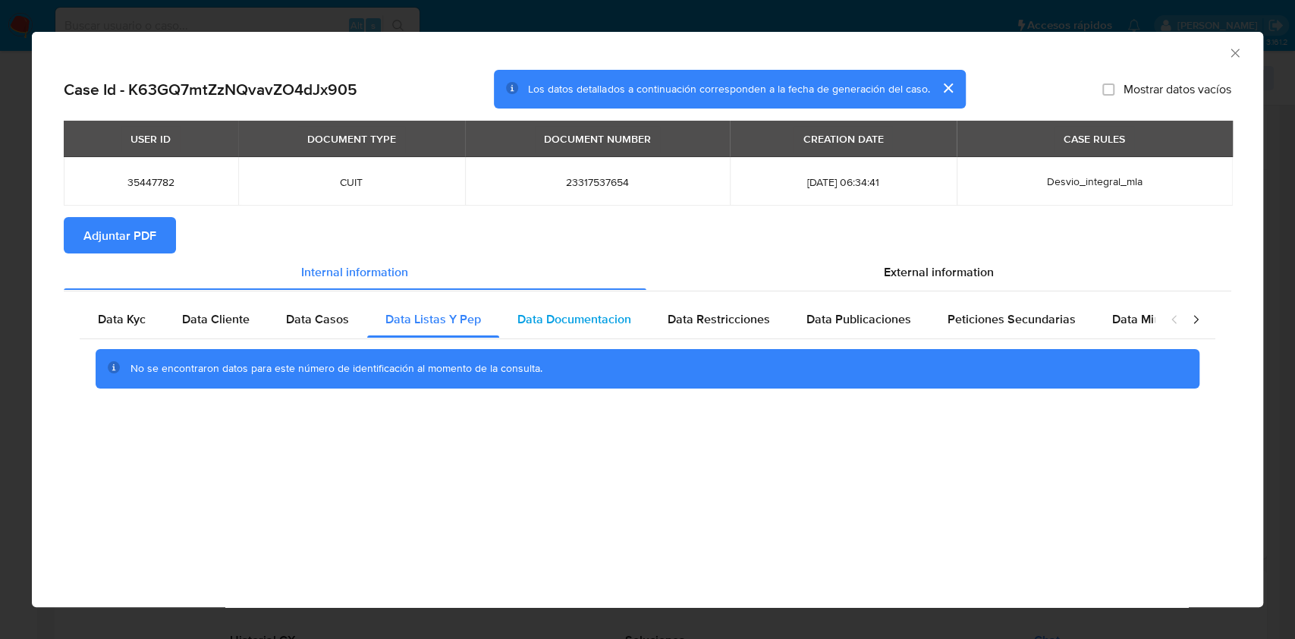
click at [566, 331] on div "Data Documentacion" at bounding box center [574, 319] width 150 height 36
click at [729, 328] on span "Data Restricciones" at bounding box center [719, 318] width 102 height 17
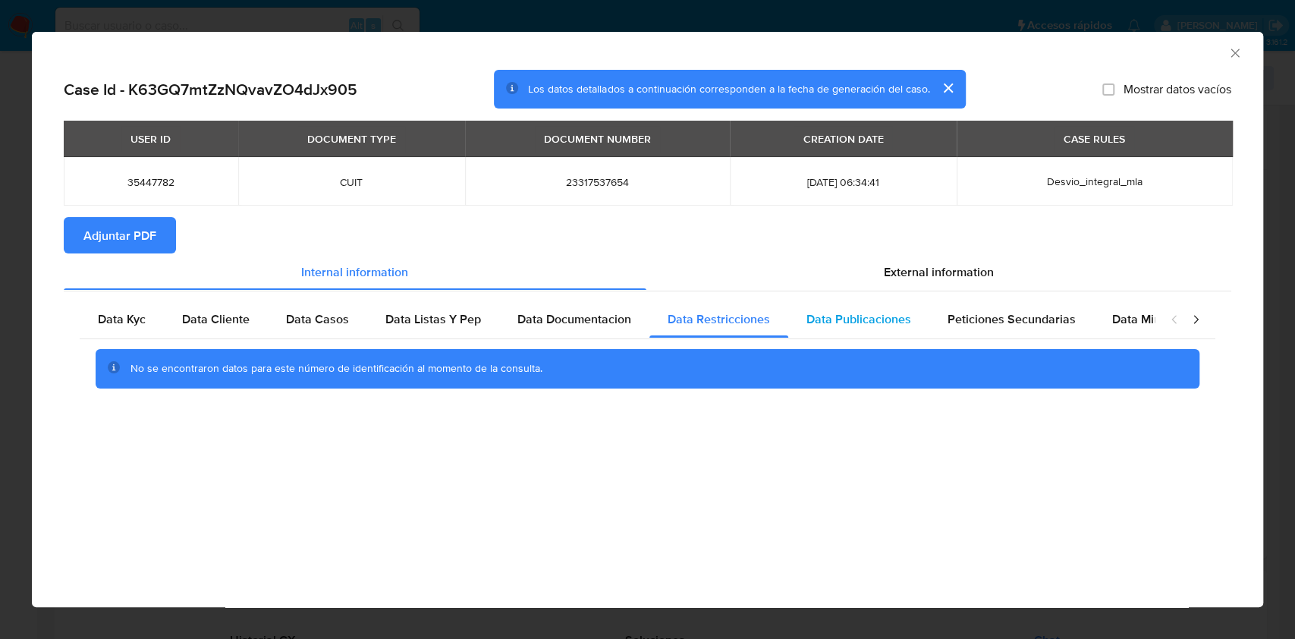
click at [875, 319] on span "Data Publicaciones" at bounding box center [858, 318] width 105 height 17
click at [1005, 322] on span "Peticiones Secundarias" at bounding box center [1011, 318] width 128 height 17
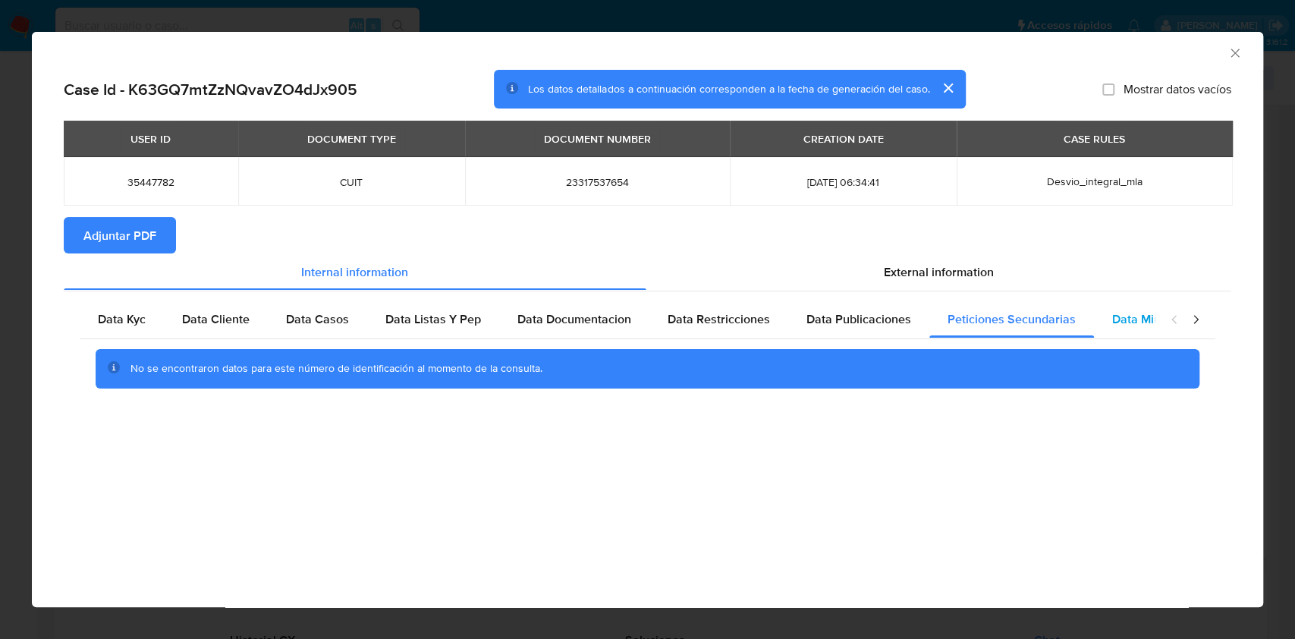
click at [1121, 326] on span "Data Minoridad" at bounding box center [1153, 318] width 83 height 17
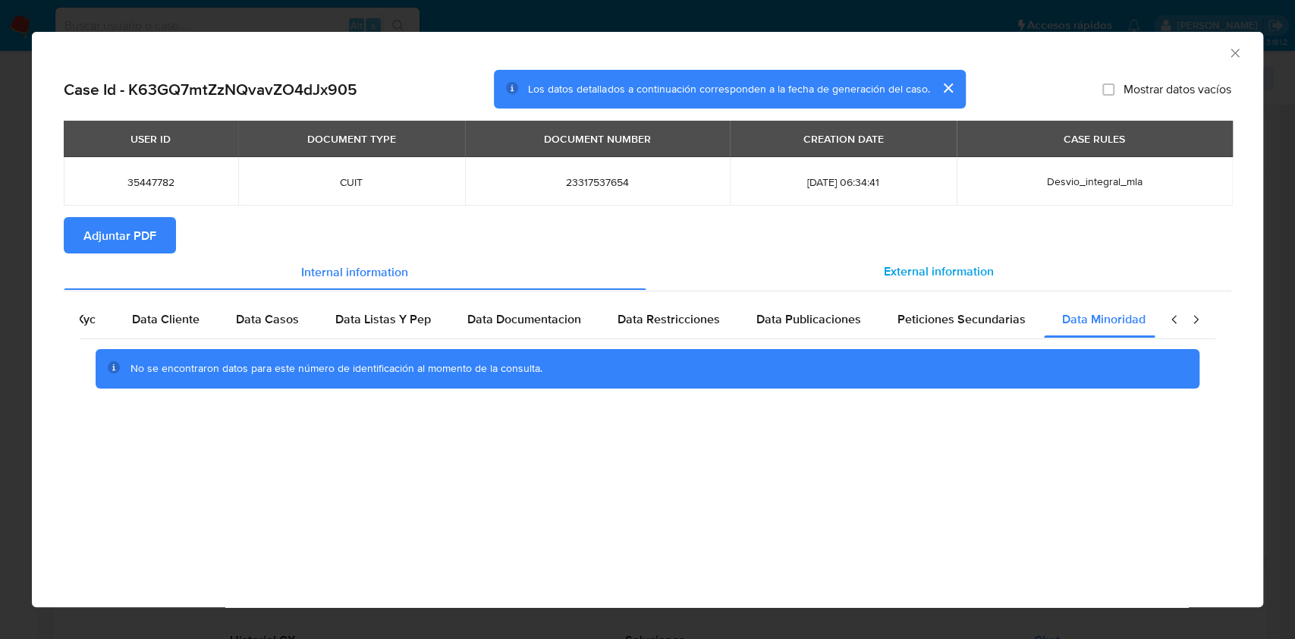
scroll to position [0, 51]
click at [942, 274] on span "External information" at bounding box center [939, 270] width 110 height 17
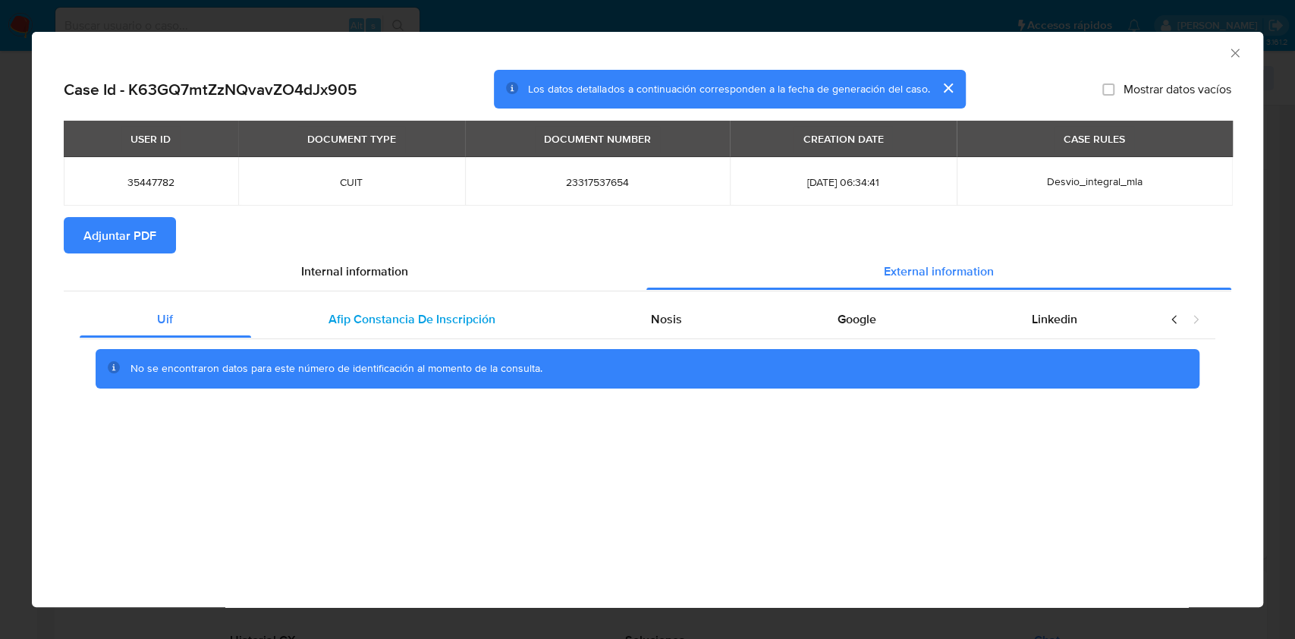
click at [401, 317] on span "Afip Constancia De Inscripción" at bounding box center [411, 318] width 167 height 17
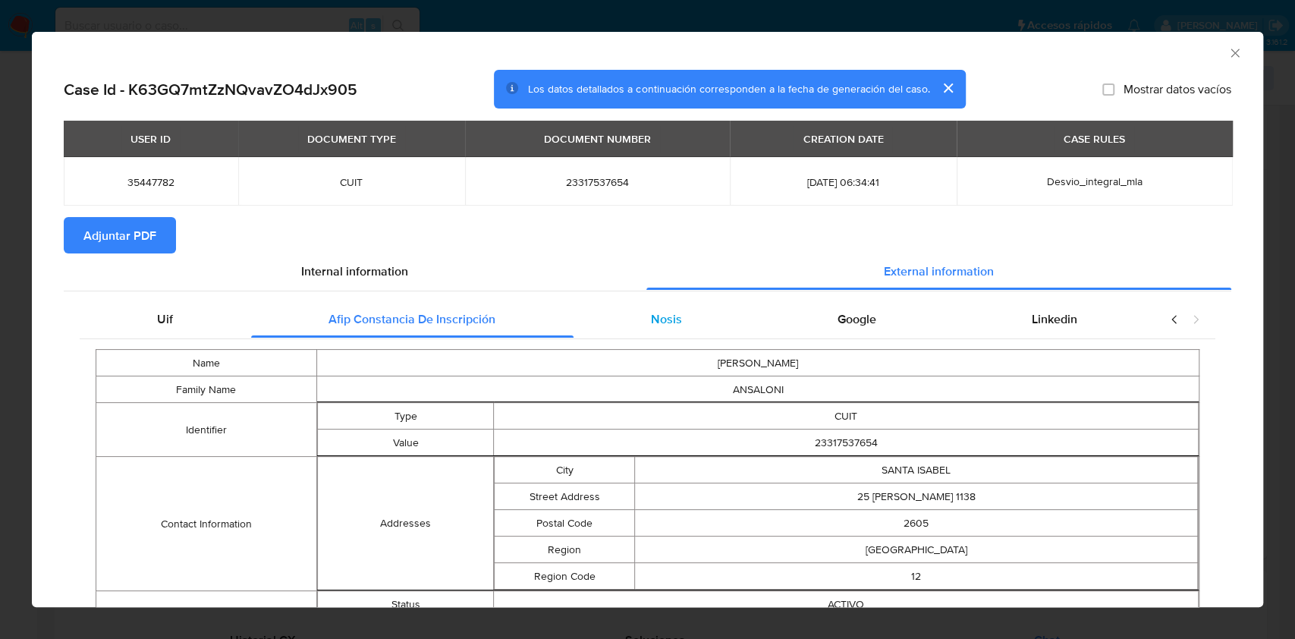
click at [702, 322] on div "Nosis" at bounding box center [666, 319] width 187 height 36
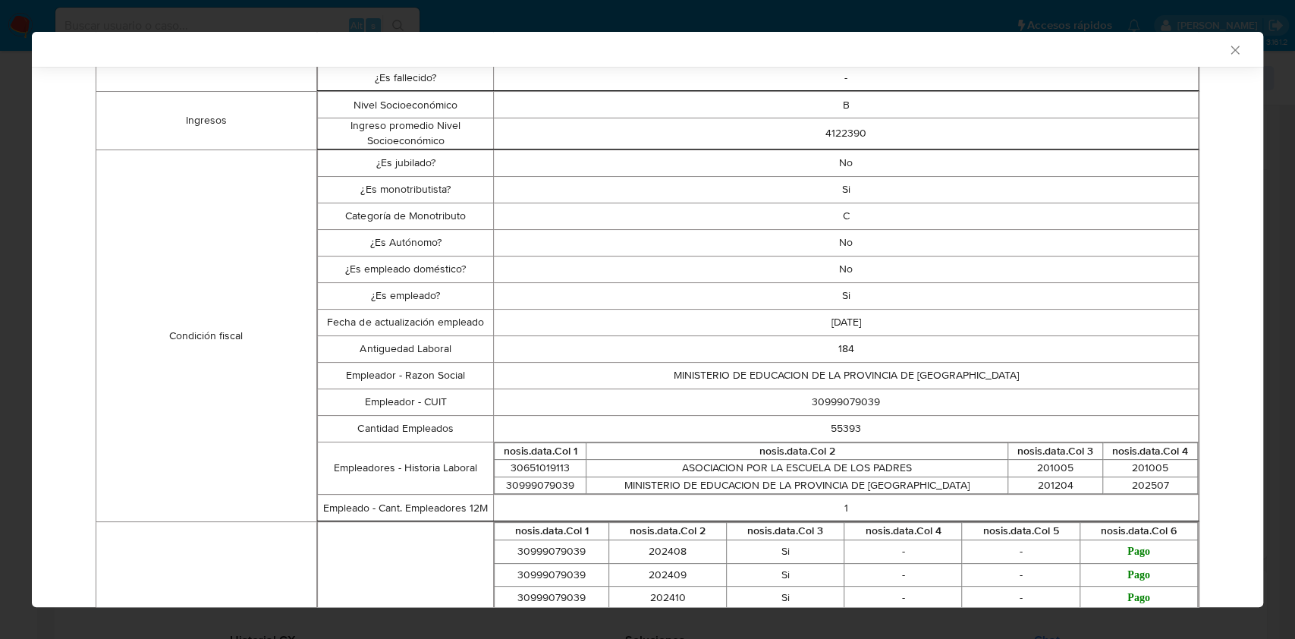
scroll to position [27, 0]
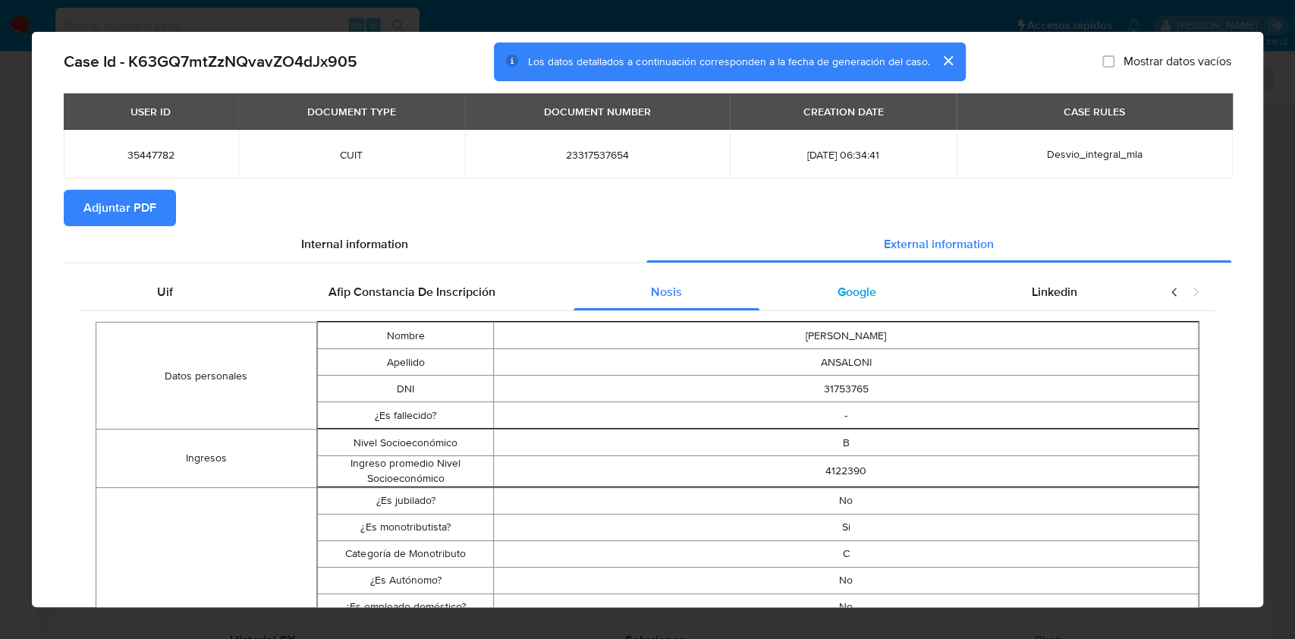
click at [853, 304] on div "Google" at bounding box center [856, 292] width 194 height 36
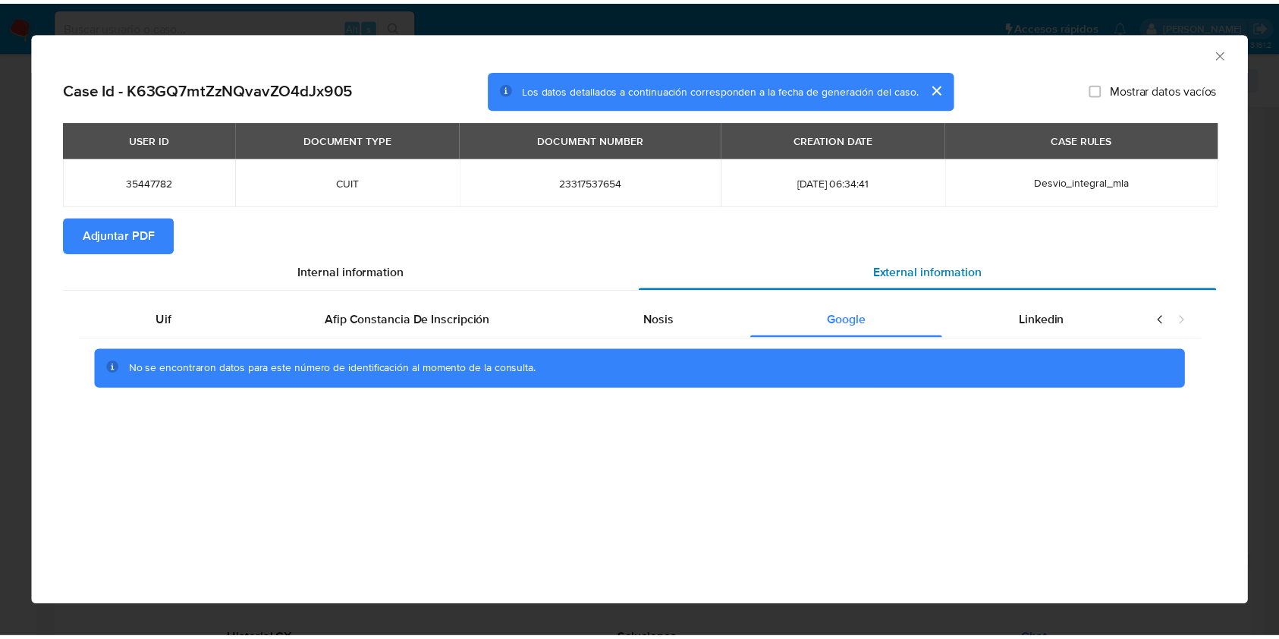
scroll to position [0, 0]
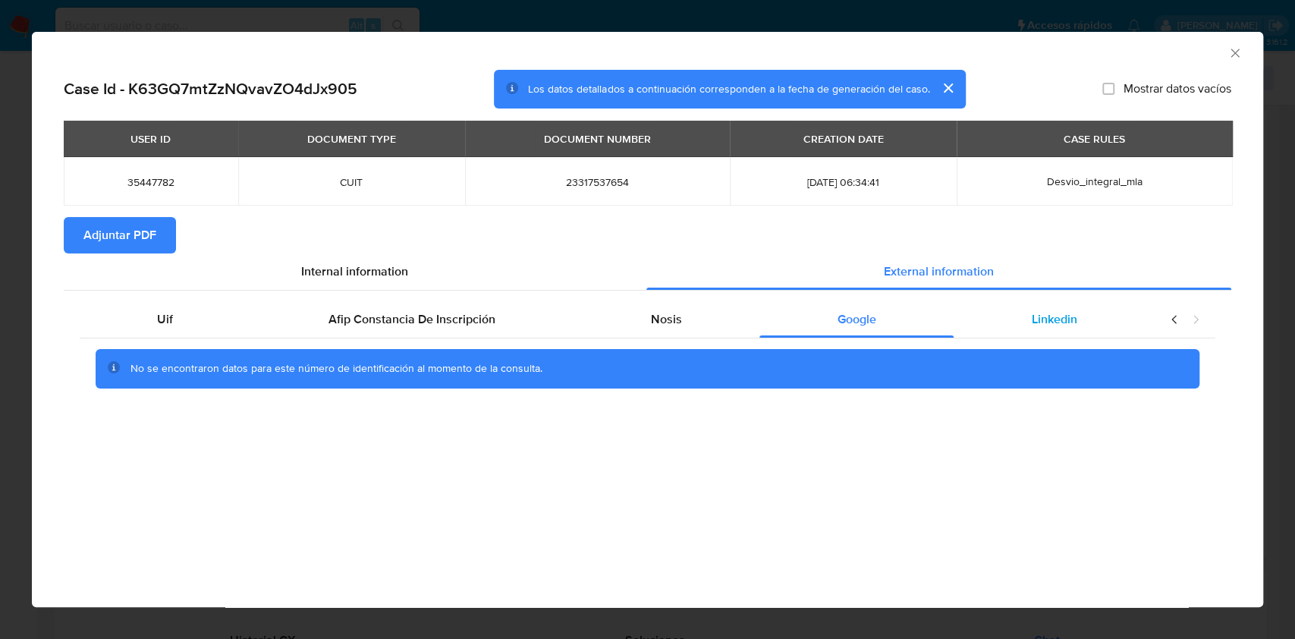
click at [1100, 321] on div "Linkedin" at bounding box center [1054, 319] width 201 height 36
click at [115, 223] on span "Adjuntar PDF" at bounding box center [119, 234] width 73 height 33
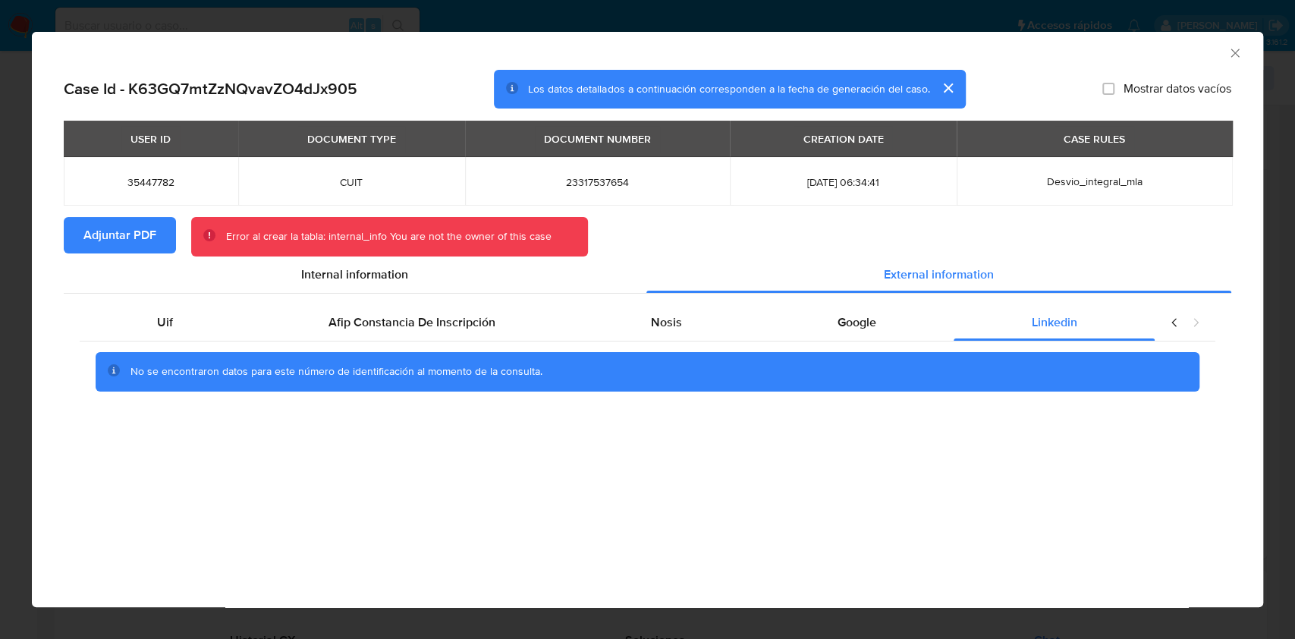
click at [1237, 52] on icon "Cerrar ventana" at bounding box center [1234, 53] width 15 height 15
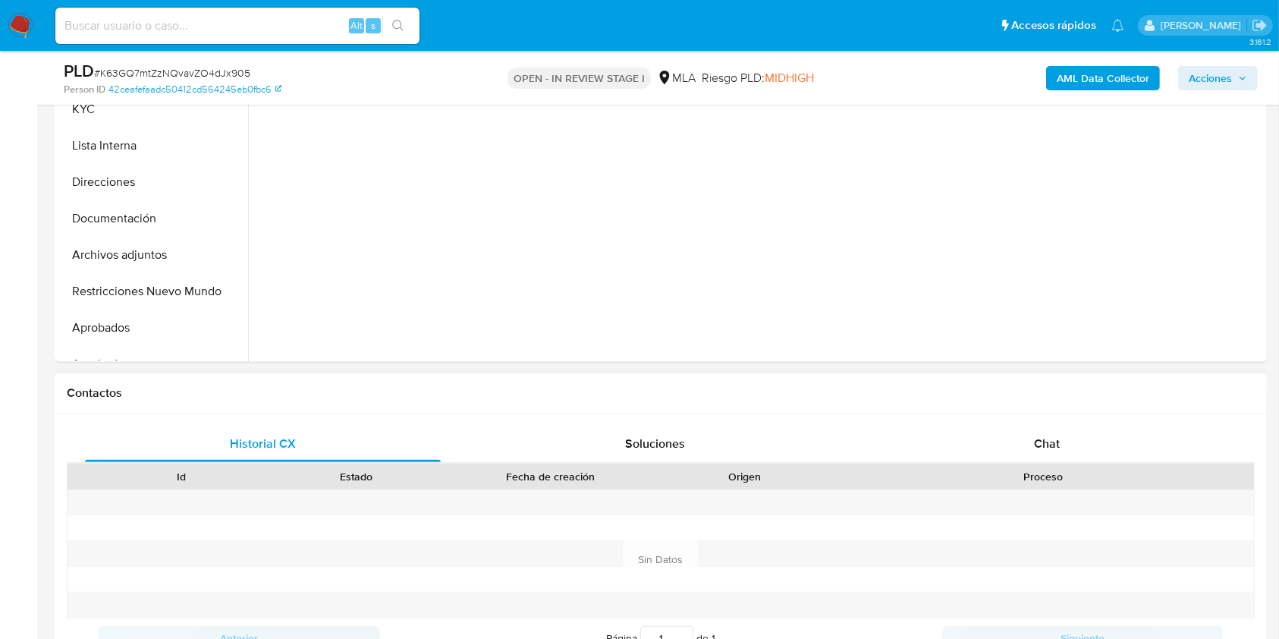
select select "10"
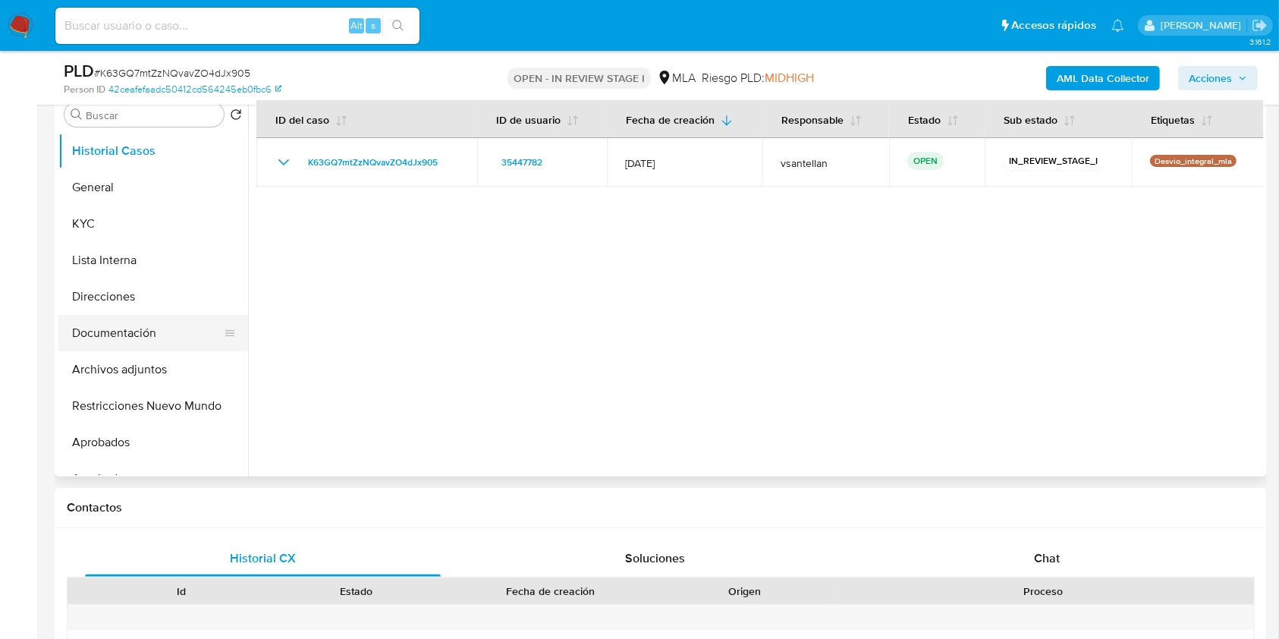
scroll to position [303, 0]
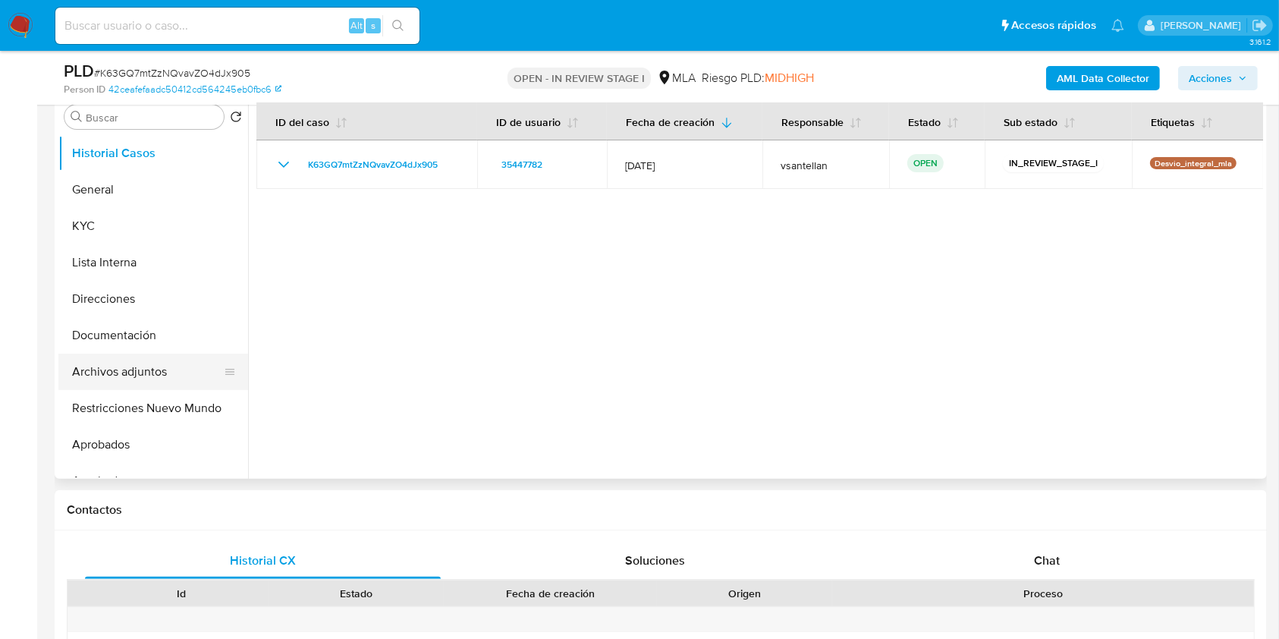
click at [158, 372] on button "Archivos adjuntos" at bounding box center [147, 371] width 178 height 36
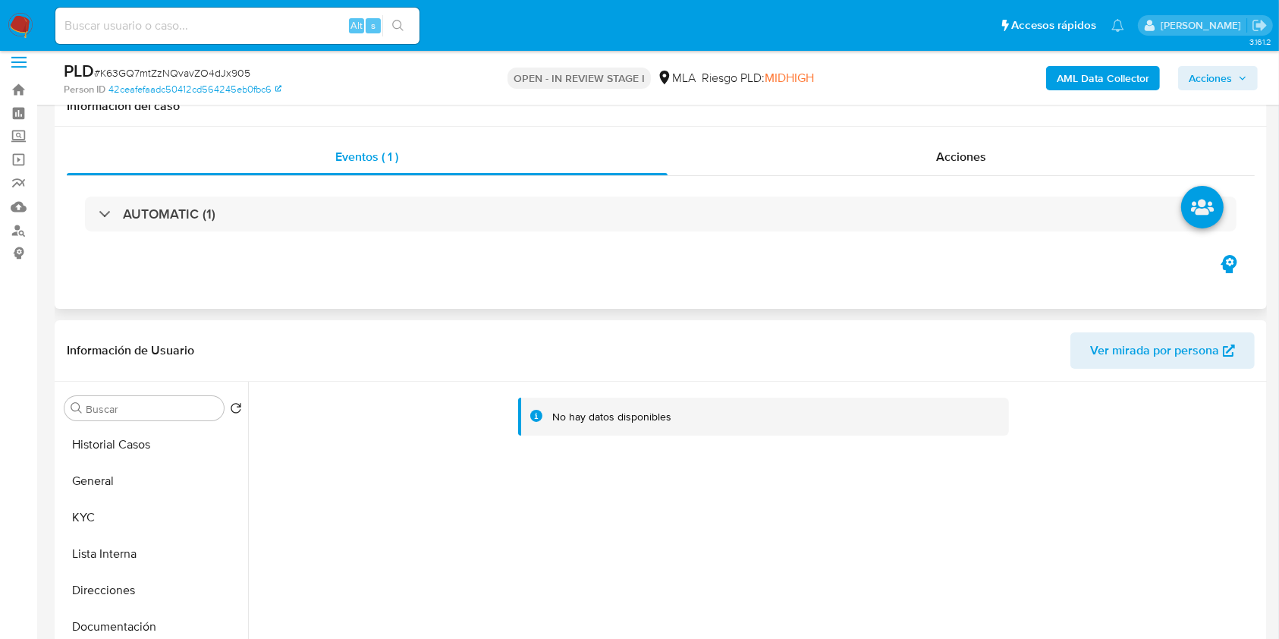
scroll to position [0, 0]
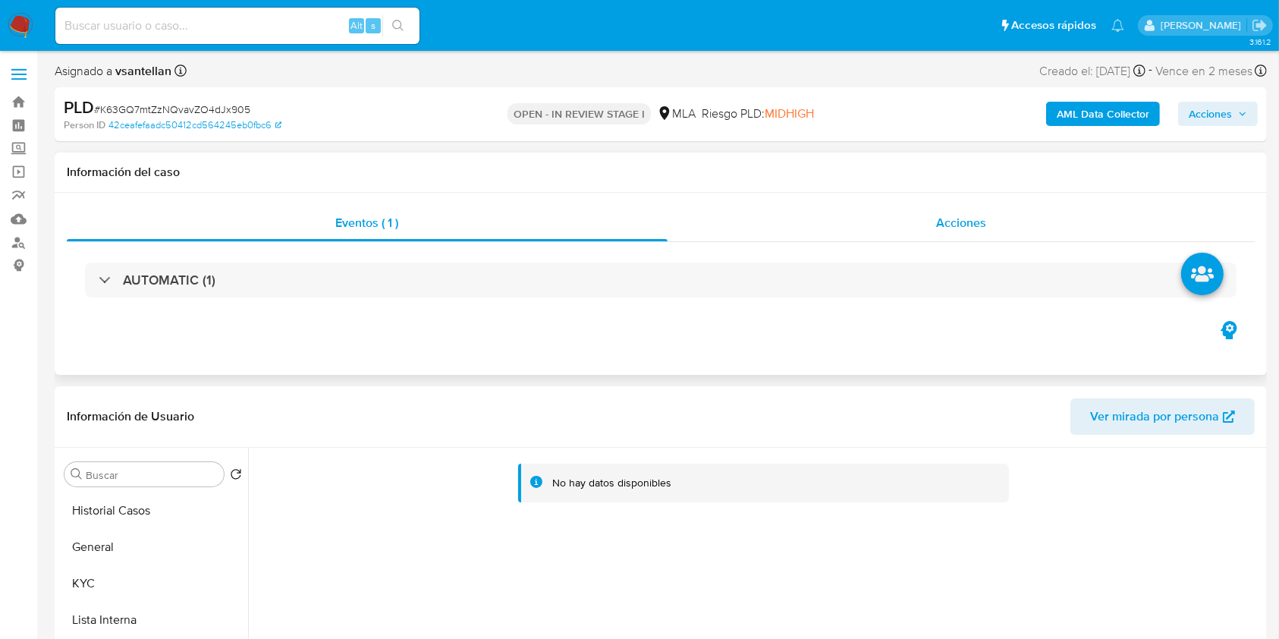
click at [933, 206] on div "Acciones" at bounding box center [962, 223] width 588 height 36
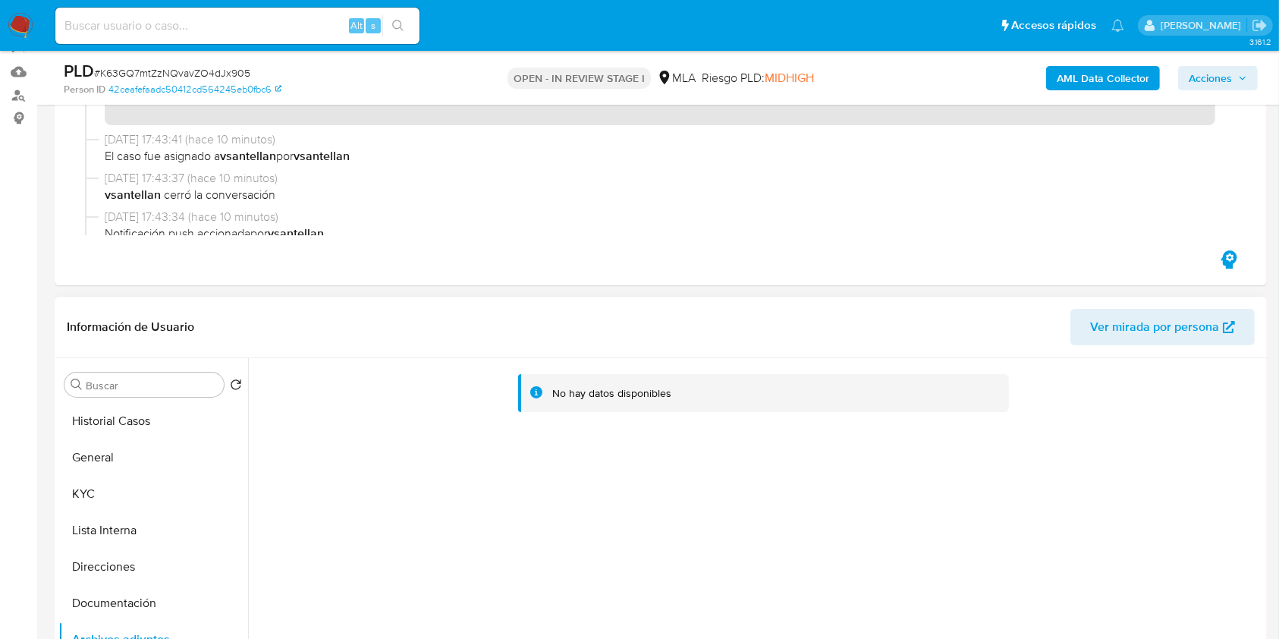
scroll to position [202, 0]
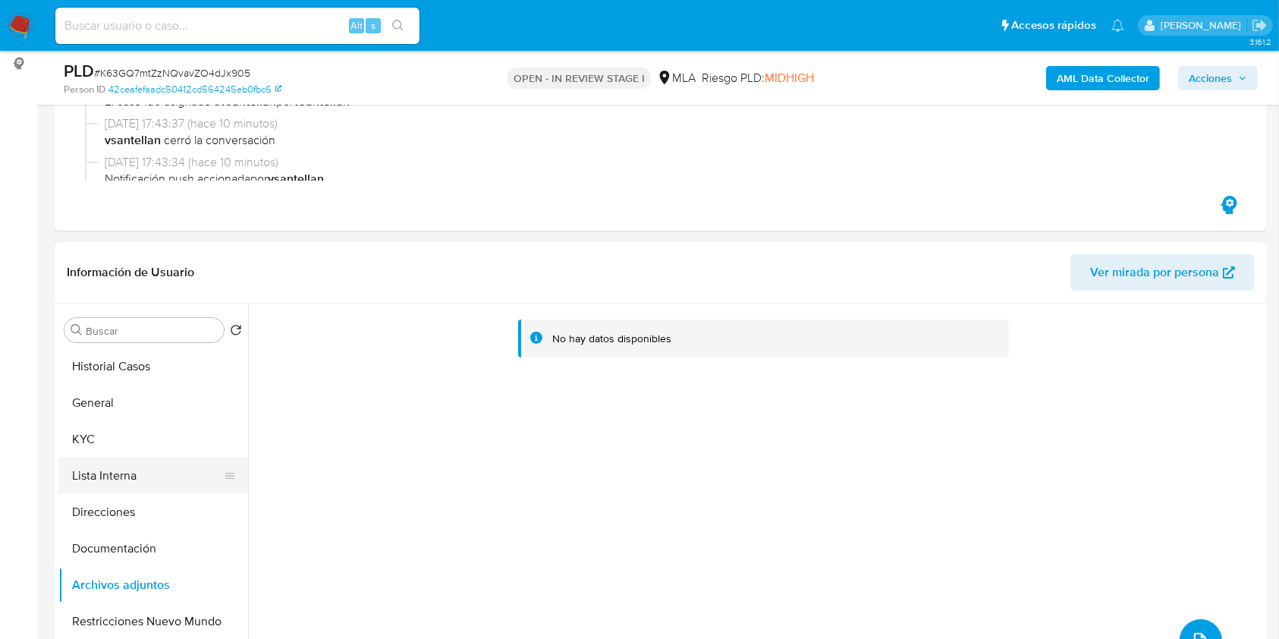
click at [127, 460] on button "Lista Interna" at bounding box center [147, 475] width 178 height 36
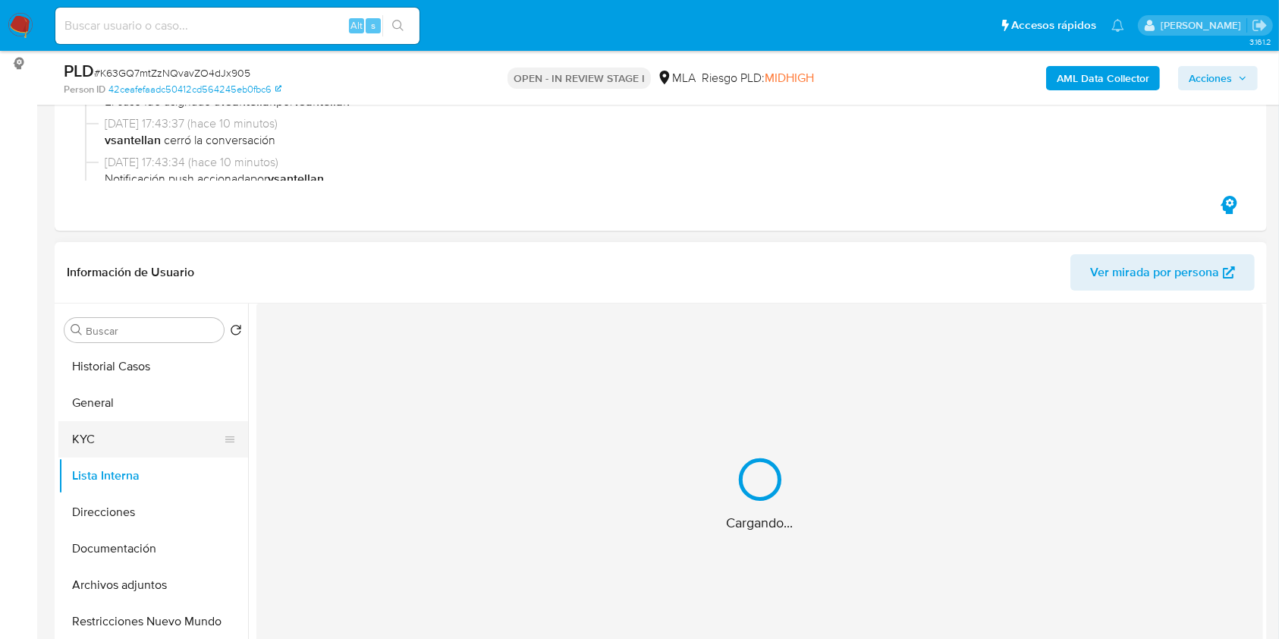
click at [121, 438] on button "KYC" at bounding box center [147, 439] width 178 height 36
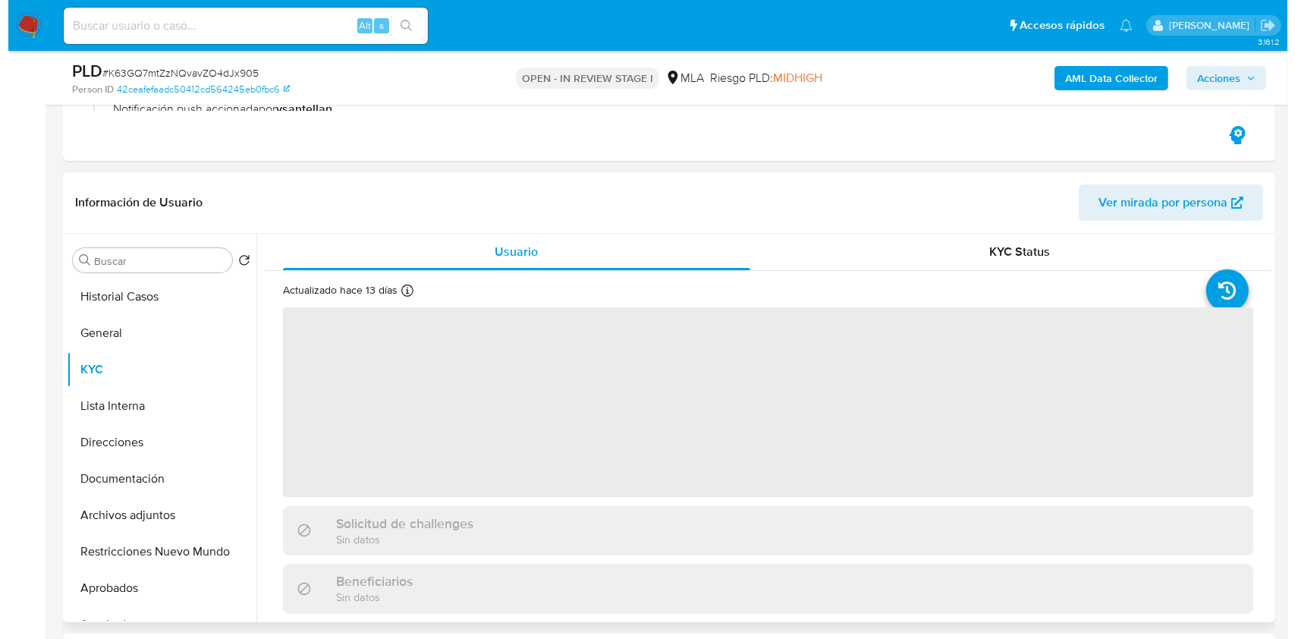
scroll to position [303, 0]
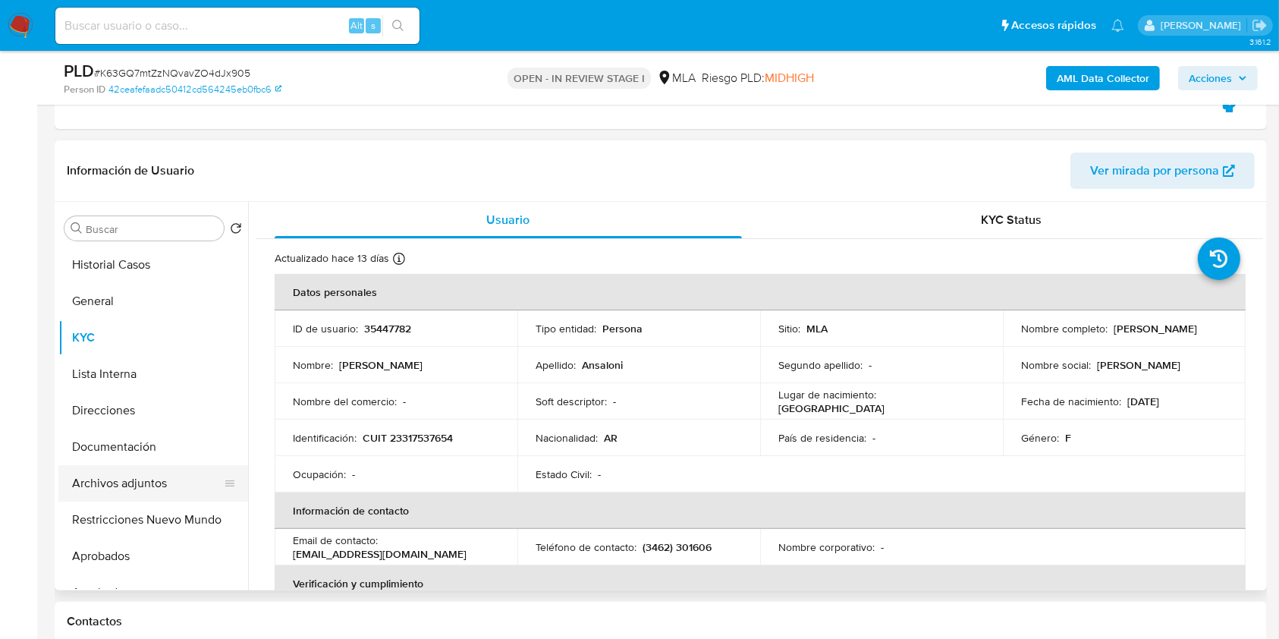
click at [187, 491] on button "Archivos adjuntos" at bounding box center [147, 483] width 178 height 36
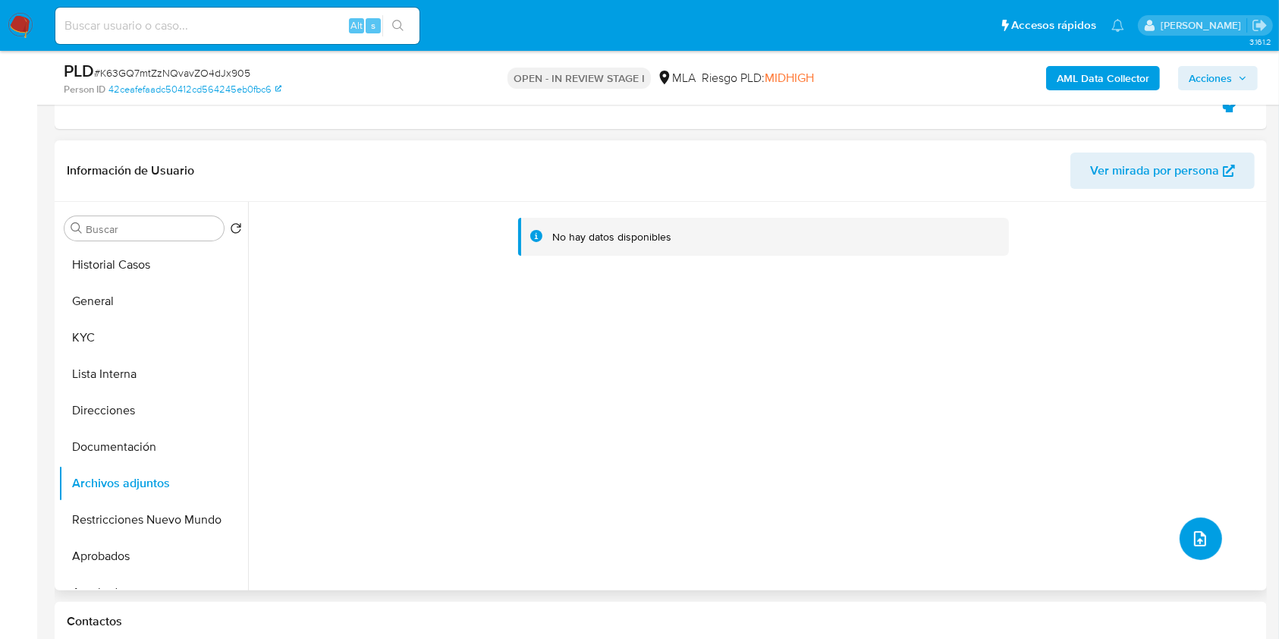
click at [1200, 534] on icon "upload-file" at bounding box center [1200, 538] width 18 height 18
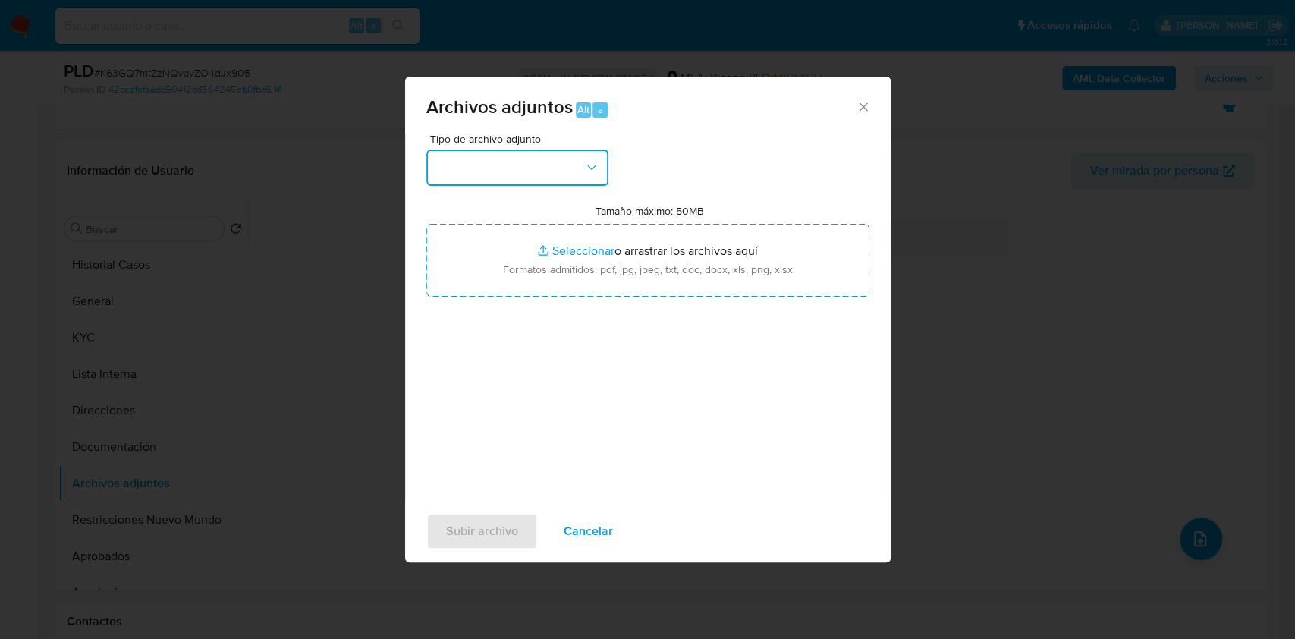
click at [524, 152] on button "button" at bounding box center [517, 167] width 182 height 36
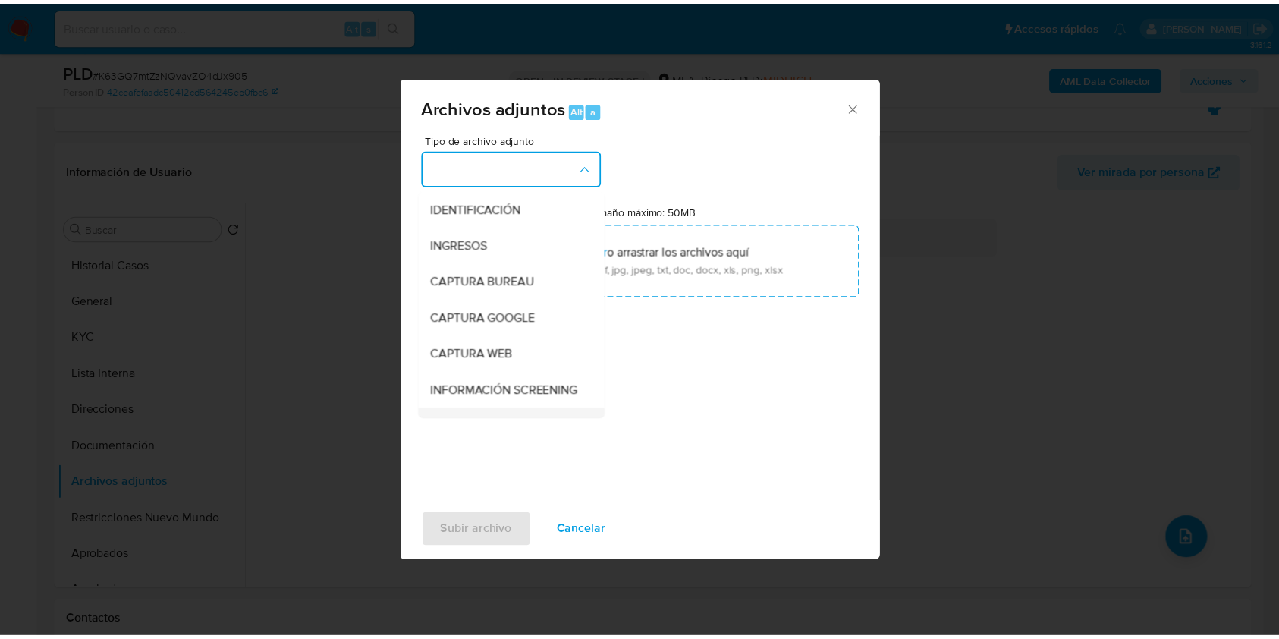
scroll to position [101, 0]
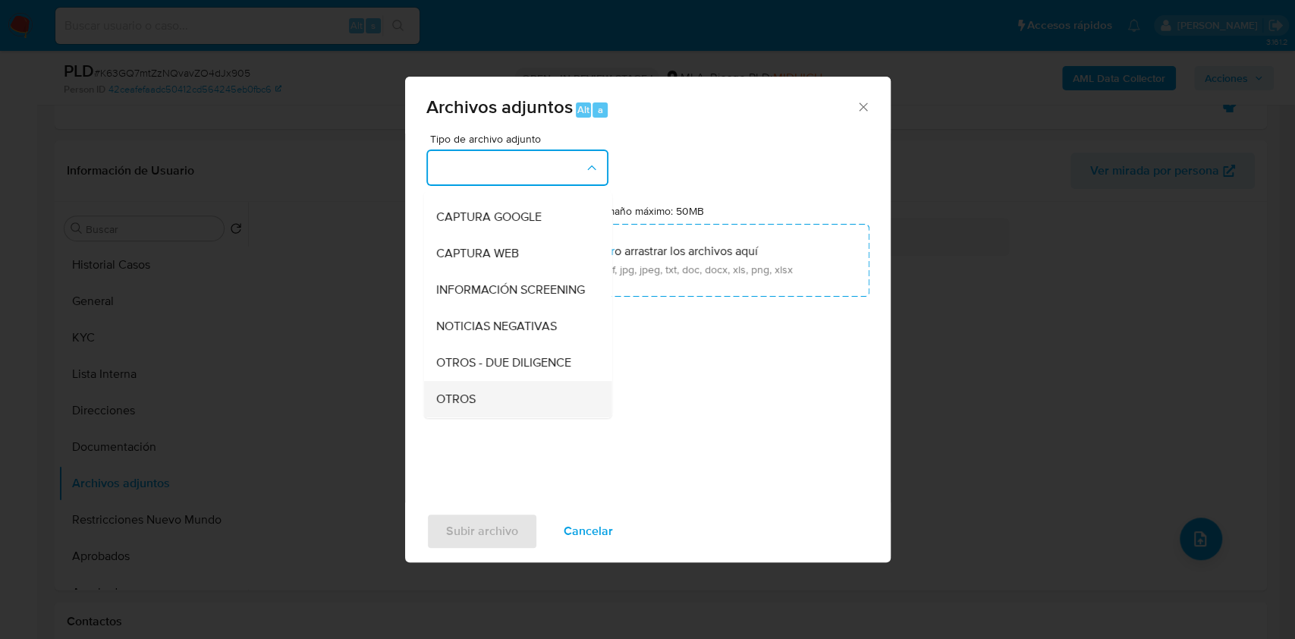
click at [485, 410] on div "OTROS" at bounding box center [512, 399] width 155 height 36
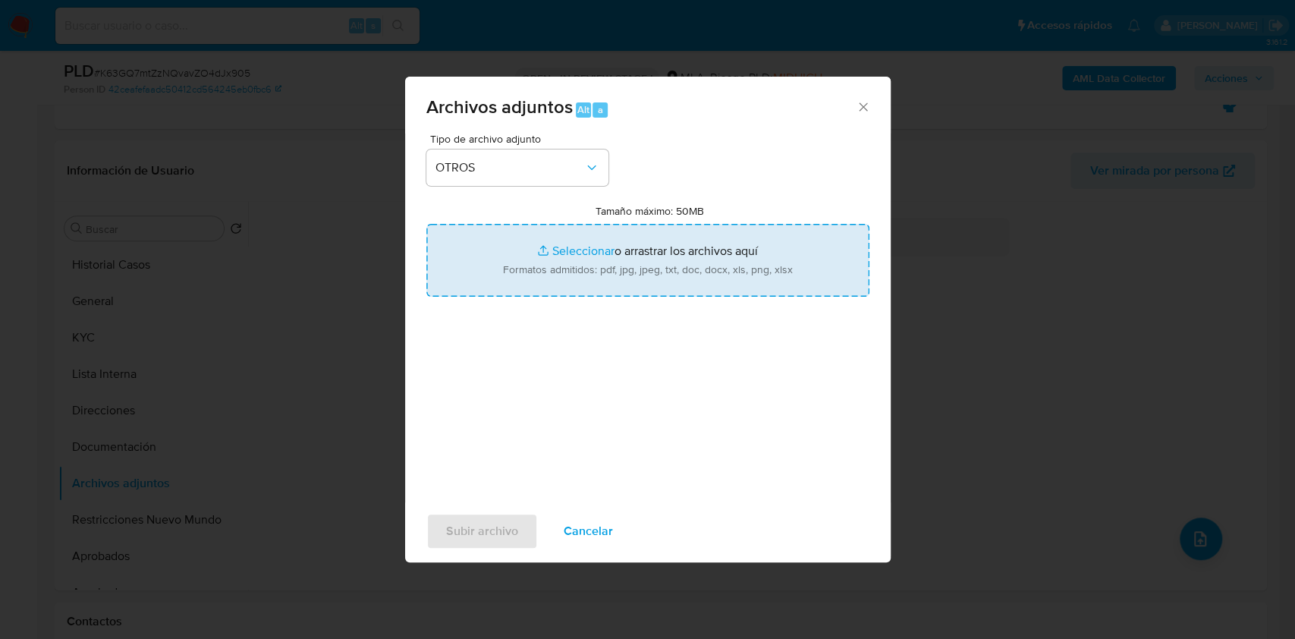
click at [524, 253] on input "Tamaño máximo: 50MB Seleccionar archivos" at bounding box center [647, 260] width 443 height 73
type input "C:\fakepath\Caselog-35447782- NO ROI.docx"
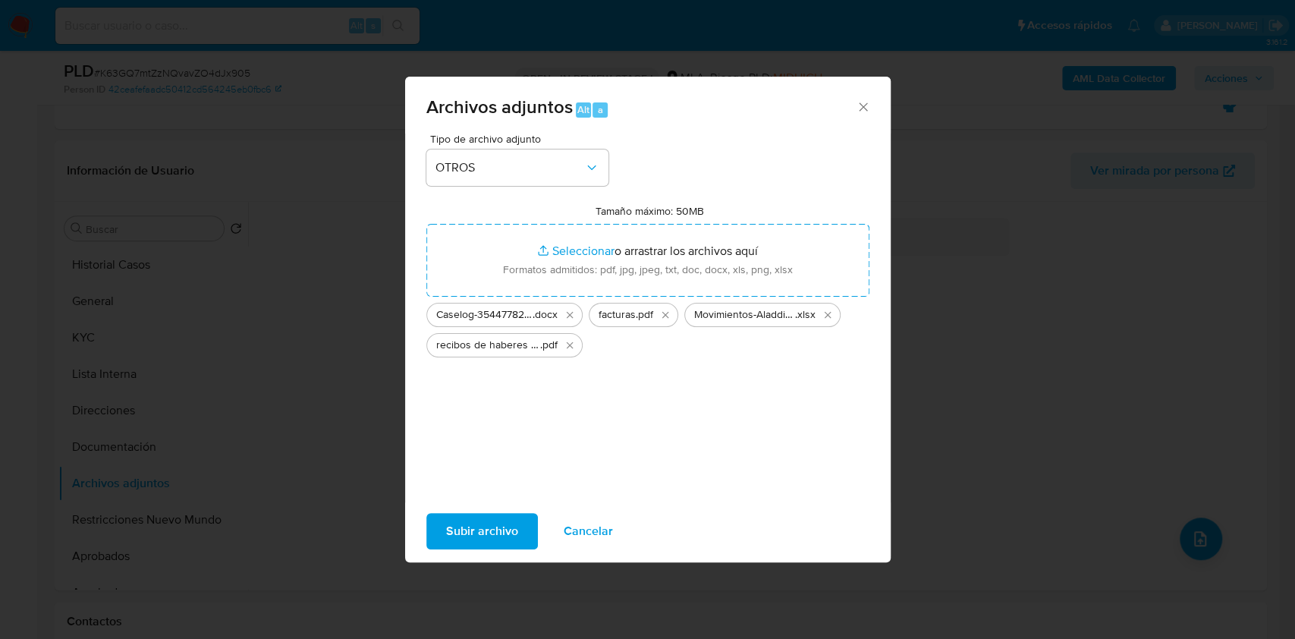
click at [510, 526] on span "Subir archivo" at bounding box center [482, 530] width 72 height 33
click at [592, 529] on span "Cancelar" at bounding box center [588, 530] width 49 height 33
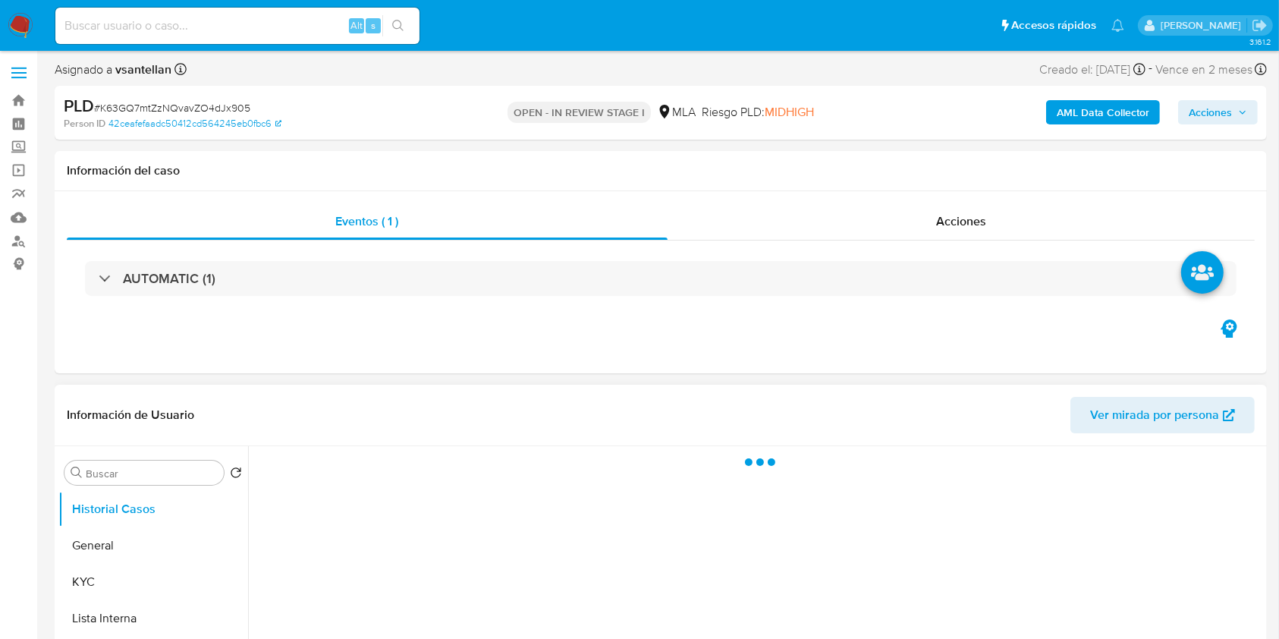
select select "10"
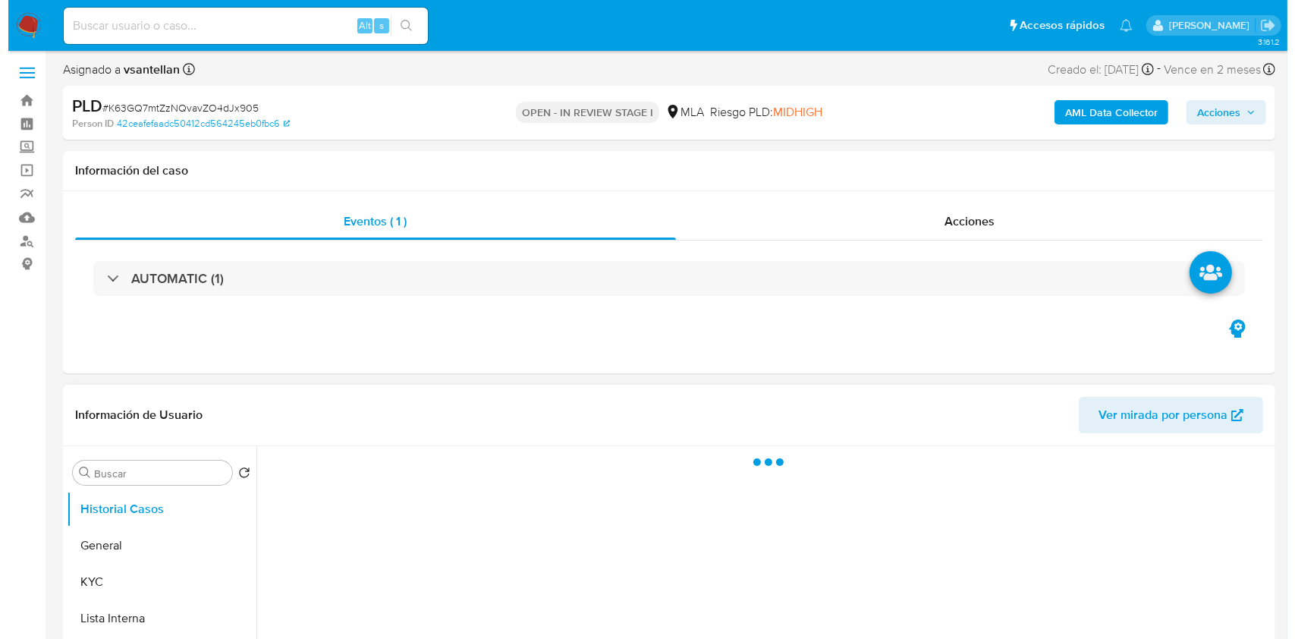
scroll to position [202, 0]
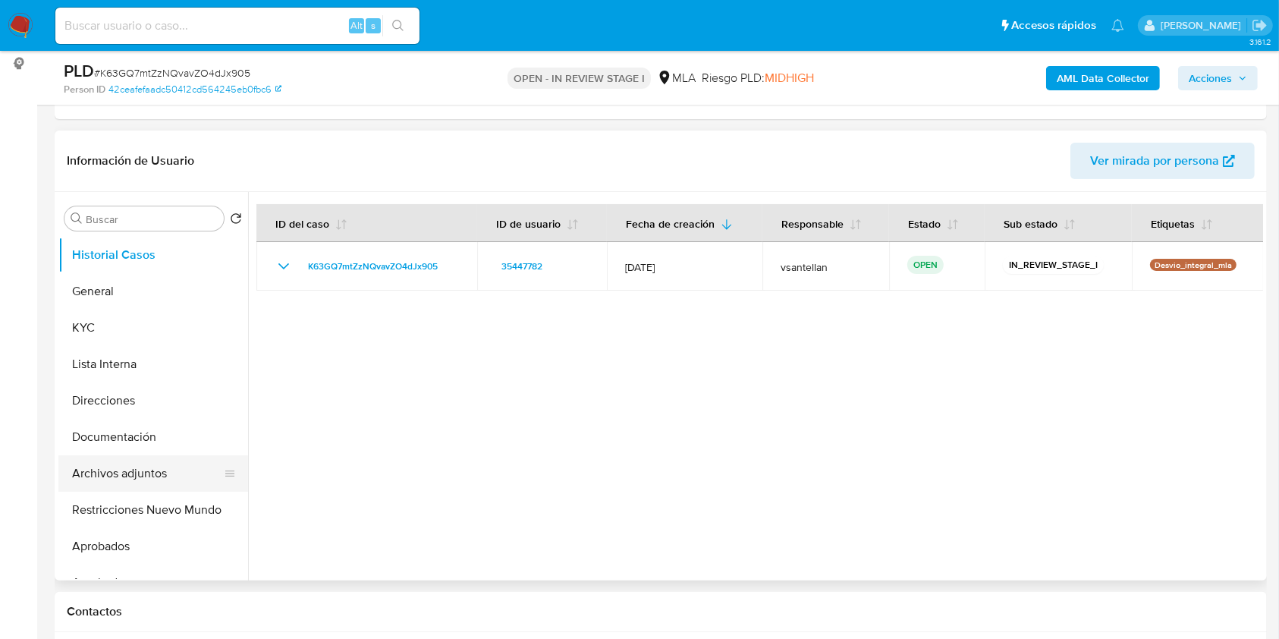
click at [151, 485] on button "Archivos adjuntos" at bounding box center [147, 473] width 178 height 36
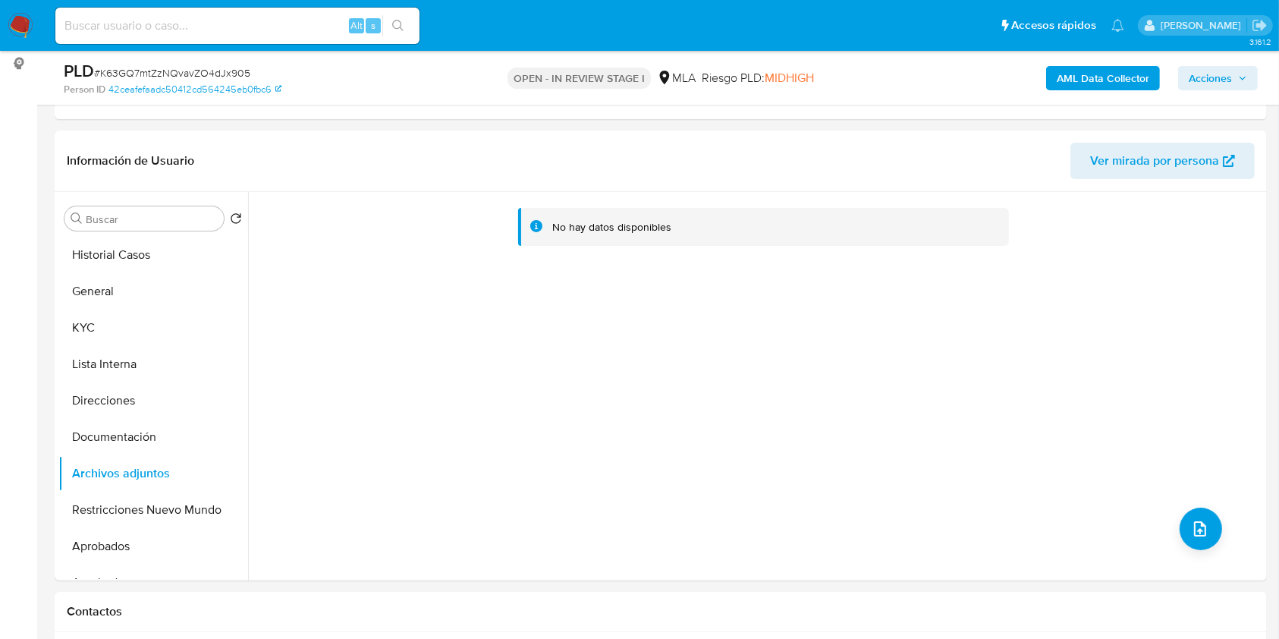
click at [1098, 75] on b "AML Data Collector" at bounding box center [1103, 78] width 93 height 24
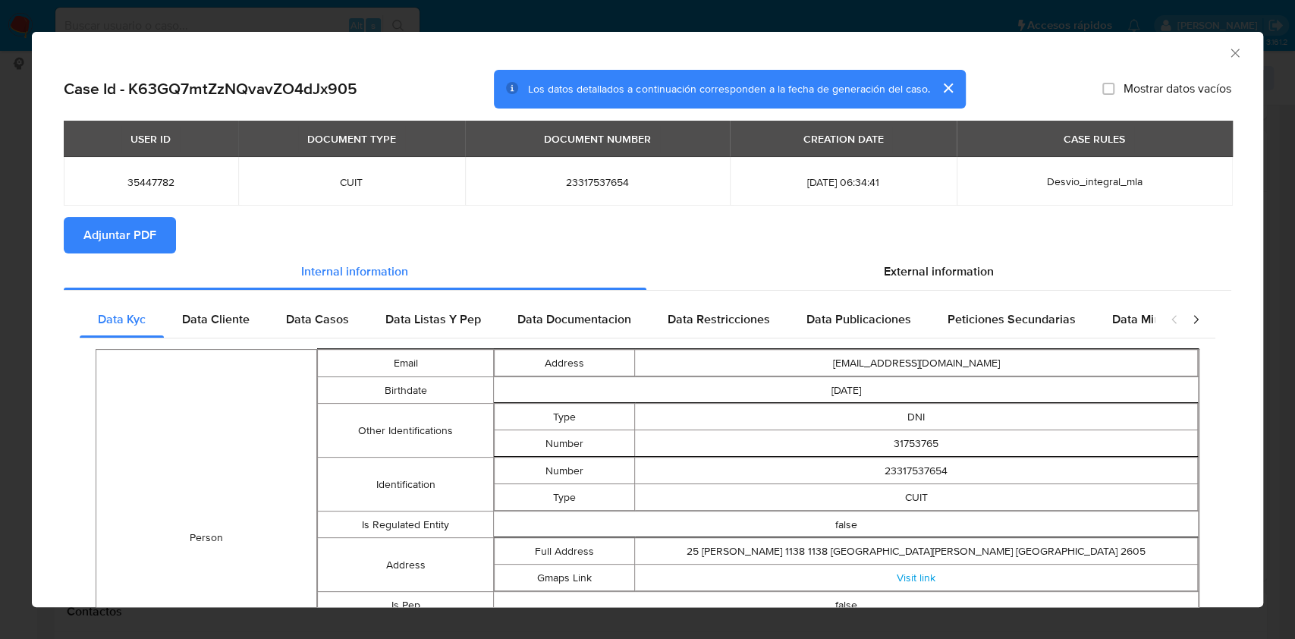
click at [231, 319] on span "Data Cliente" at bounding box center [216, 318] width 68 height 17
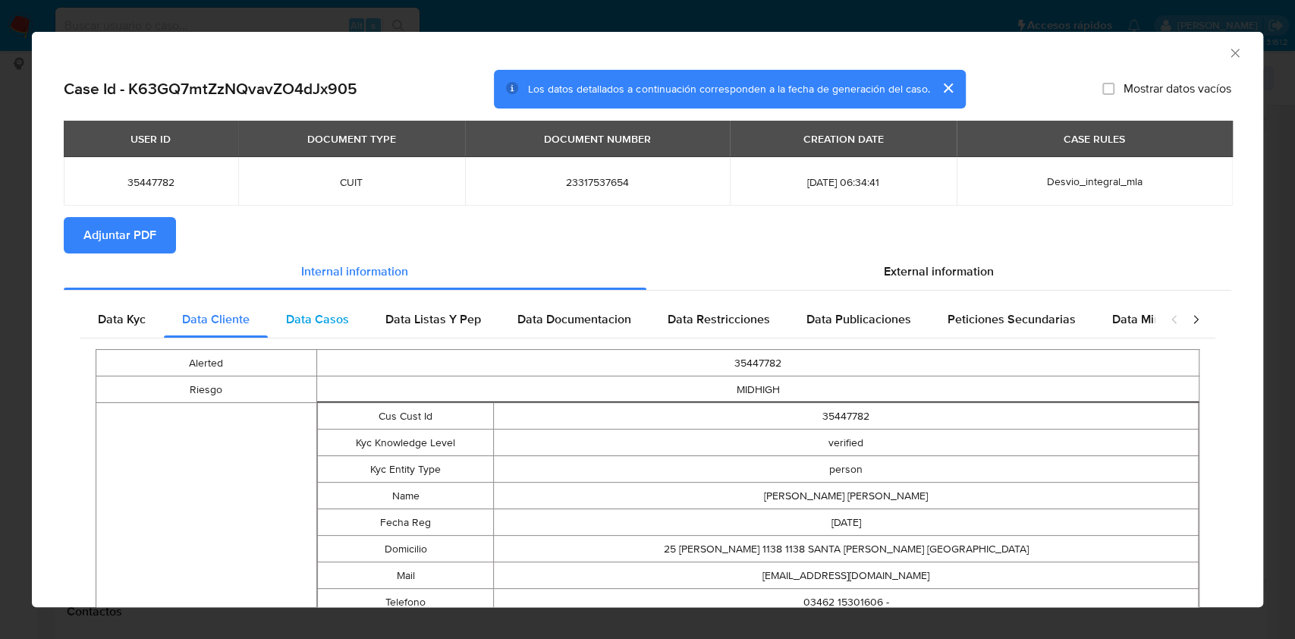
click at [344, 314] on span "Data Casos" at bounding box center [317, 318] width 63 height 17
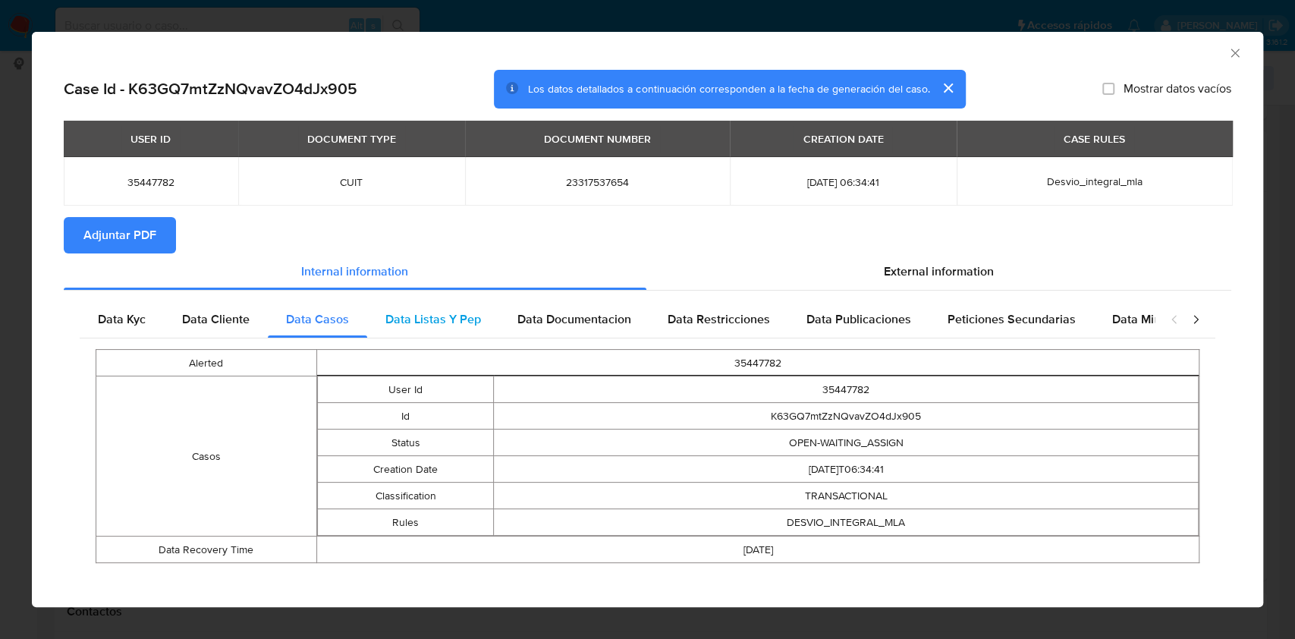
click at [388, 322] on span "Data Listas Y Pep" at bounding box center [433, 318] width 96 height 17
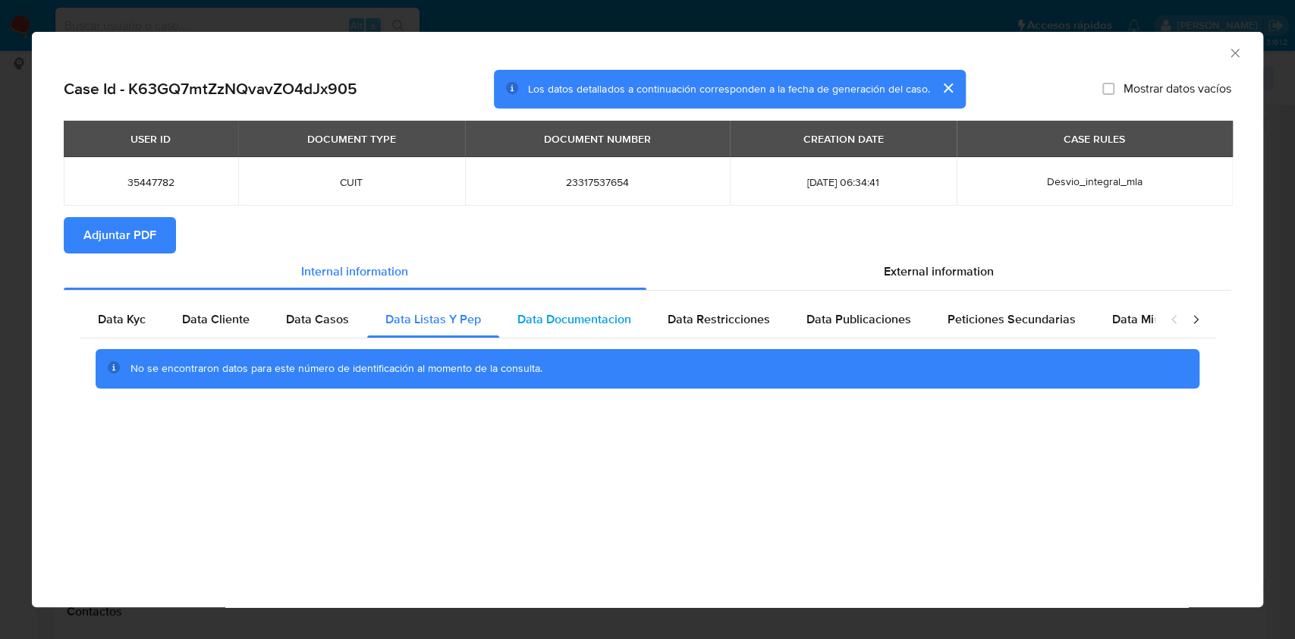
drag, startPoint x: 567, startPoint y: 315, endPoint x: 605, endPoint y: 318, distance: 38.8
click at [567, 315] on span "Data Documentacion" at bounding box center [574, 318] width 114 height 17
click at [741, 299] on div "Data Kyc Data Cliente Data Casos Data Listas Y Pep Data Documentacion Data Rest…" at bounding box center [647, 350] width 1167 height 119
click at [759, 312] on span "Data Restricciones" at bounding box center [719, 318] width 102 height 17
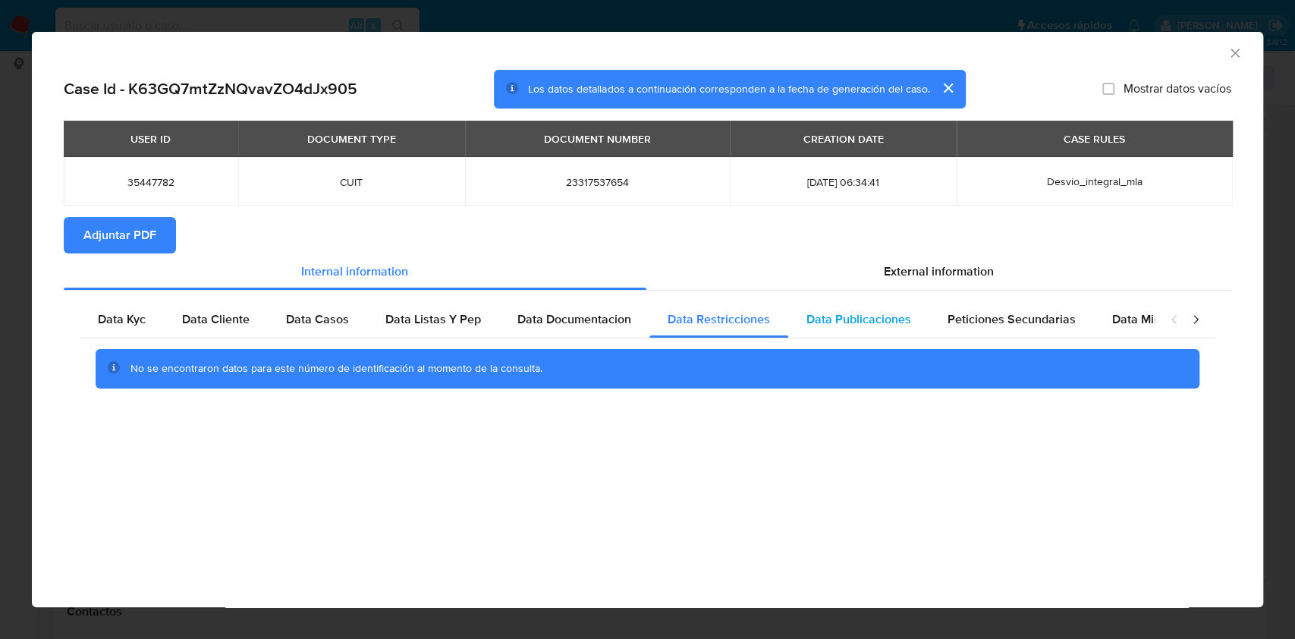
click at [815, 319] on span "Data Publicaciones" at bounding box center [858, 318] width 105 height 17
drag, startPoint x: 950, startPoint y: 320, endPoint x: 1135, endPoint y: 316, distance: 184.4
click at [950, 319] on span "Peticiones Secundarias" at bounding box center [1011, 318] width 128 height 17
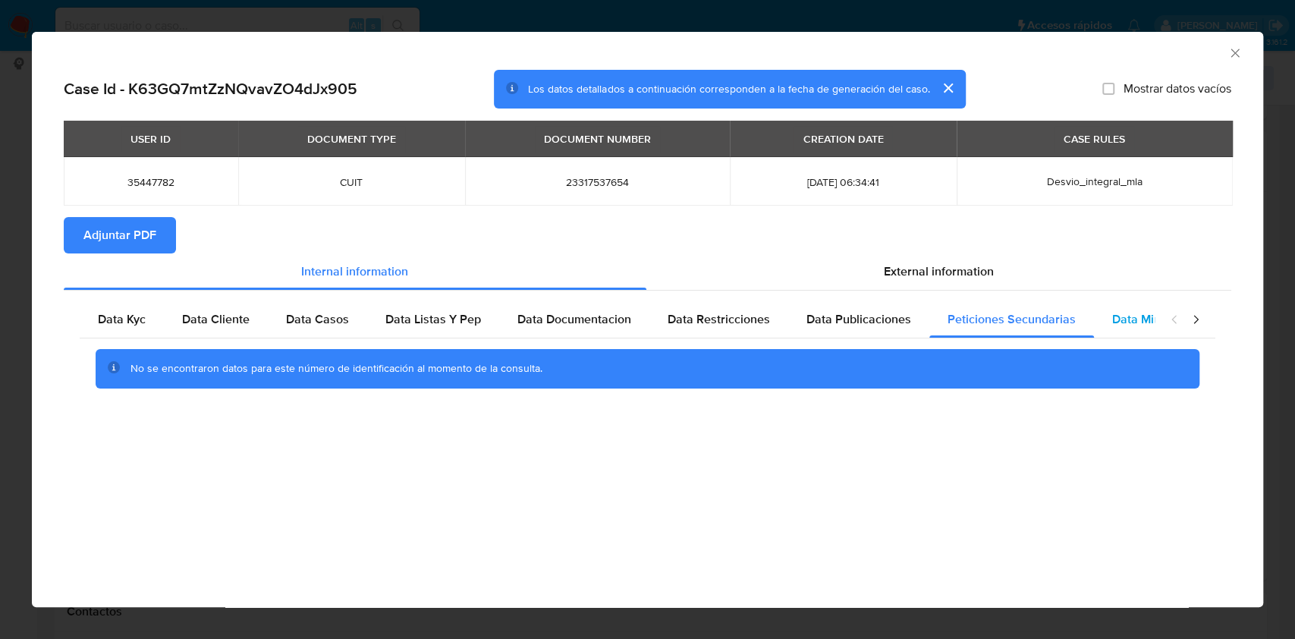
click at [1114, 306] on div "Data Minoridad" at bounding box center [1154, 319] width 120 height 36
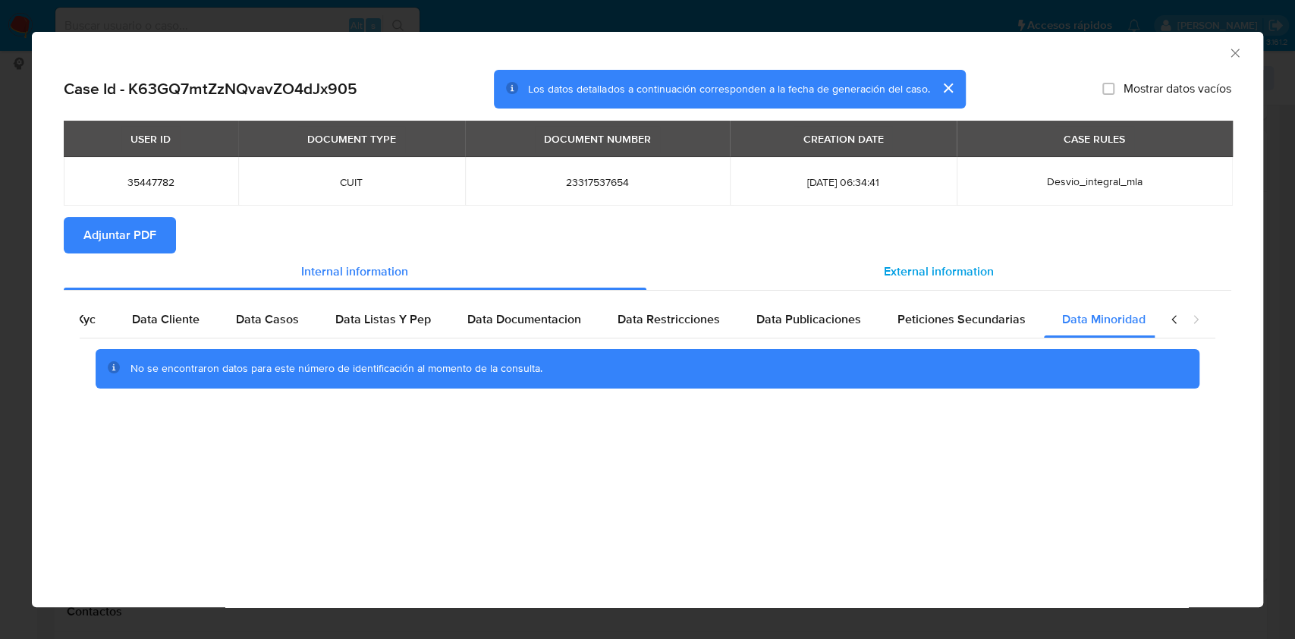
scroll to position [0, 51]
click at [1010, 269] on div "External information" at bounding box center [939, 271] width 586 height 36
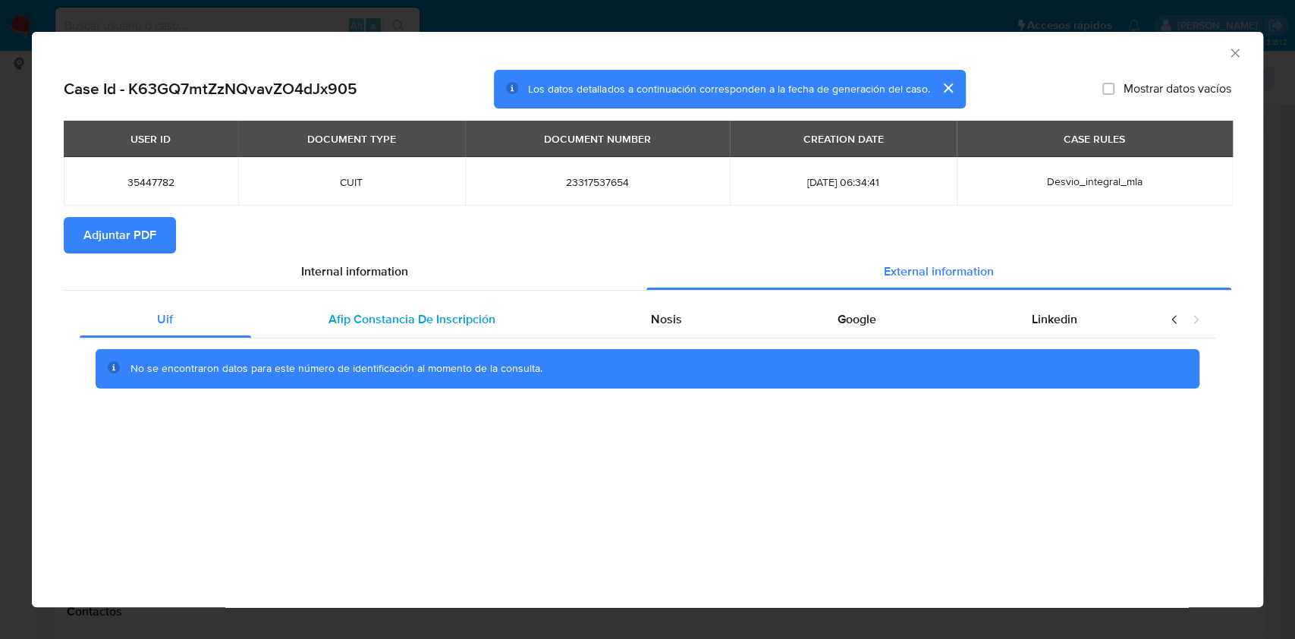
click at [292, 331] on div "Afip Constancia De Inscripción" at bounding box center [412, 319] width 322 height 36
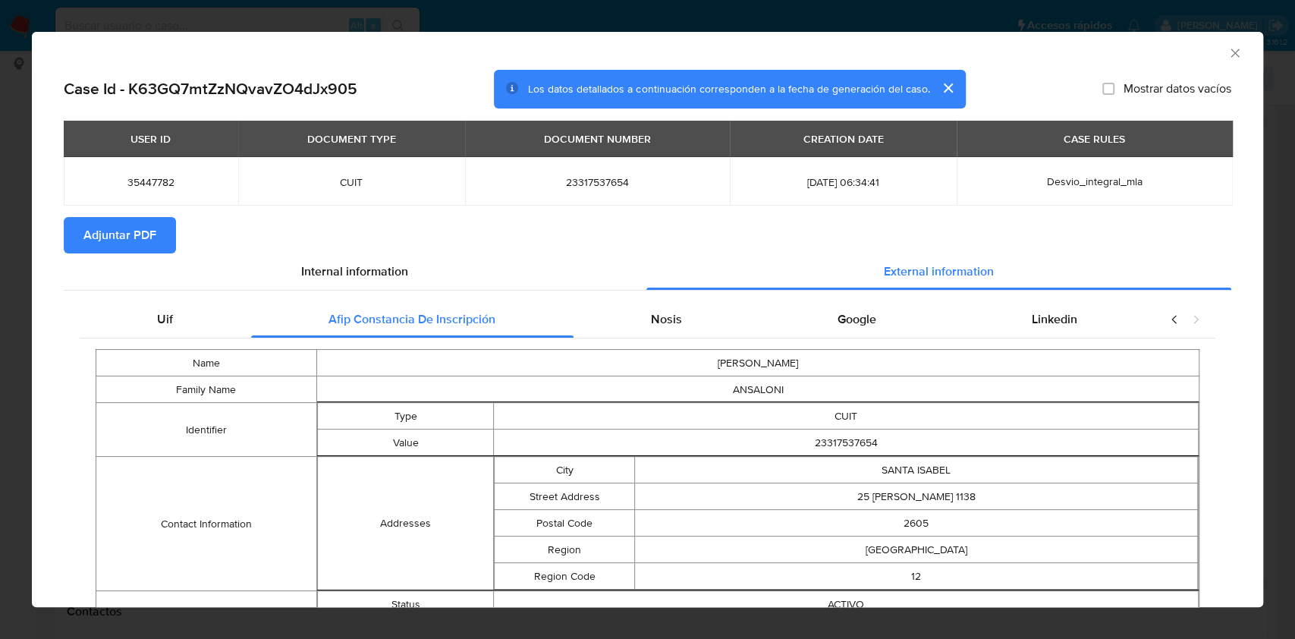
click at [162, 234] on button "Adjuntar PDF" at bounding box center [120, 235] width 112 height 36
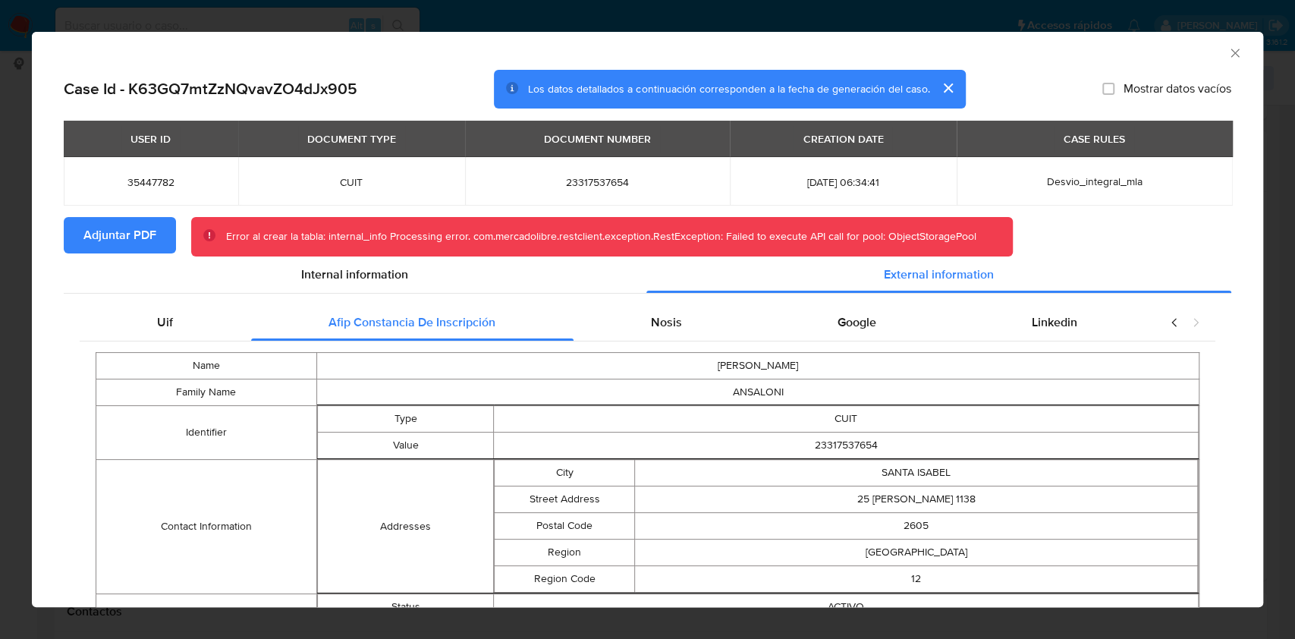
click at [1227, 51] on icon "Cerrar ventana" at bounding box center [1234, 53] width 15 height 15
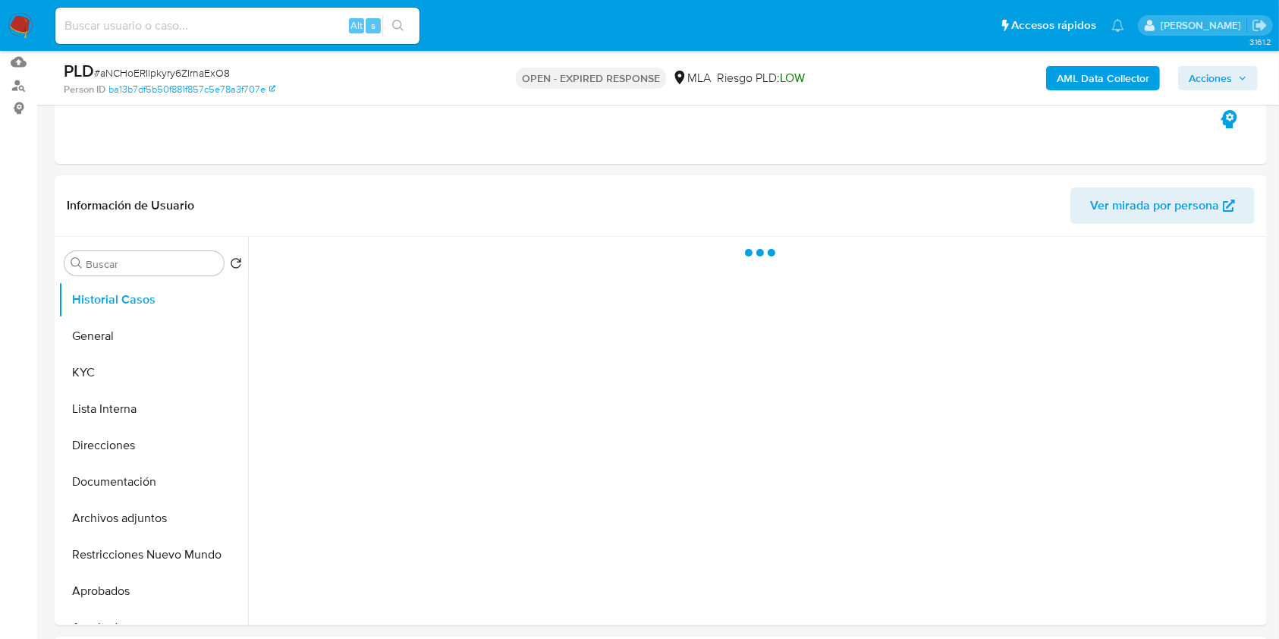
select select "10"
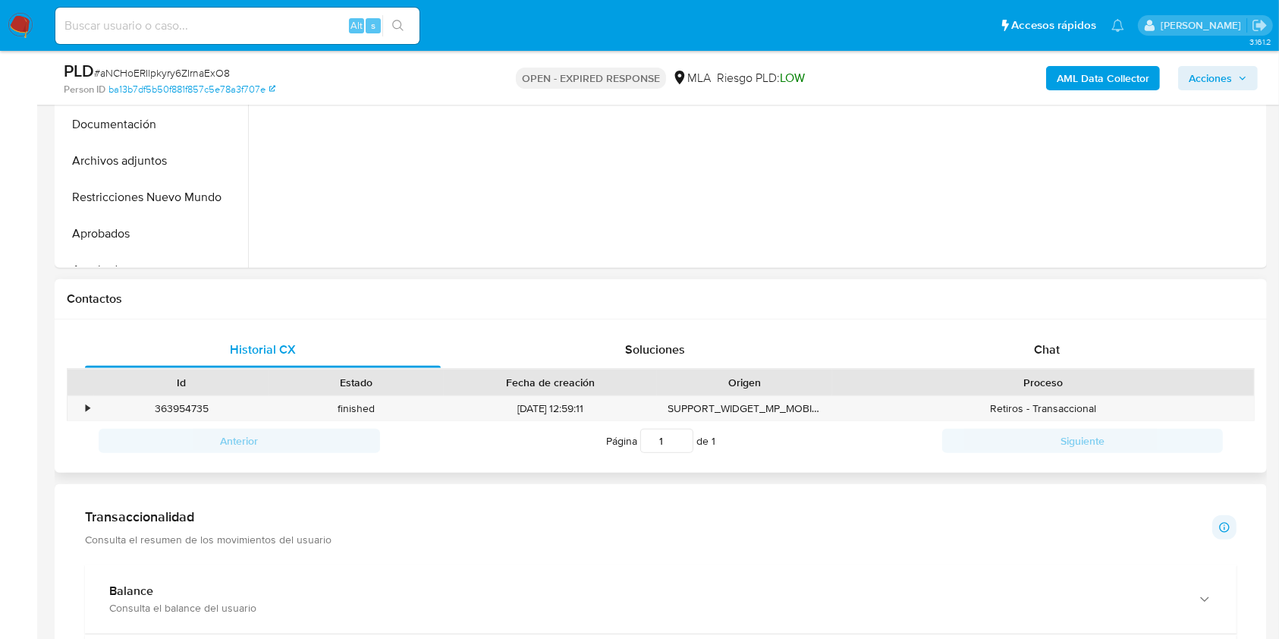
scroll to position [560, 0]
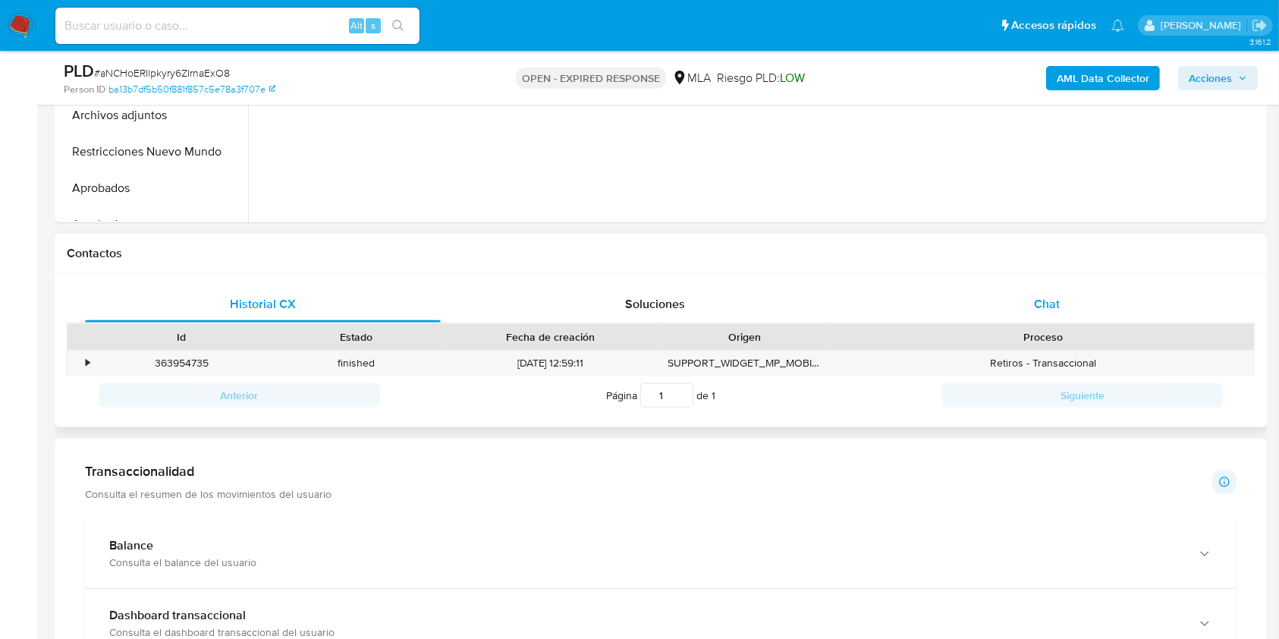
click at [1057, 311] on span "Chat" at bounding box center [1047, 303] width 26 height 17
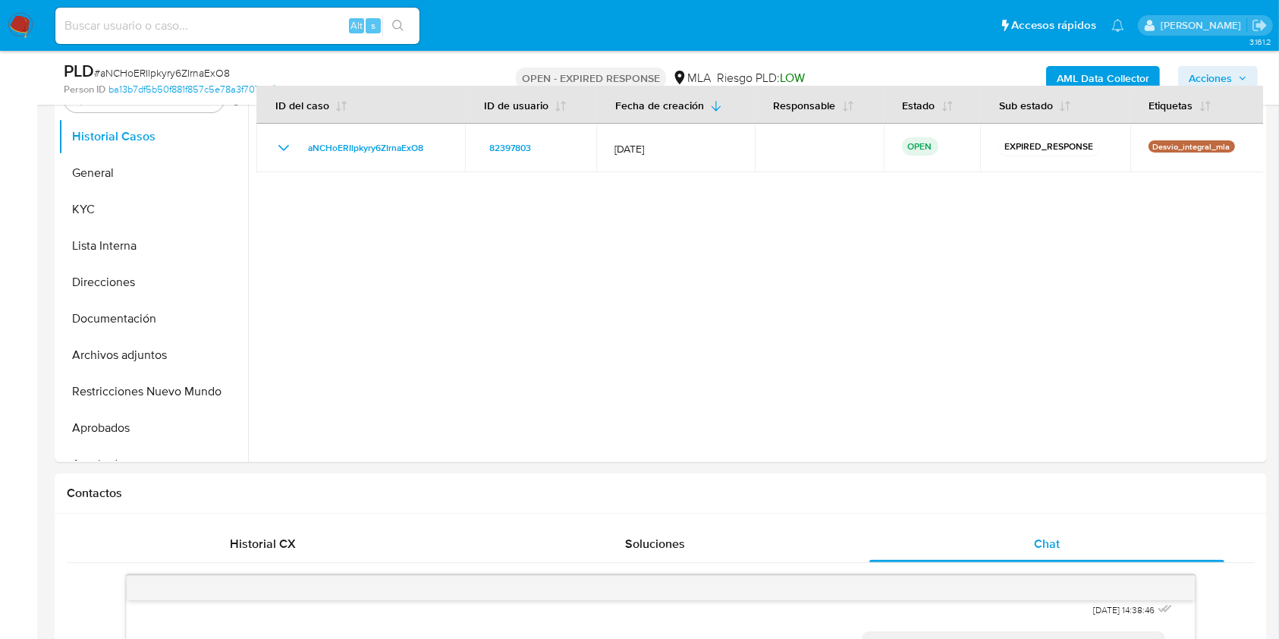
scroll to position [195, 0]
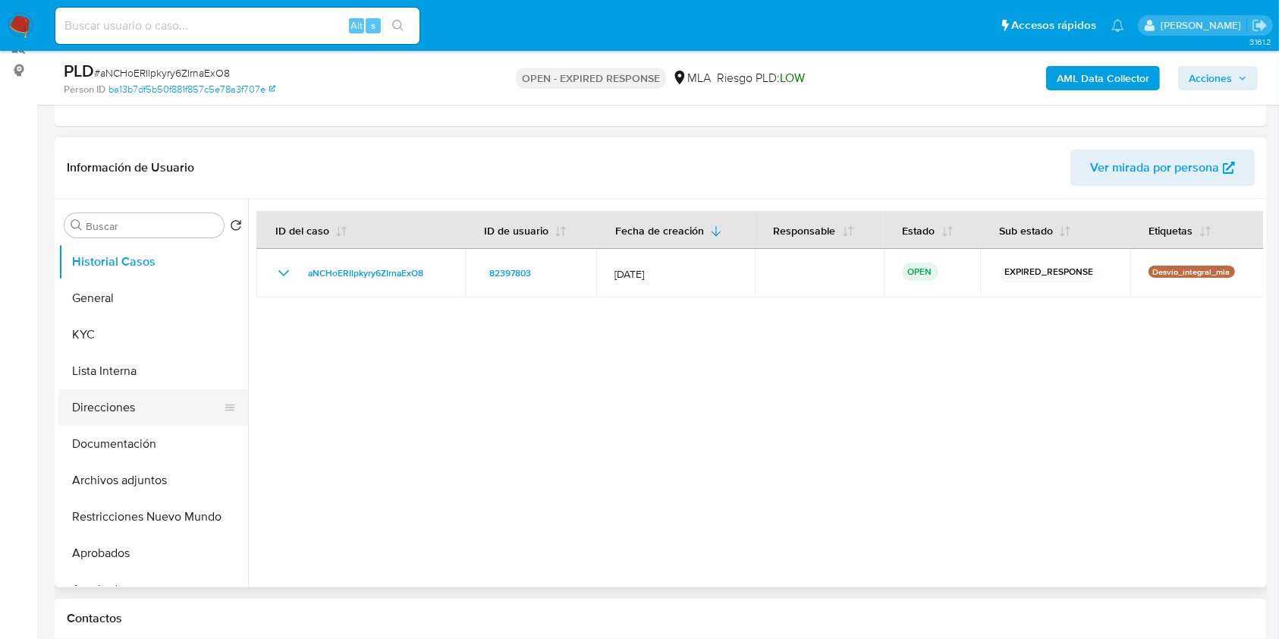
click at [143, 422] on button "Direcciones" at bounding box center [147, 407] width 178 height 36
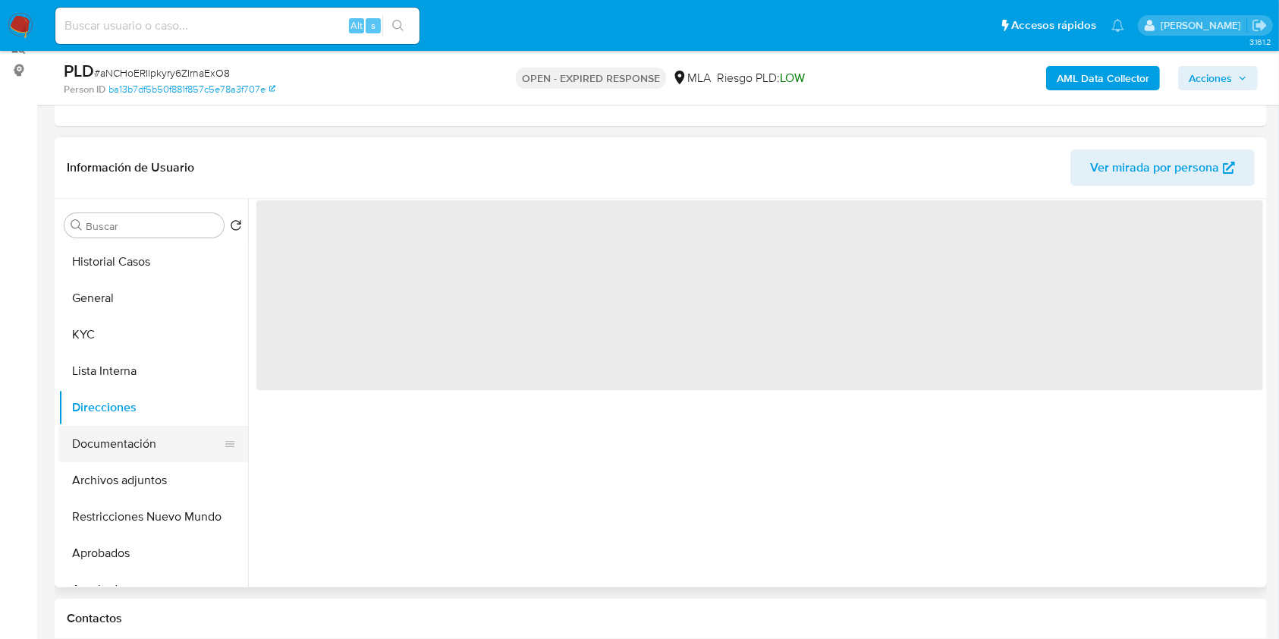
click at [142, 438] on button "Documentación" at bounding box center [147, 444] width 178 height 36
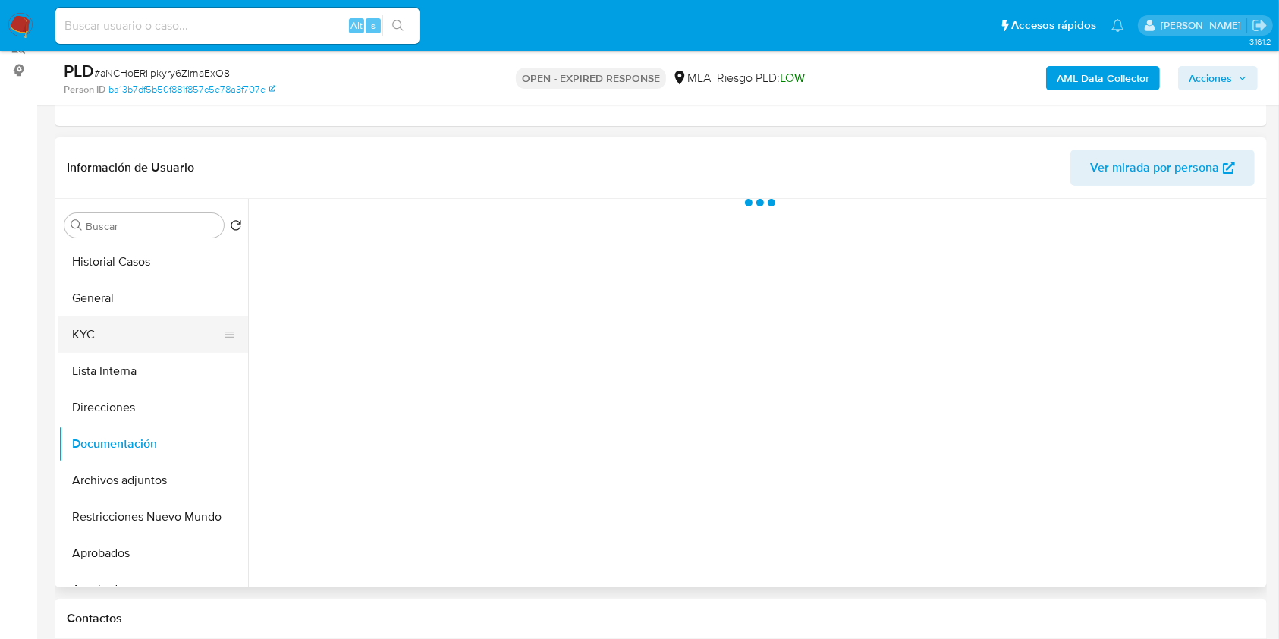
click at [141, 334] on button "KYC" at bounding box center [147, 334] width 178 height 36
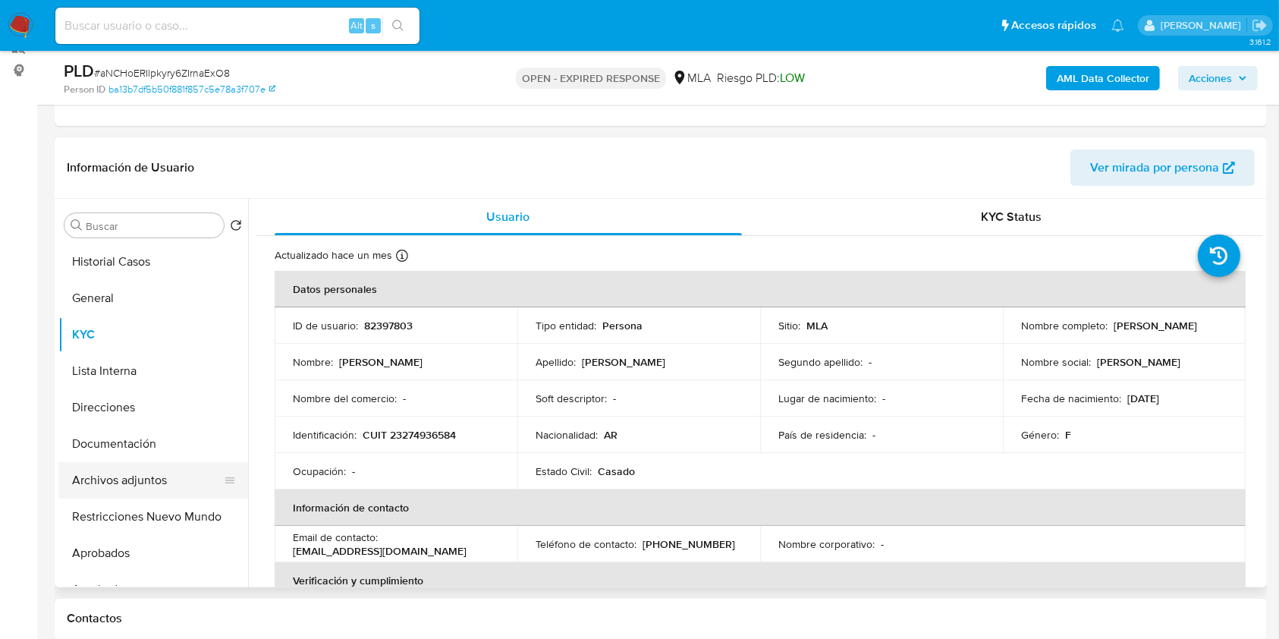
click at [151, 477] on button "Archivos adjuntos" at bounding box center [147, 480] width 178 height 36
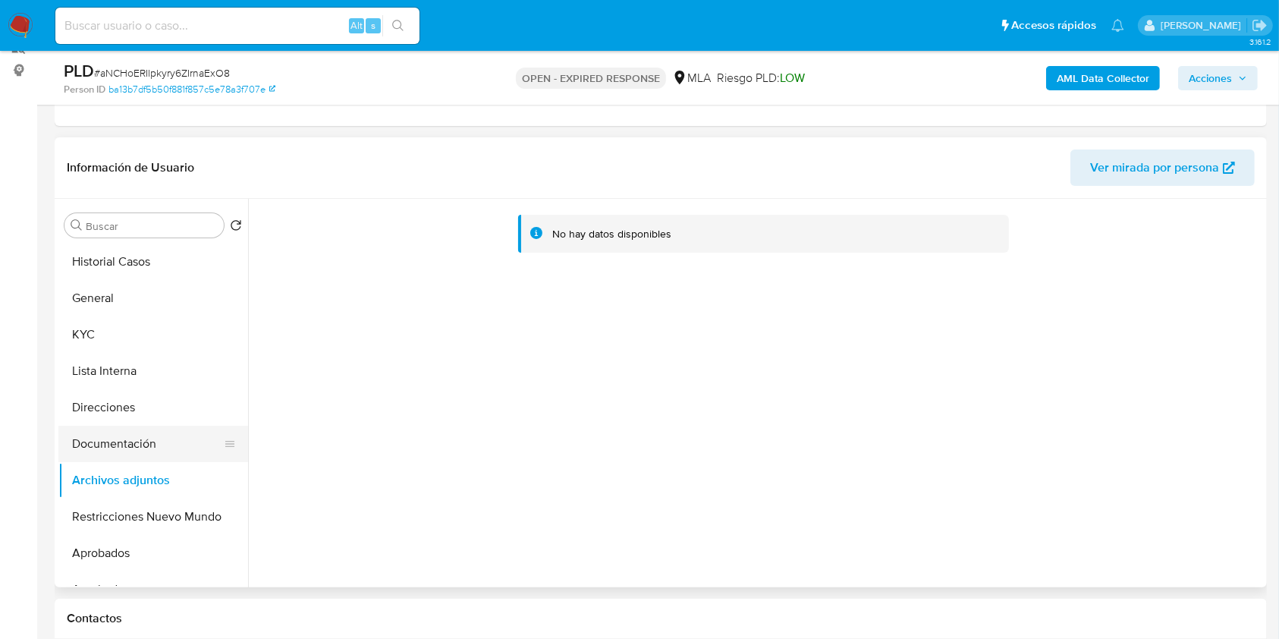
click at [151, 438] on button "Documentación" at bounding box center [147, 444] width 178 height 36
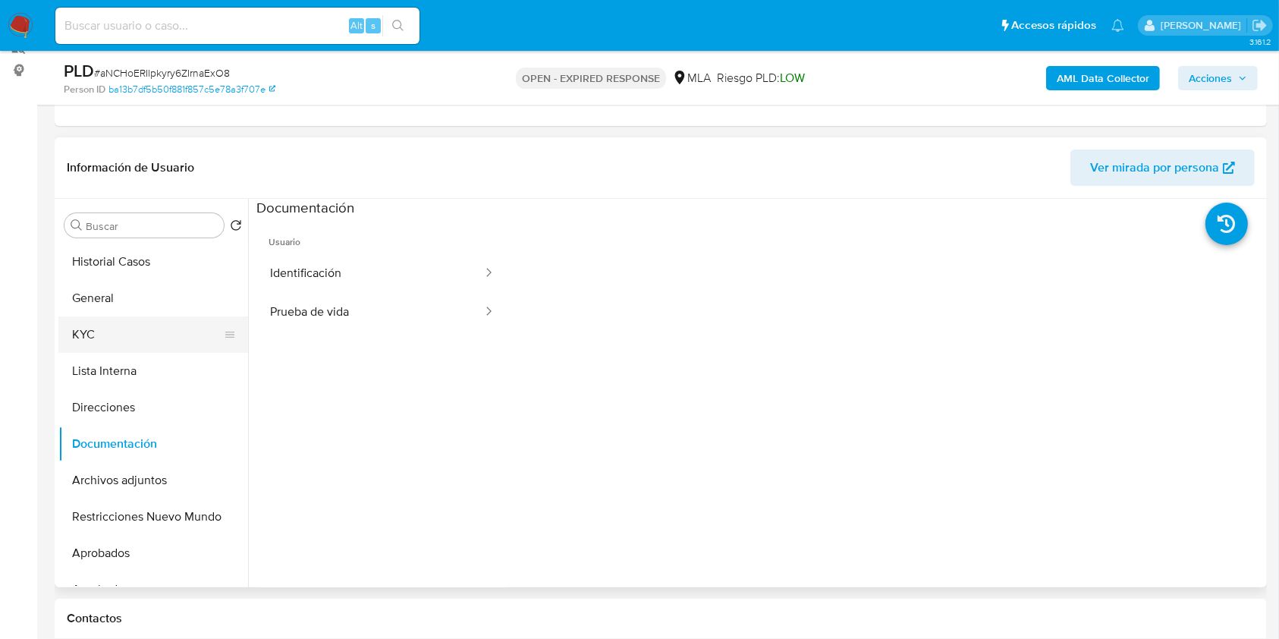
click at [125, 329] on button "KYC" at bounding box center [147, 334] width 178 height 36
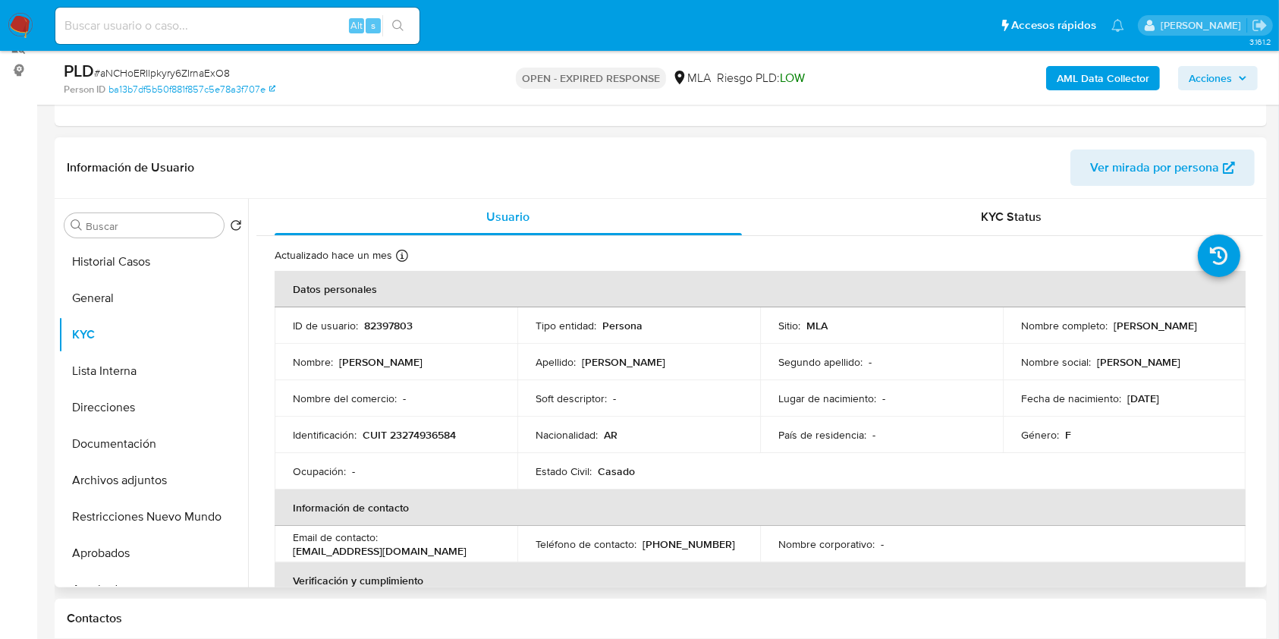
click at [436, 438] on p "CUIT 23274936584" at bounding box center [409, 435] width 93 height 14
copy p "23274936584"
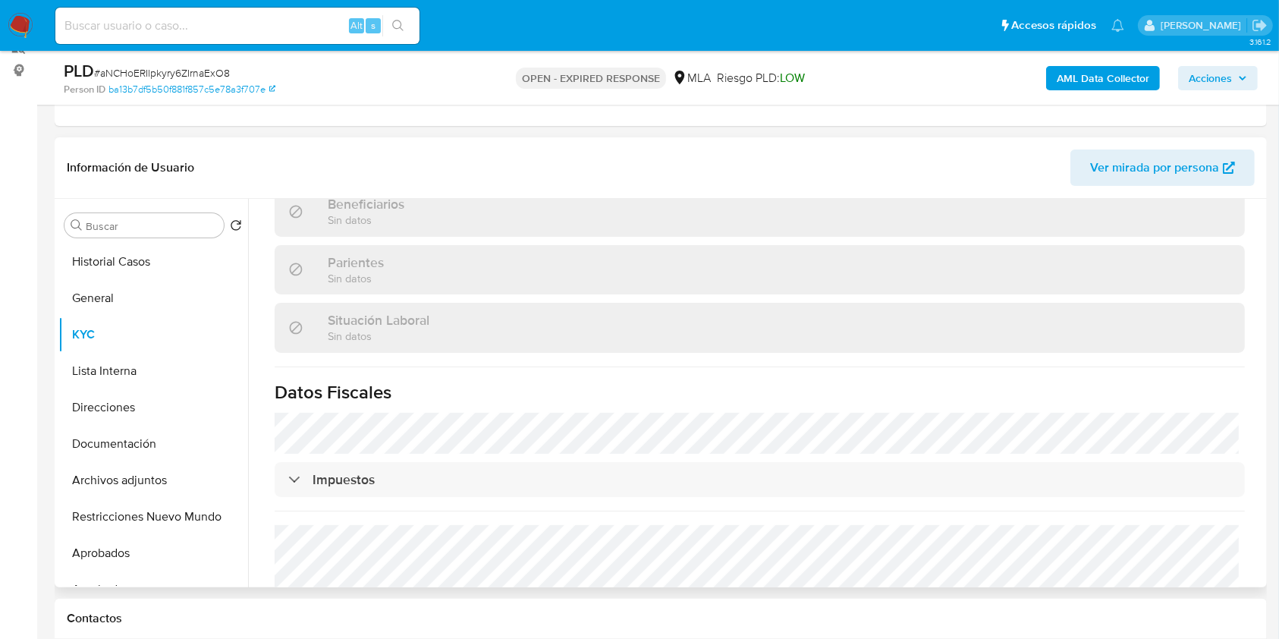
scroll to position [784, 0]
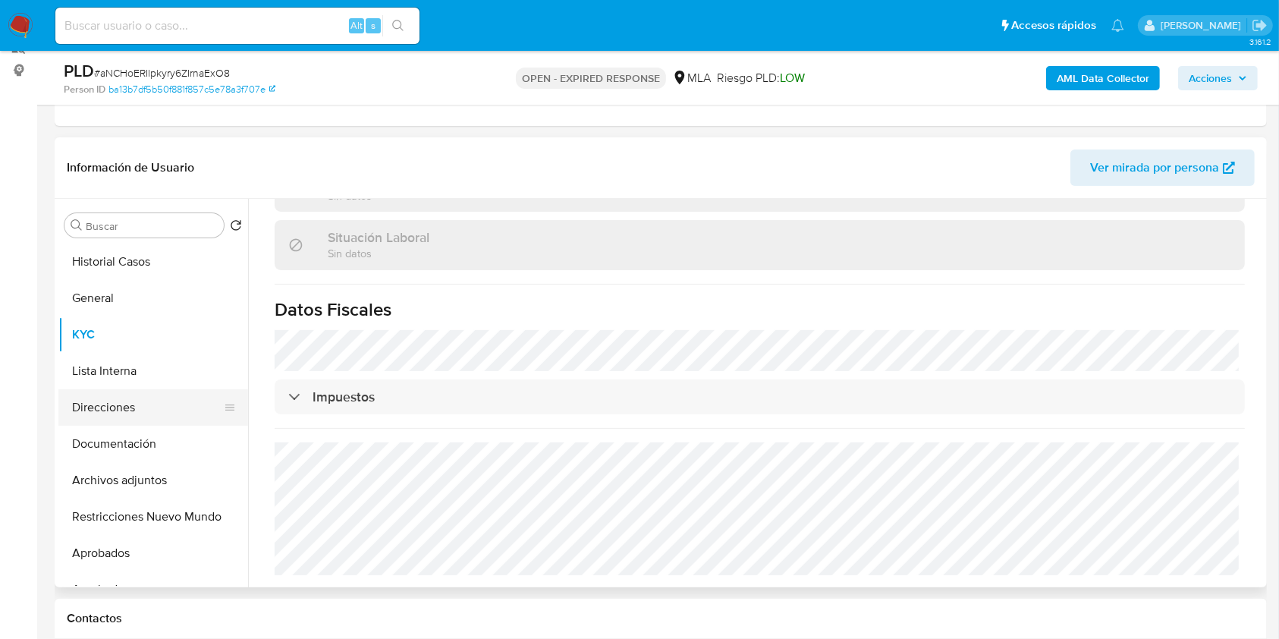
click at [126, 412] on button "Direcciones" at bounding box center [147, 407] width 178 height 36
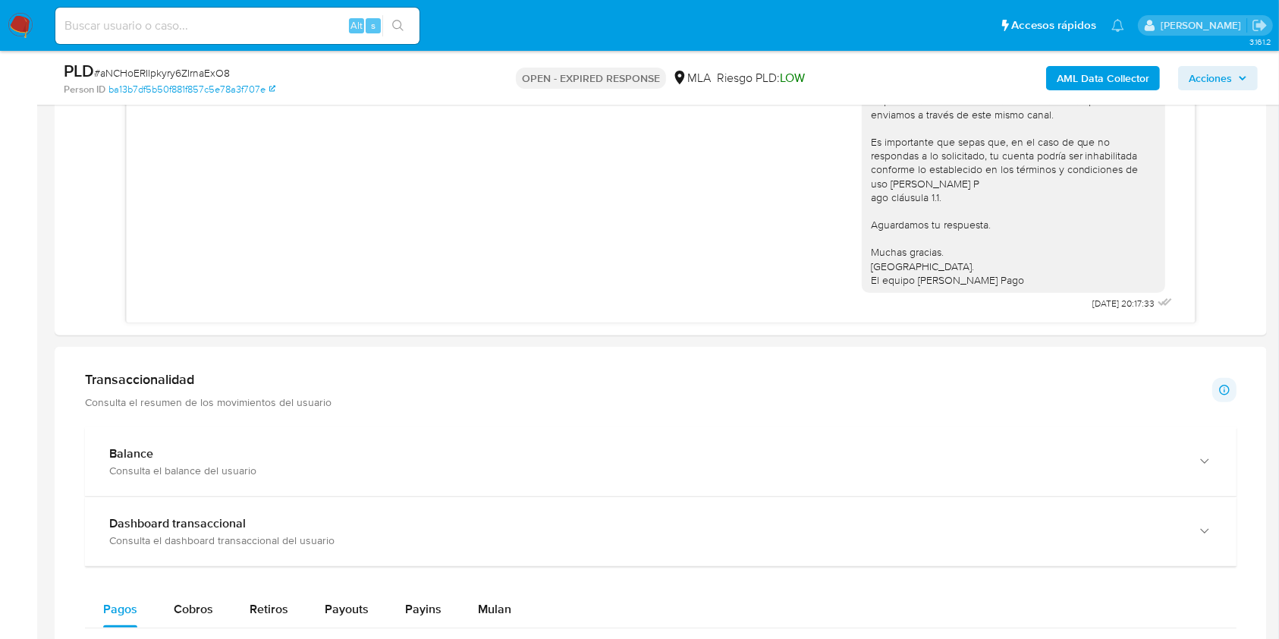
scroll to position [316, 0]
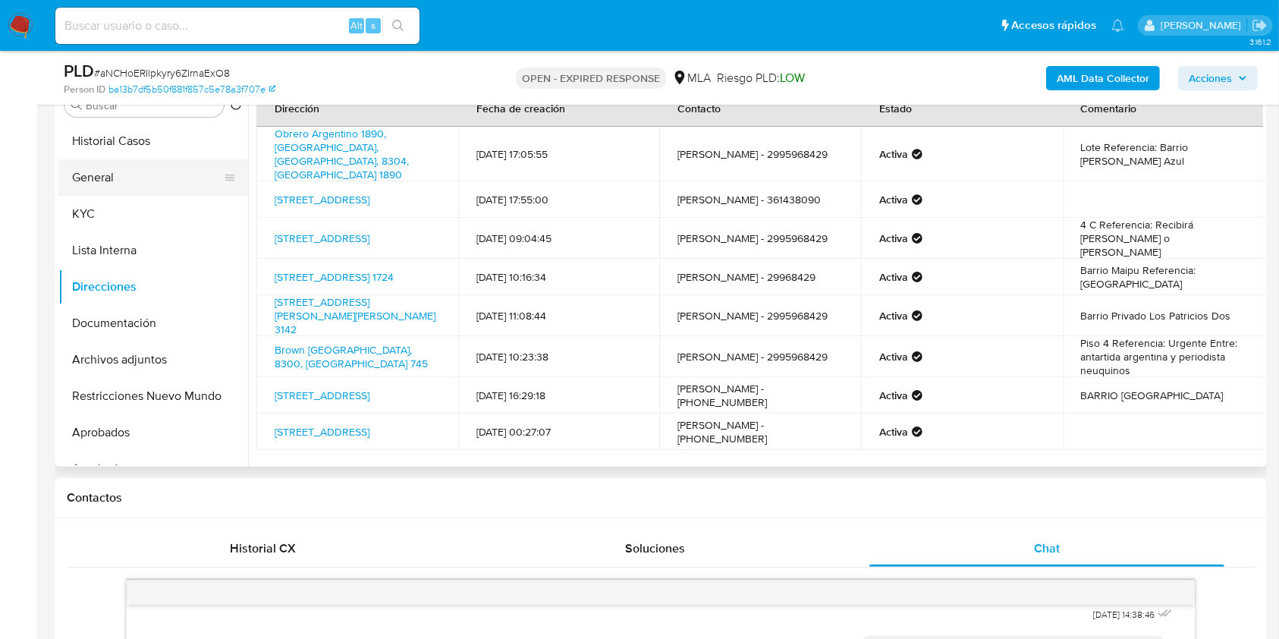
click at [148, 180] on button "General" at bounding box center [147, 177] width 178 height 36
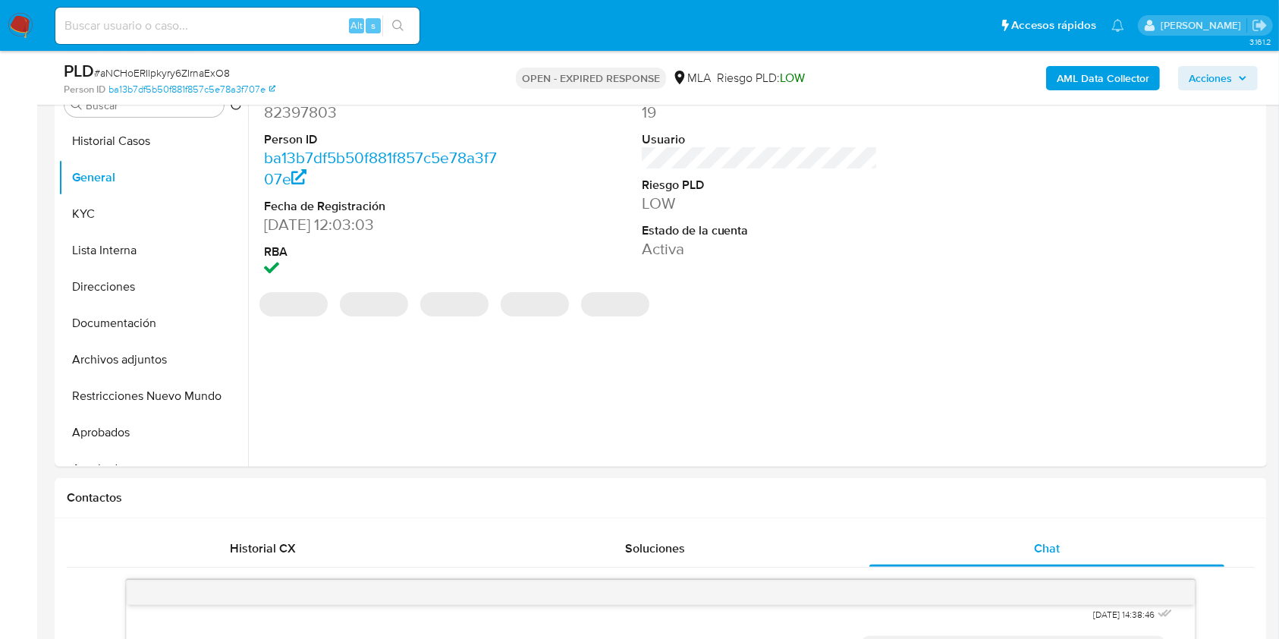
scroll to position [306, 0]
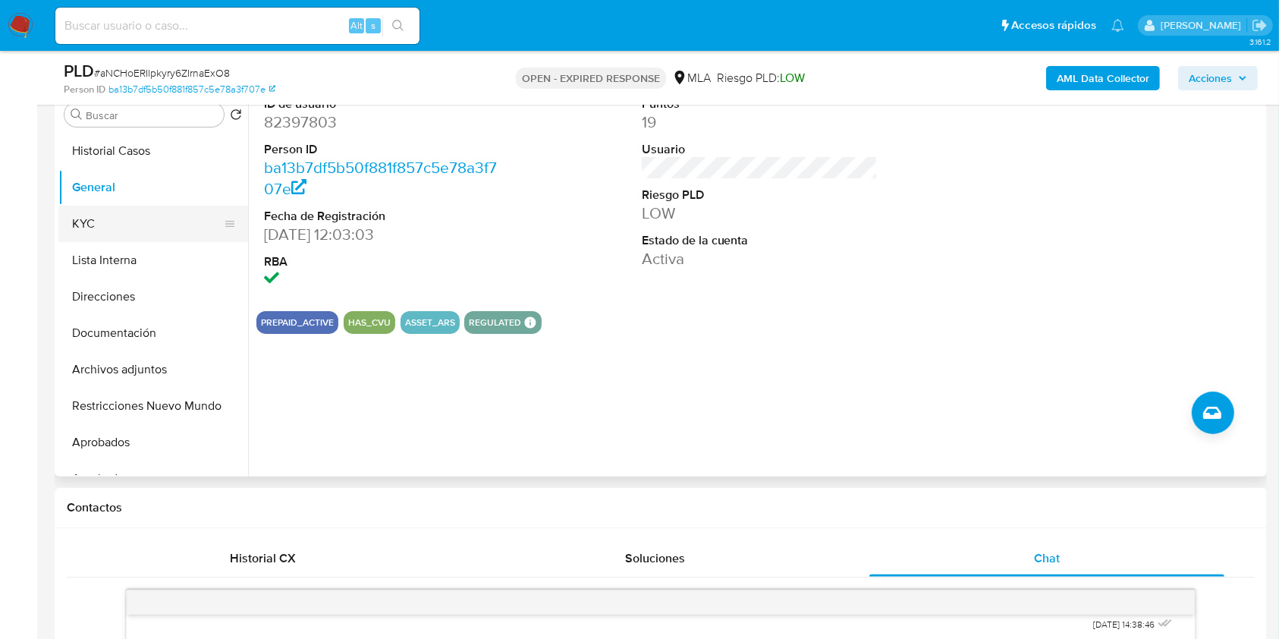
click at [127, 238] on button "KYC" at bounding box center [147, 224] width 178 height 36
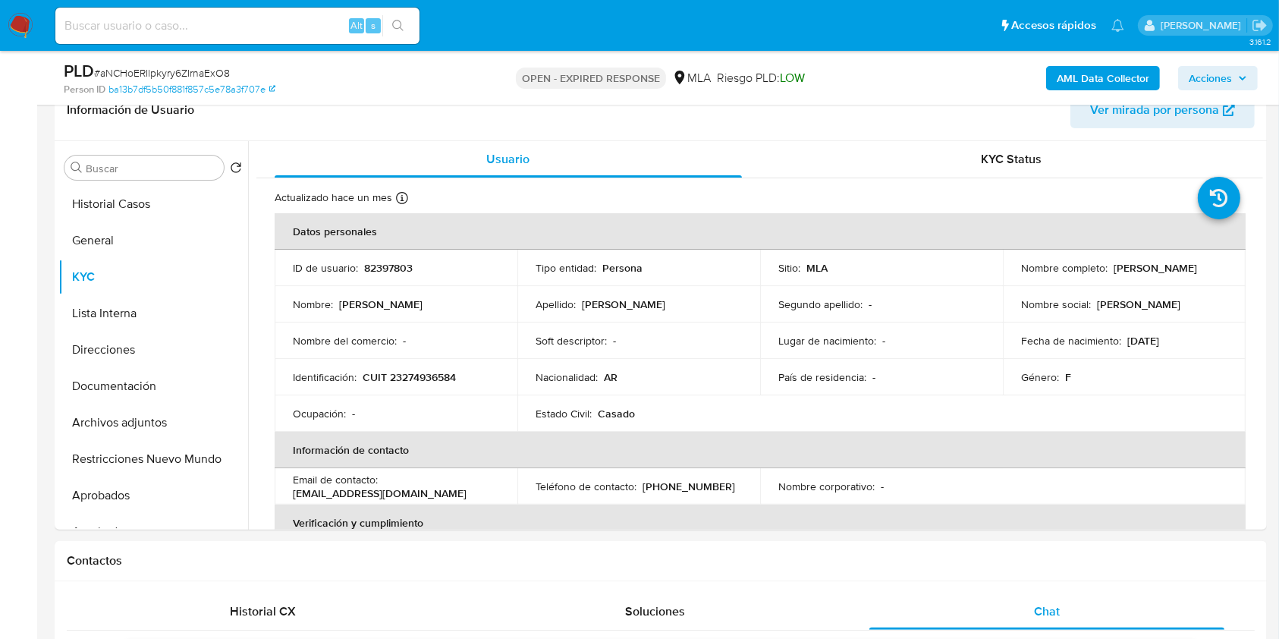
scroll to position [237, 0]
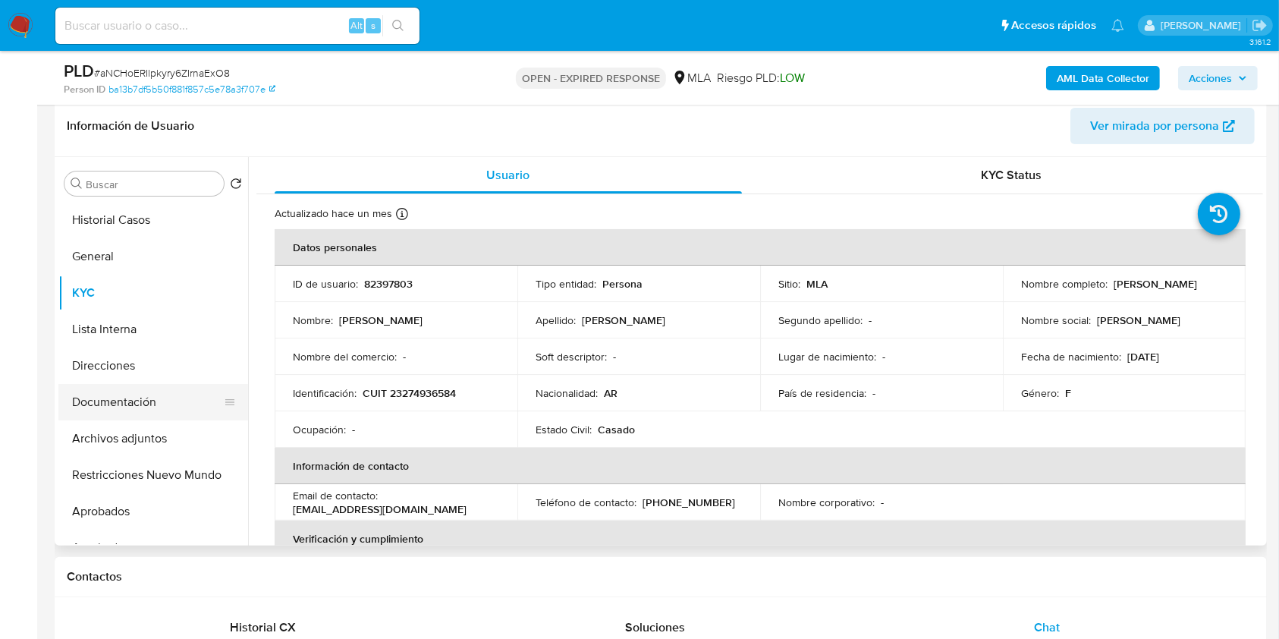
click at [169, 401] on button "Documentación" at bounding box center [147, 402] width 178 height 36
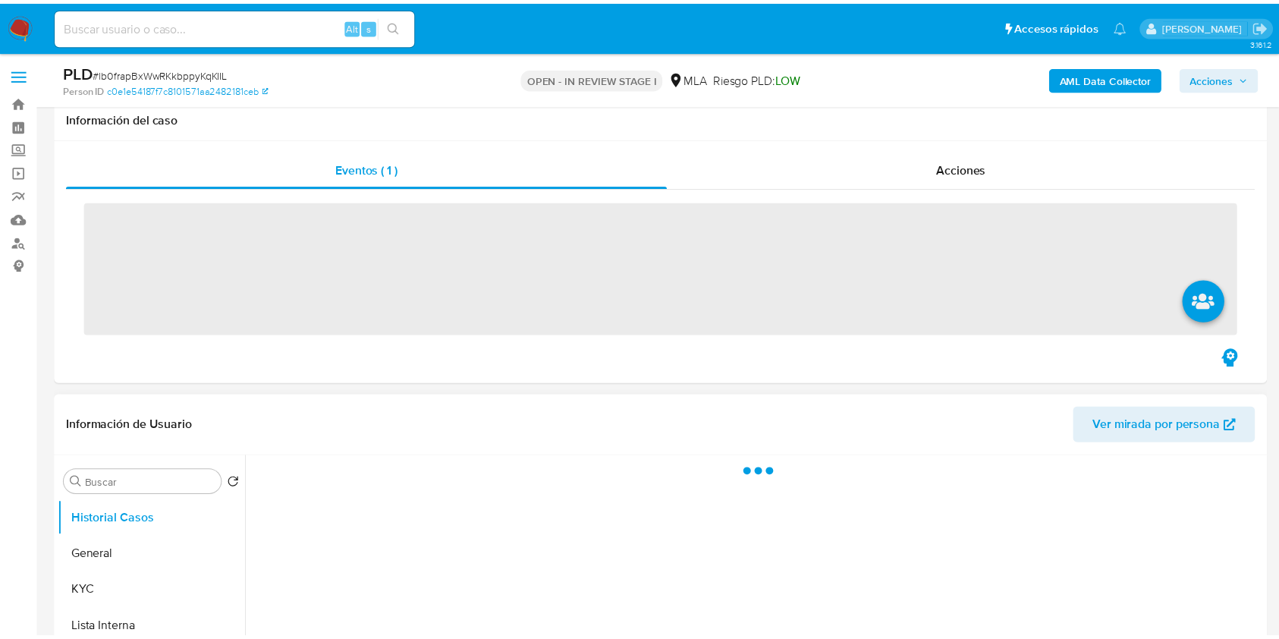
scroll to position [202, 0]
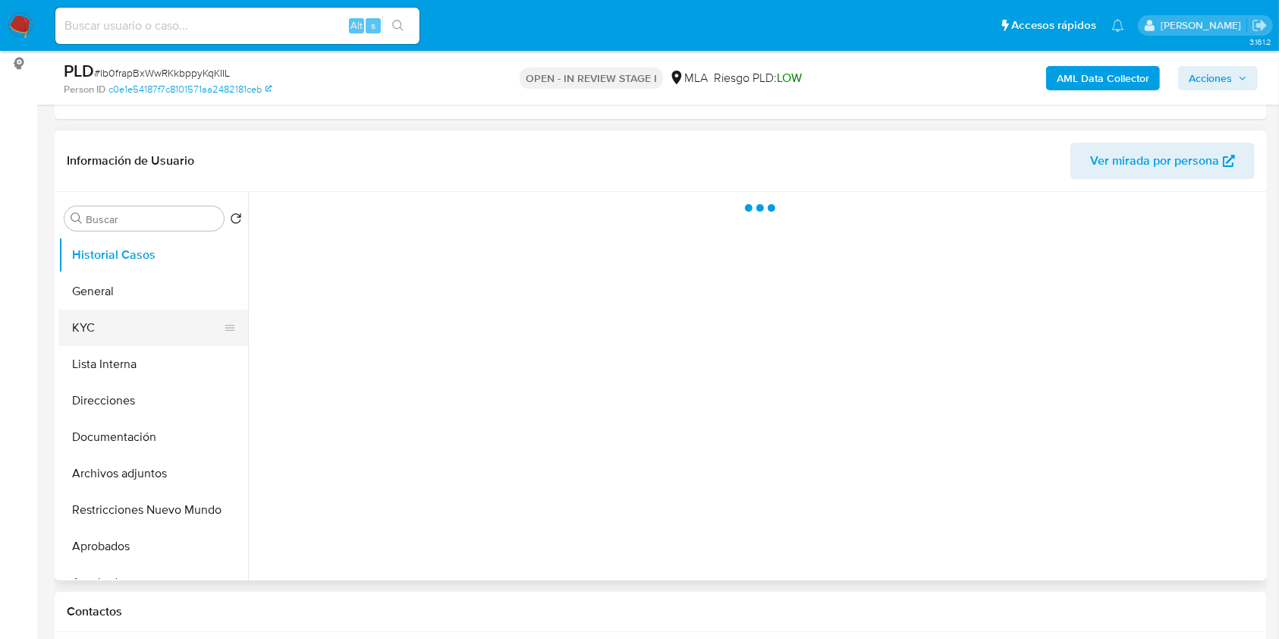
click at [137, 333] on button "KYC" at bounding box center [147, 327] width 178 height 36
select select "10"
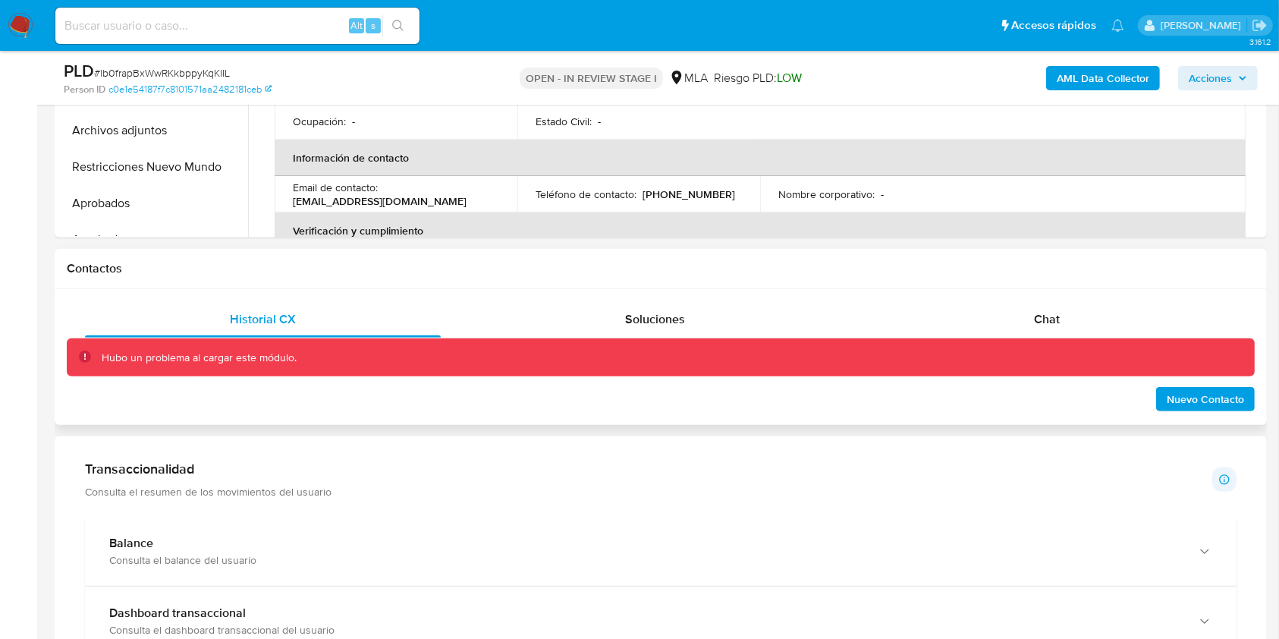
scroll to position [551, 0]
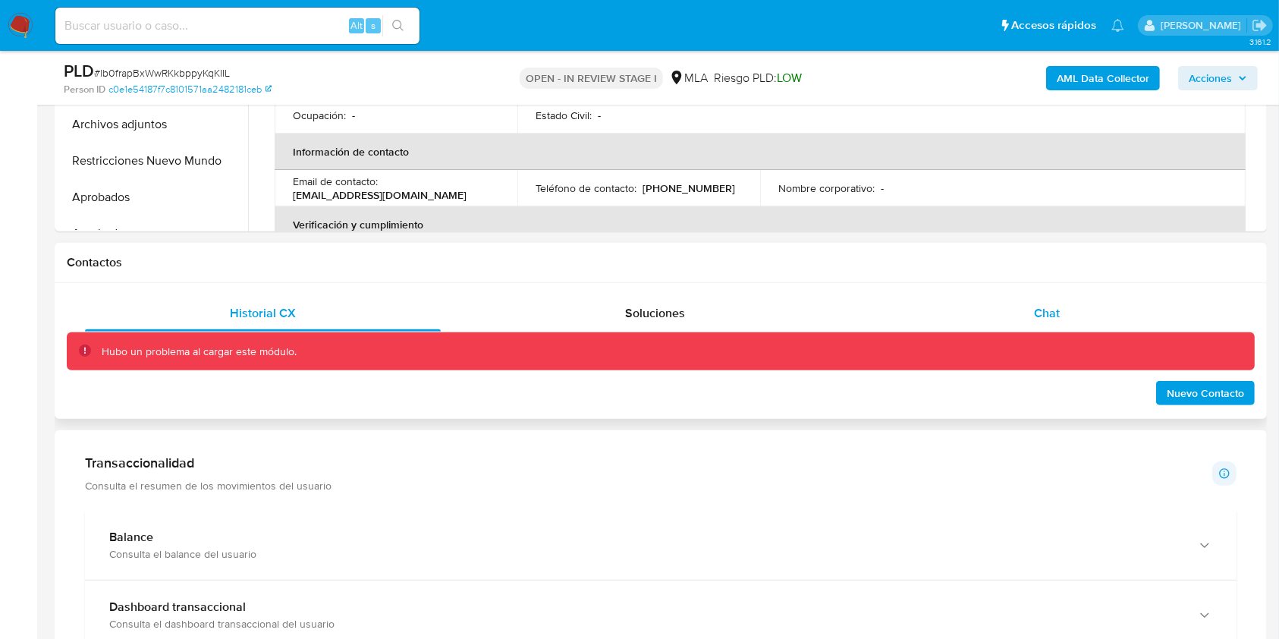
click at [1098, 300] on div "Chat" at bounding box center [1047, 313] width 356 height 36
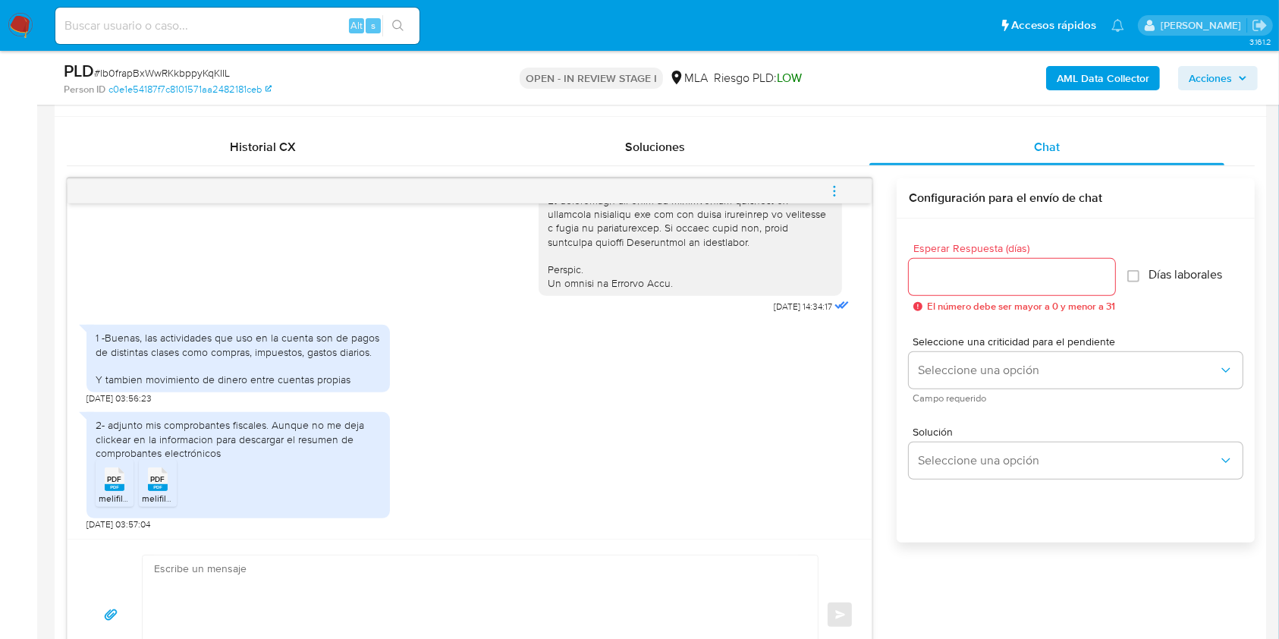
scroll to position [724, 0]
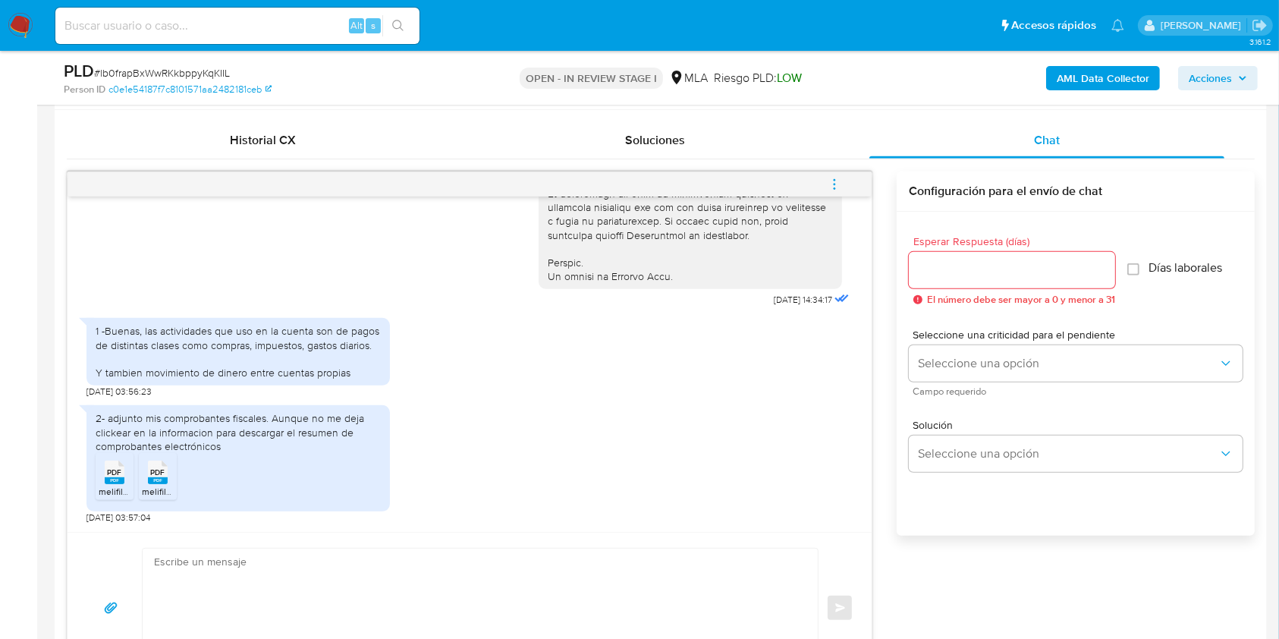
click at [118, 479] on rect at bounding box center [115, 480] width 20 height 7
click at [156, 489] on span "melifile6808581942748658375.pdf" at bounding box center [213, 491] width 142 height 13
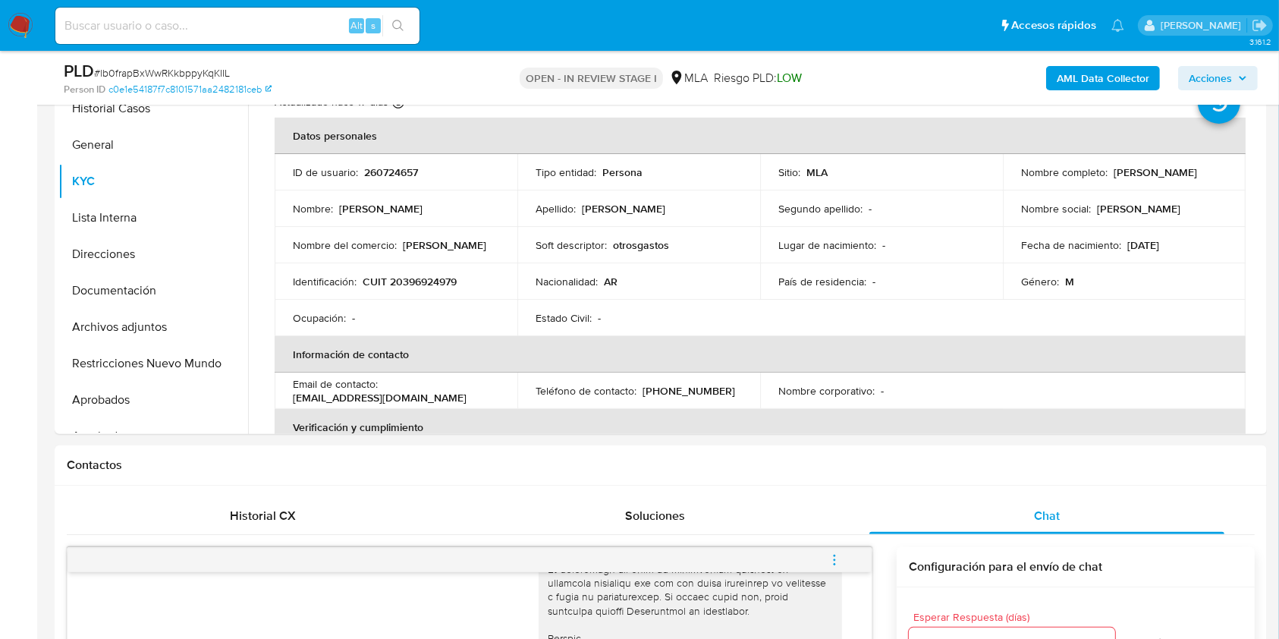
scroll to position [301, 0]
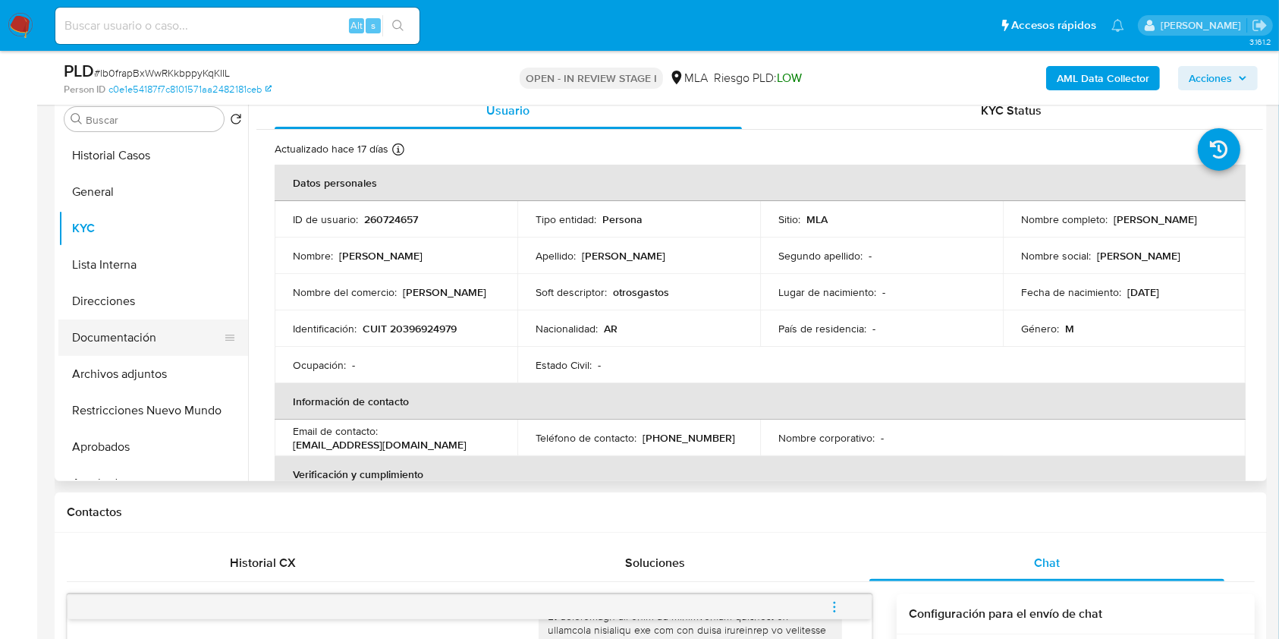
click at [143, 328] on button "Documentación" at bounding box center [147, 337] width 178 height 36
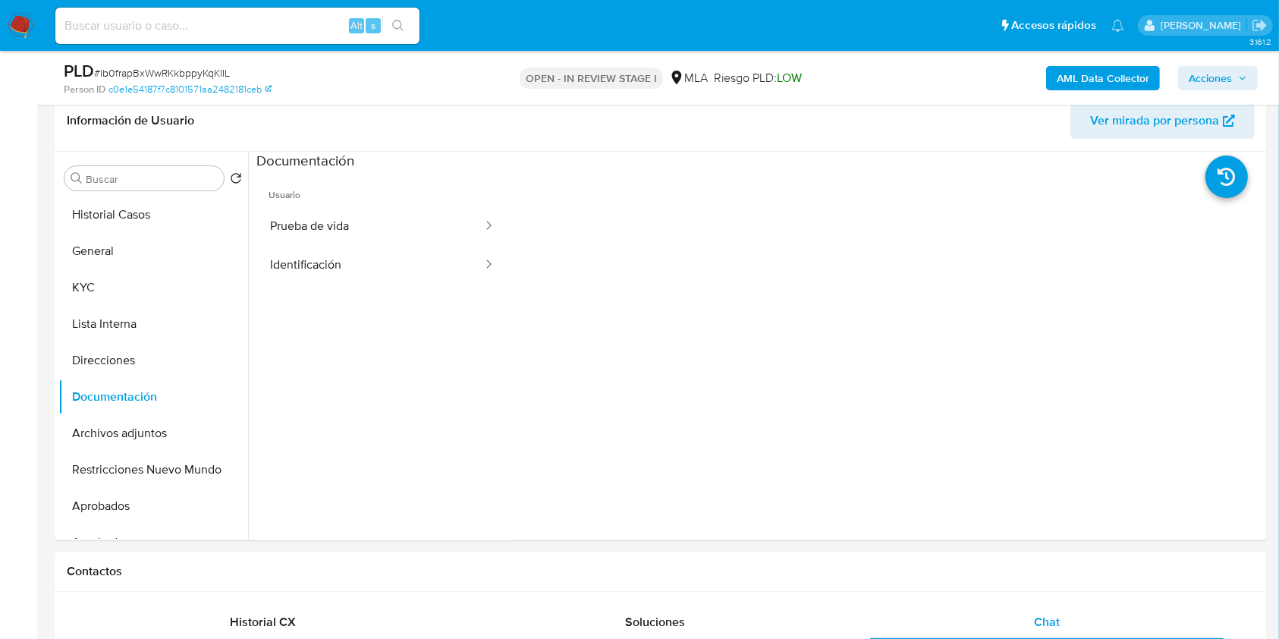
scroll to position [238, 0]
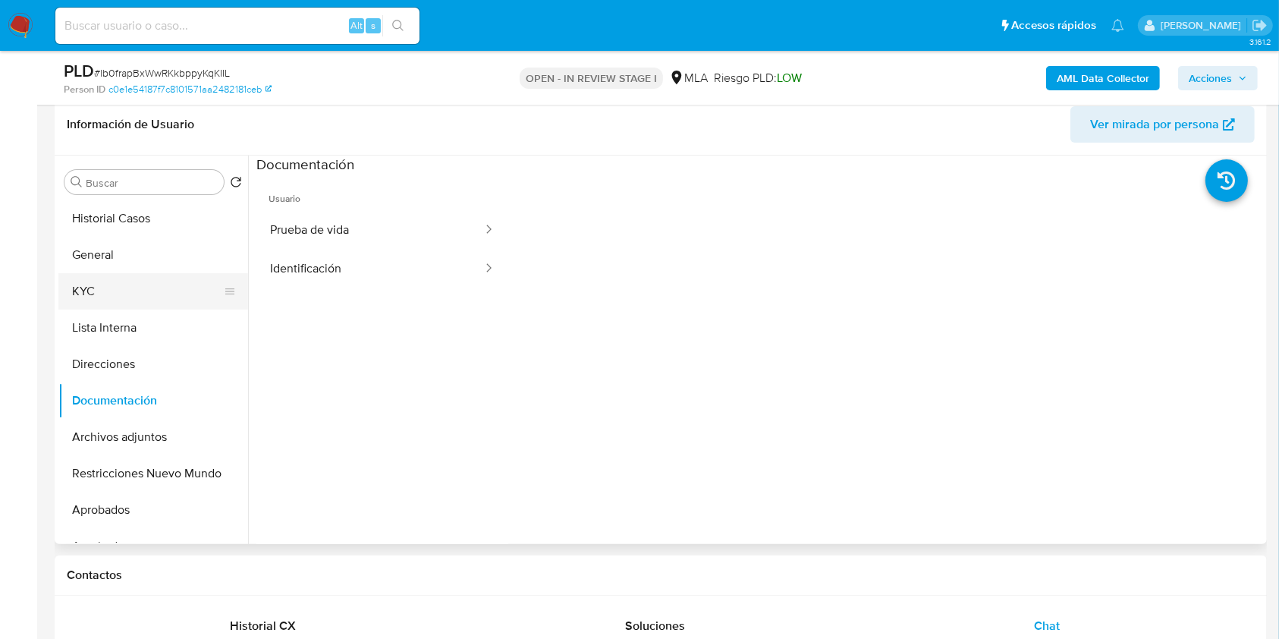
click at [99, 303] on button "KYC" at bounding box center [147, 291] width 178 height 36
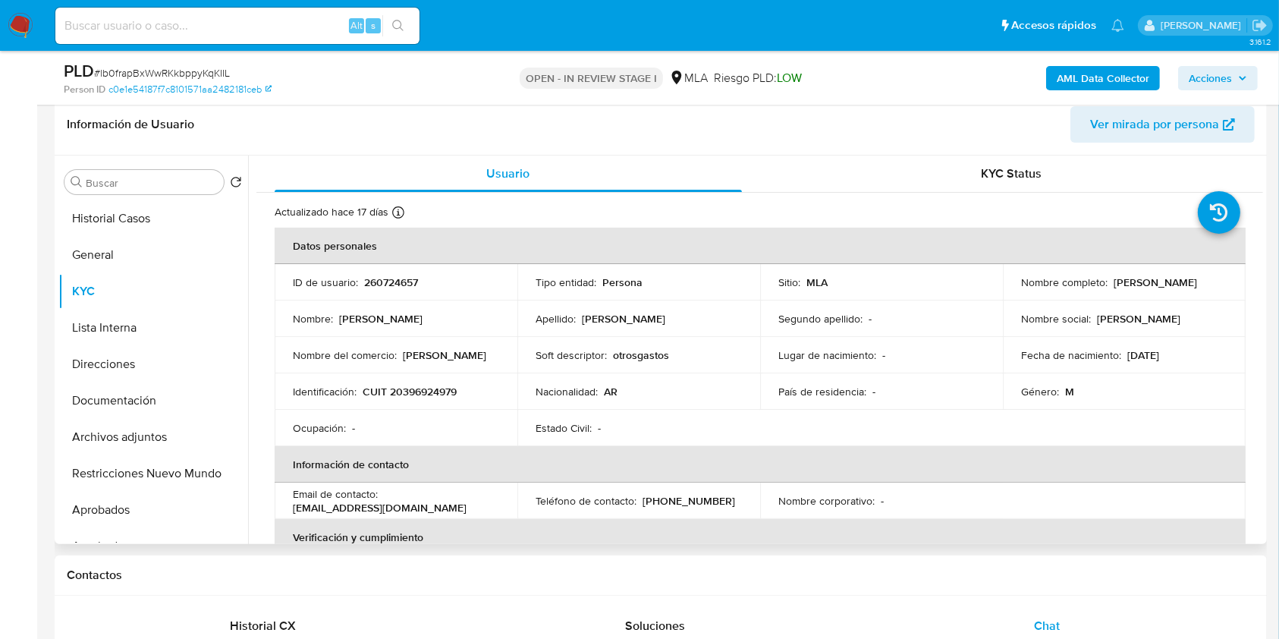
click at [443, 388] on p "CUIT 20396924979" at bounding box center [410, 392] width 94 height 14
click at [445, 388] on p "CUIT 20396924979" at bounding box center [410, 392] width 94 height 14
copy p "20396924979"
